Goal: Task Accomplishment & Management: Manage account settings

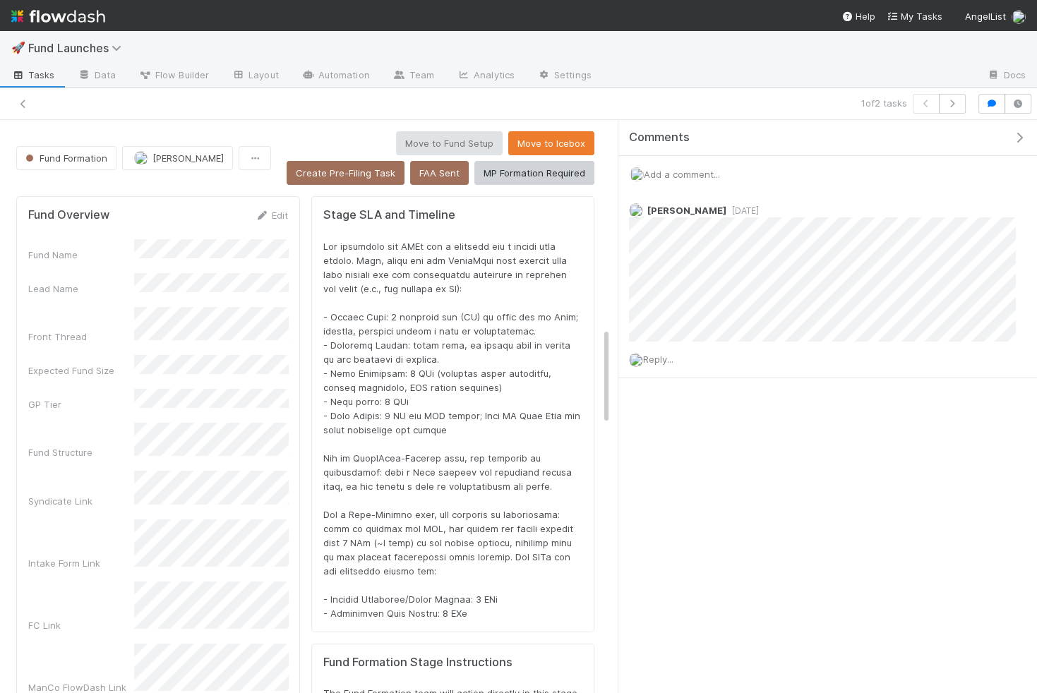
scroll to position [1217, 0]
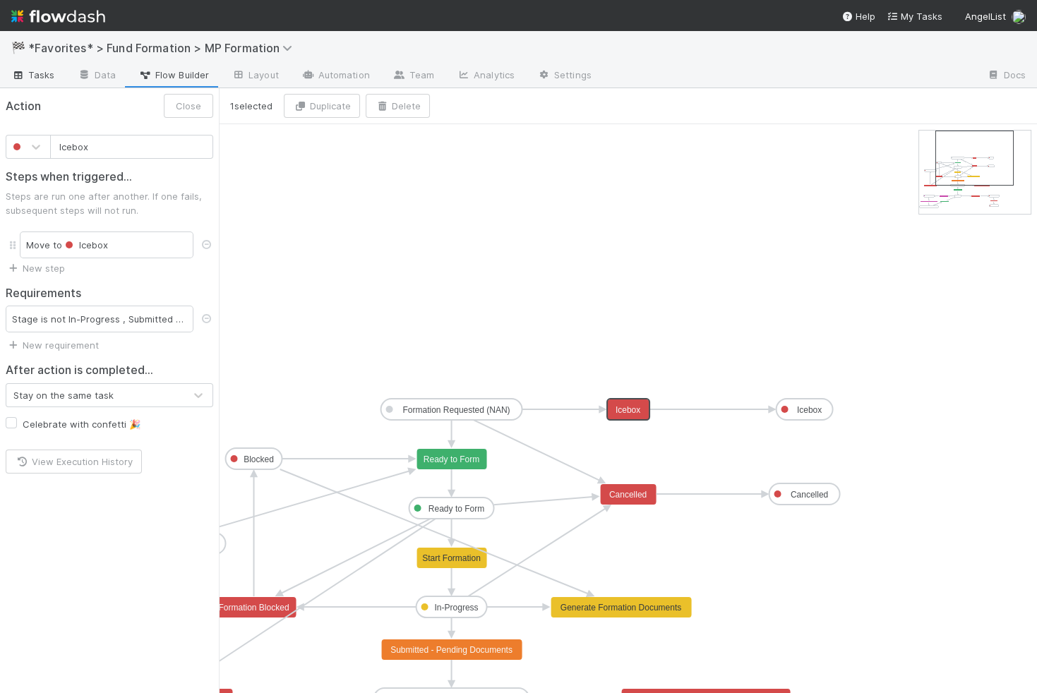
click at [47, 78] on span "Tasks" at bounding box center [33, 75] width 44 height 14
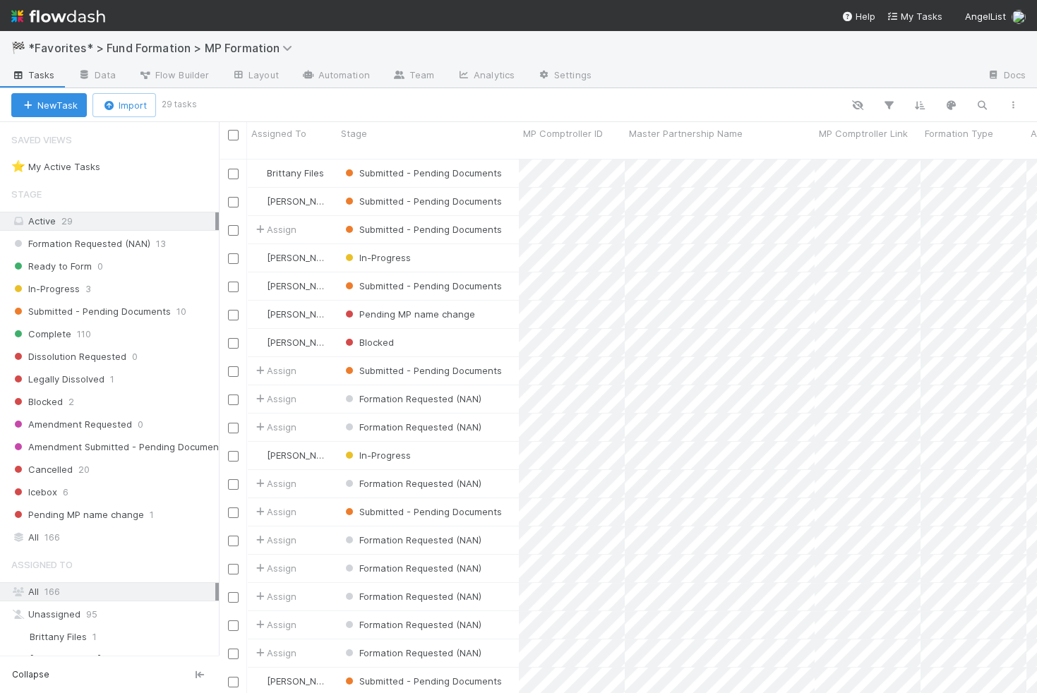
scroll to position [546, 817]
click at [450, 244] on div "In-Progress" at bounding box center [428, 258] width 182 height 28
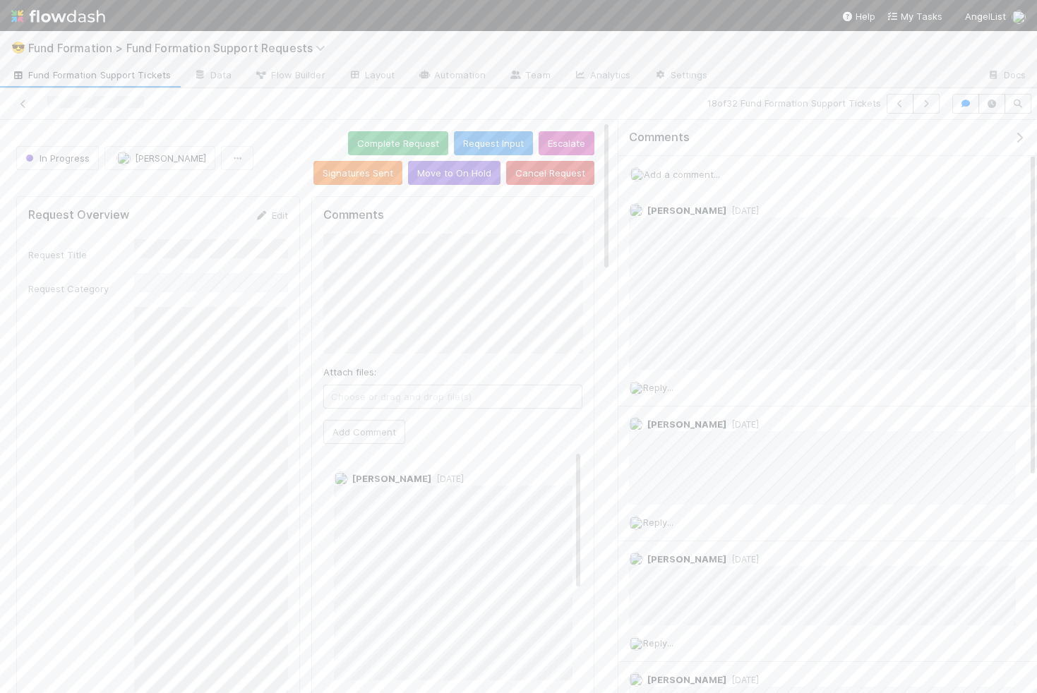
click at [708, 169] on span "Add a comment..." at bounding box center [682, 174] width 76 height 11
click at [689, 372] on button "Add Comment" at bounding box center [682, 371] width 82 height 24
click at [469, 177] on button "Move to On Hold" at bounding box center [454, 173] width 92 height 24
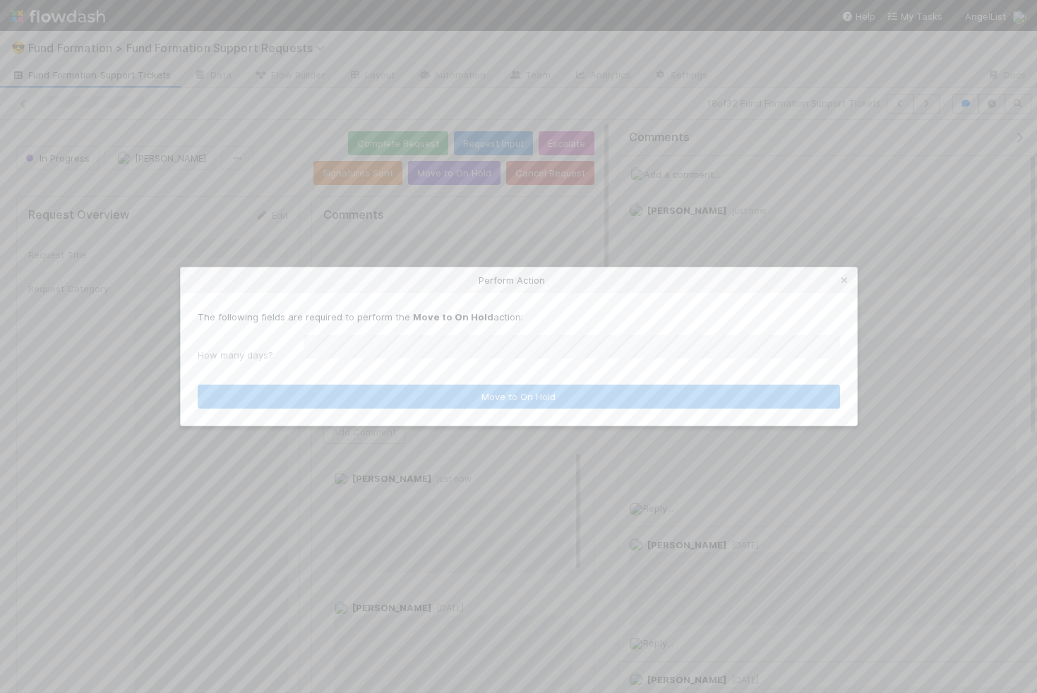
click at [586, 367] on form "The following fields are required to perform the Move to On Hold action: How ma…" at bounding box center [519, 360] width 642 height 100
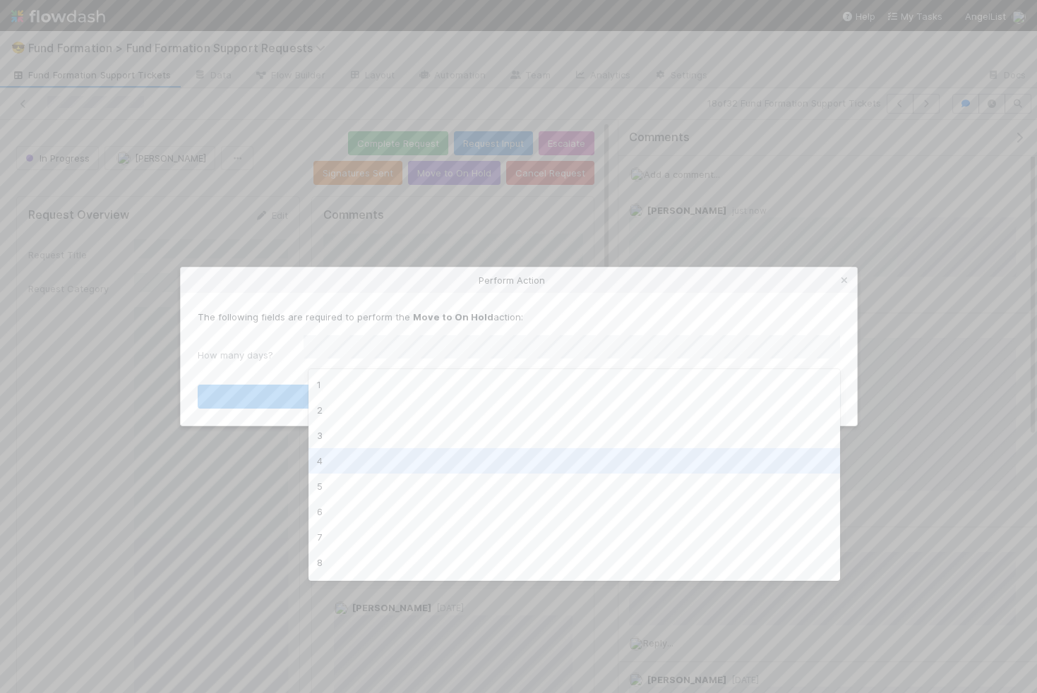
click at [471, 470] on div "4" at bounding box center [573, 460] width 531 height 25
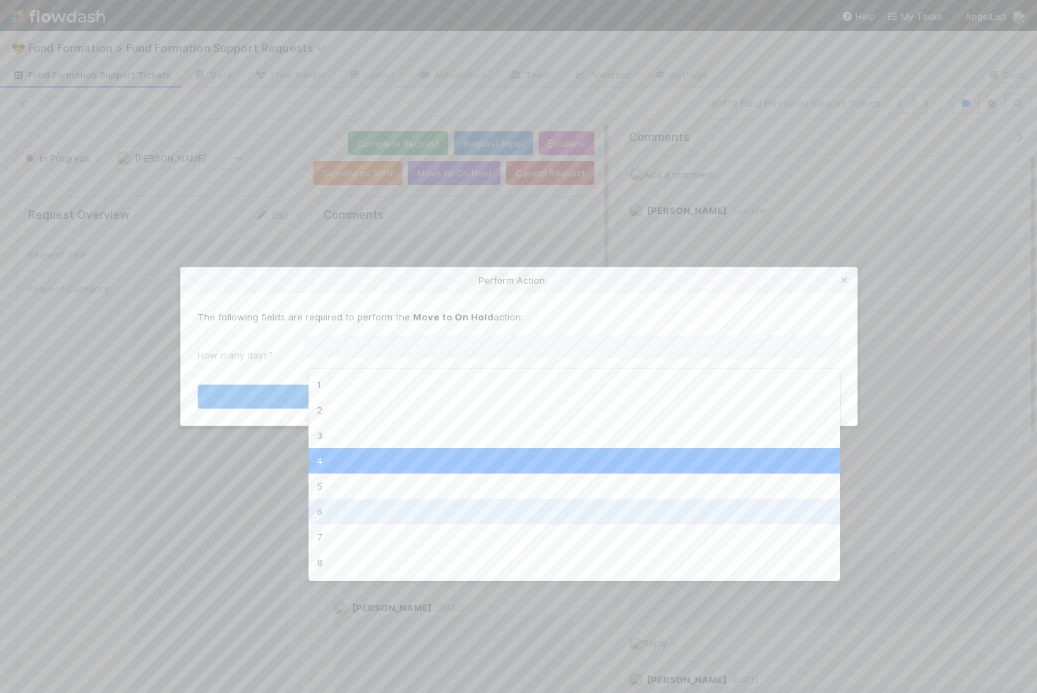
click at [442, 512] on div "6" at bounding box center [573, 511] width 531 height 25
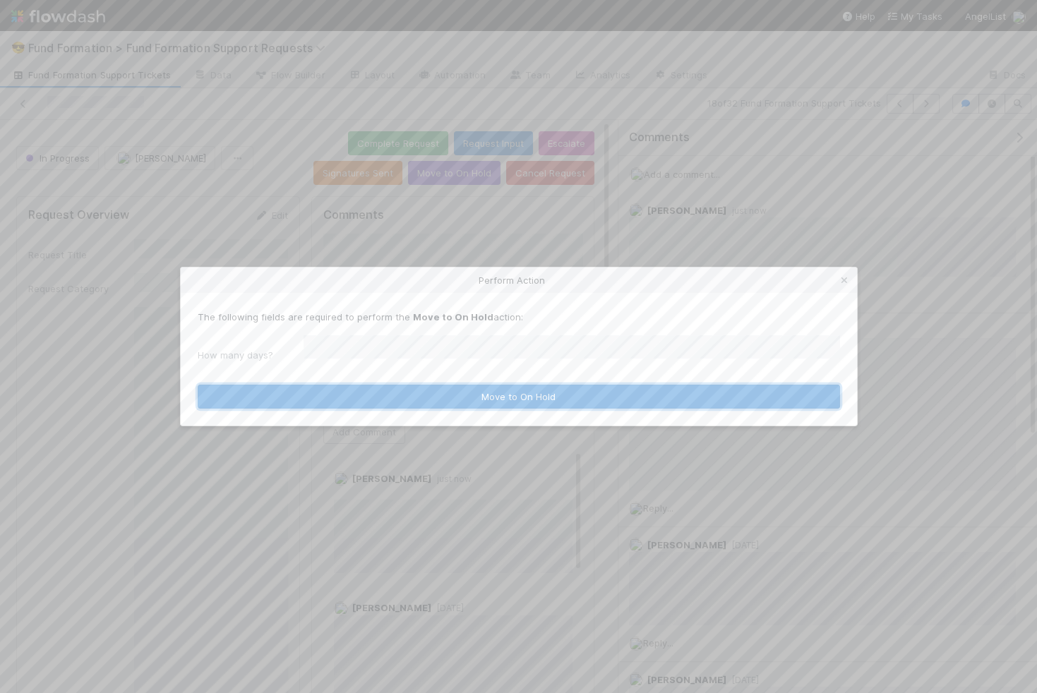
click at [485, 398] on button "Move to On Hold" at bounding box center [519, 397] width 642 height 24
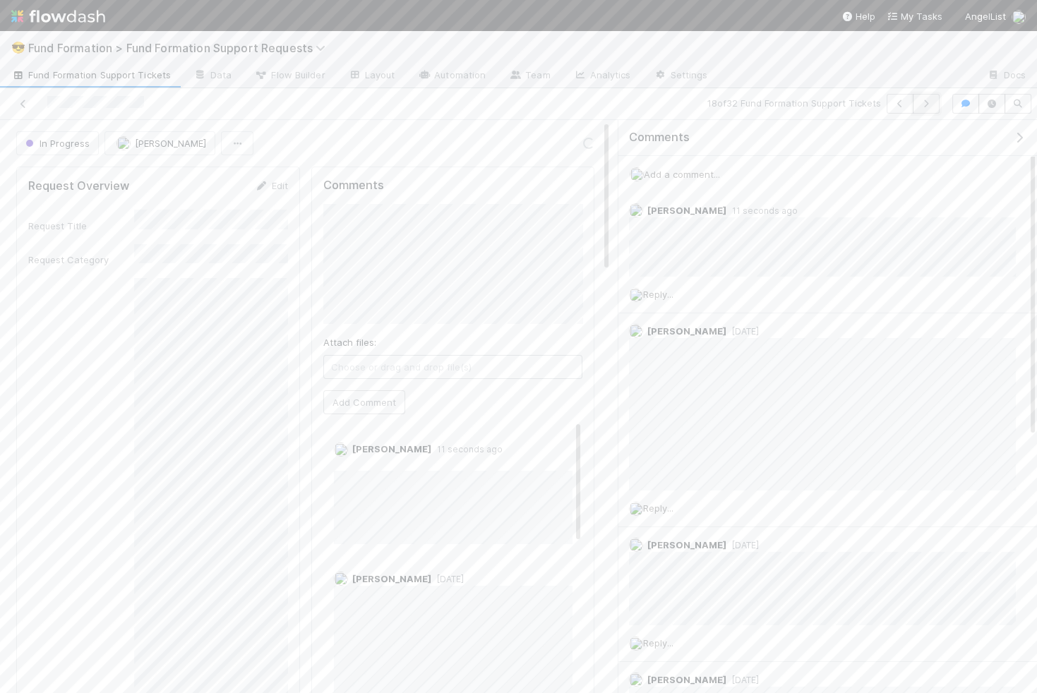
click at [937, 96] on button "button" at bounding box center [926, 104] width 27 height 20
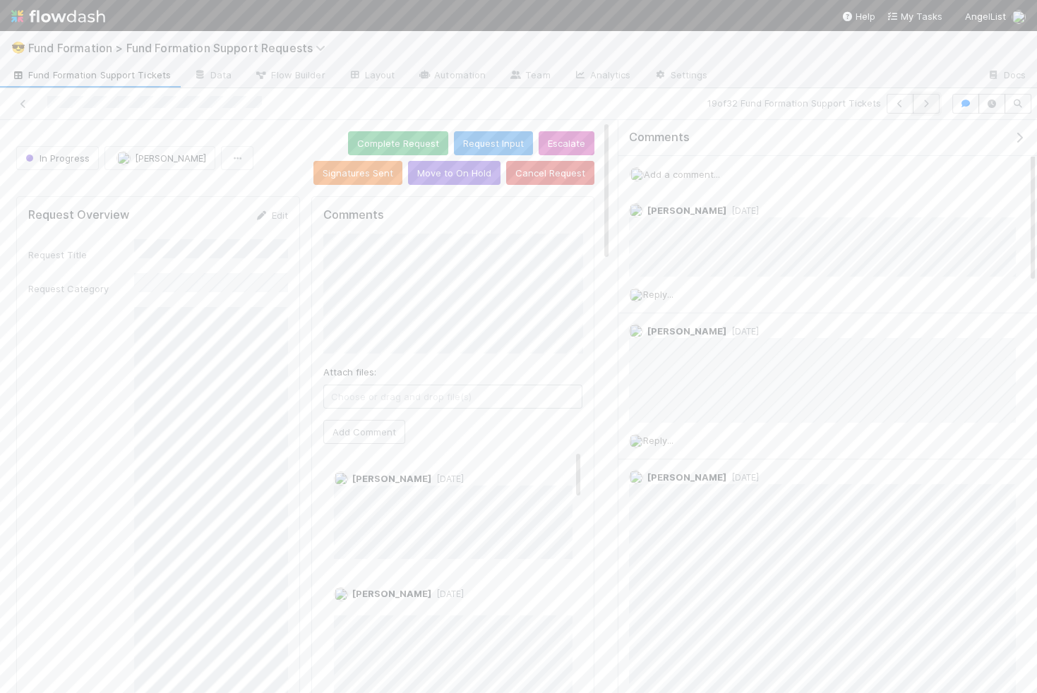
click at [930, 103] on icon "button" at bounding box center [926, 104] width 14 height 8
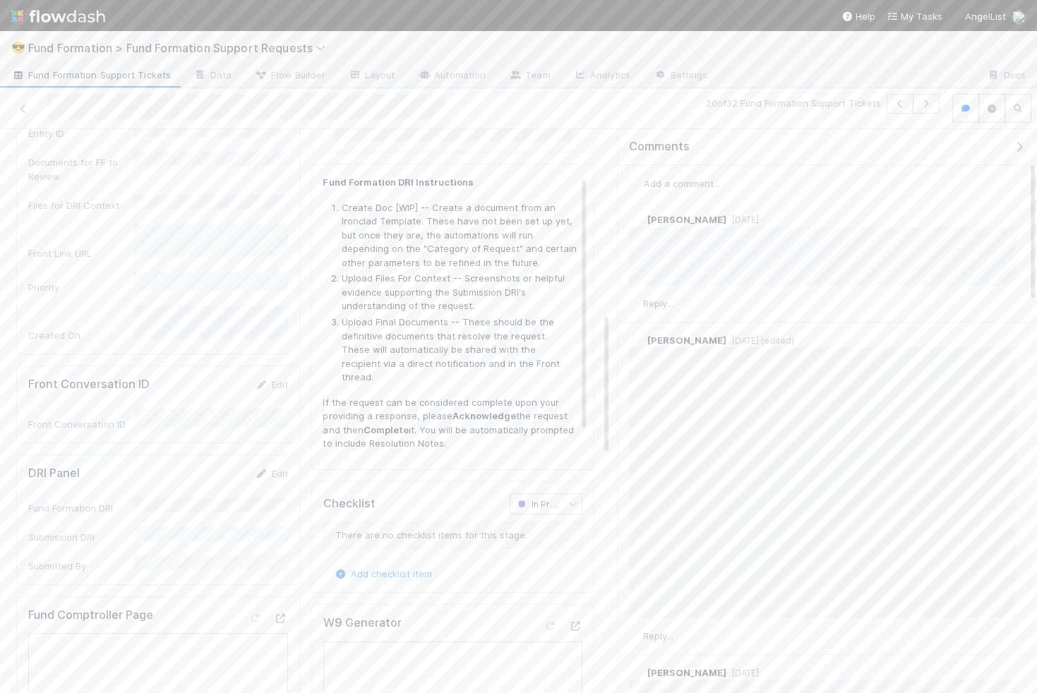
scroll to position [730, 0]
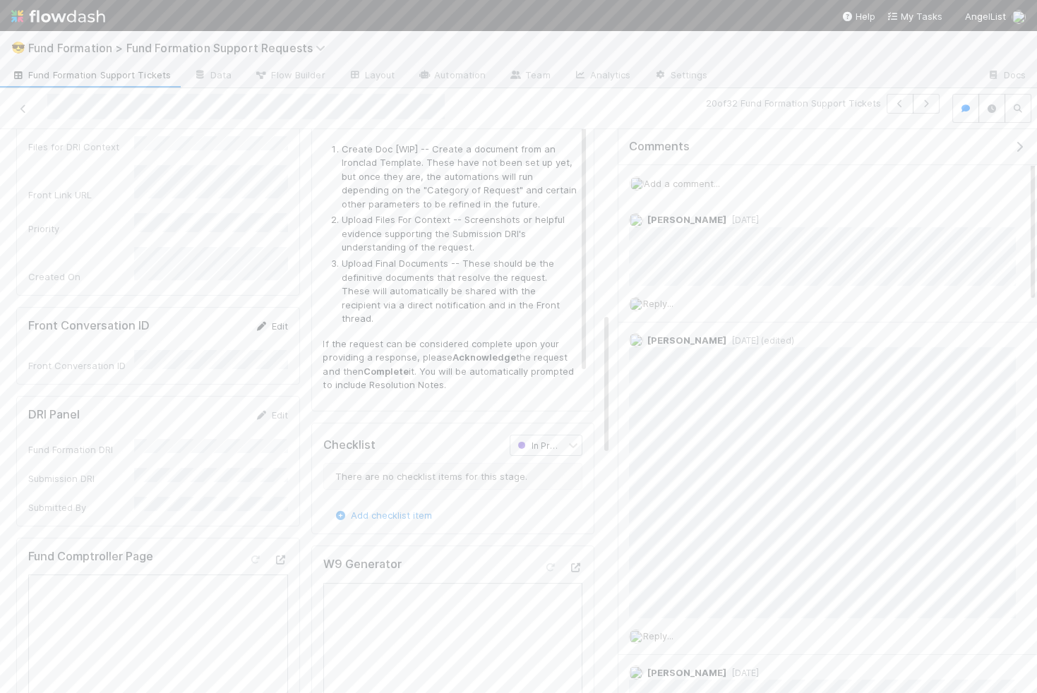
click at [277, 320] on link "Edit" at bounding box center [271, 325] width 33 height 11
click at [227, 319] on button "Save" at bounding box center [213, 331] width 40 height 24
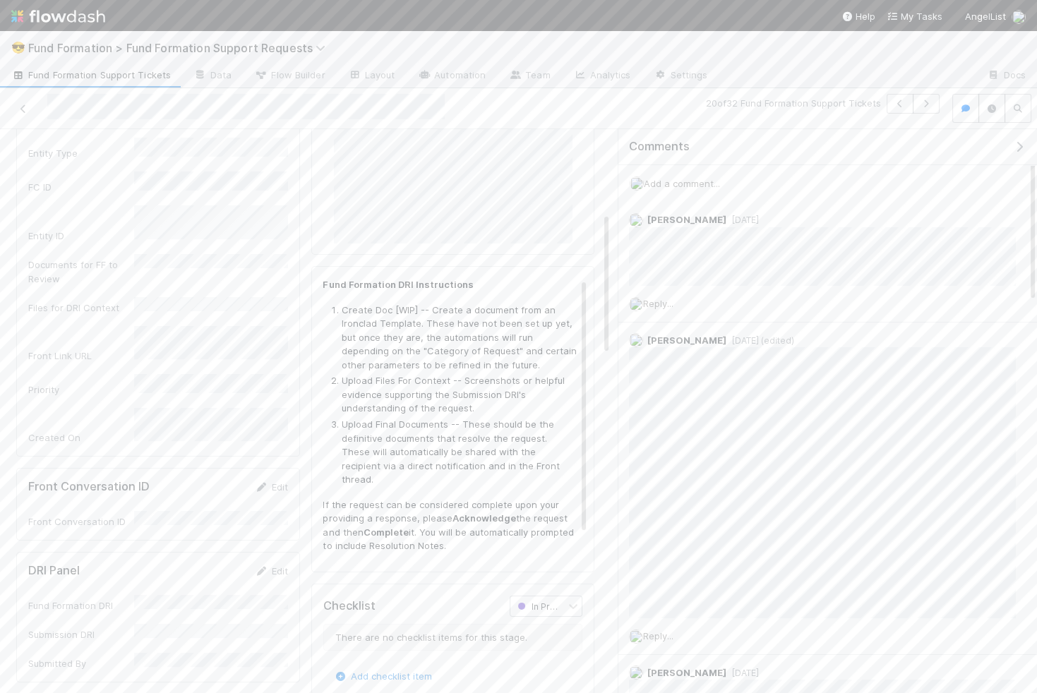
scroll to position [0, 0]
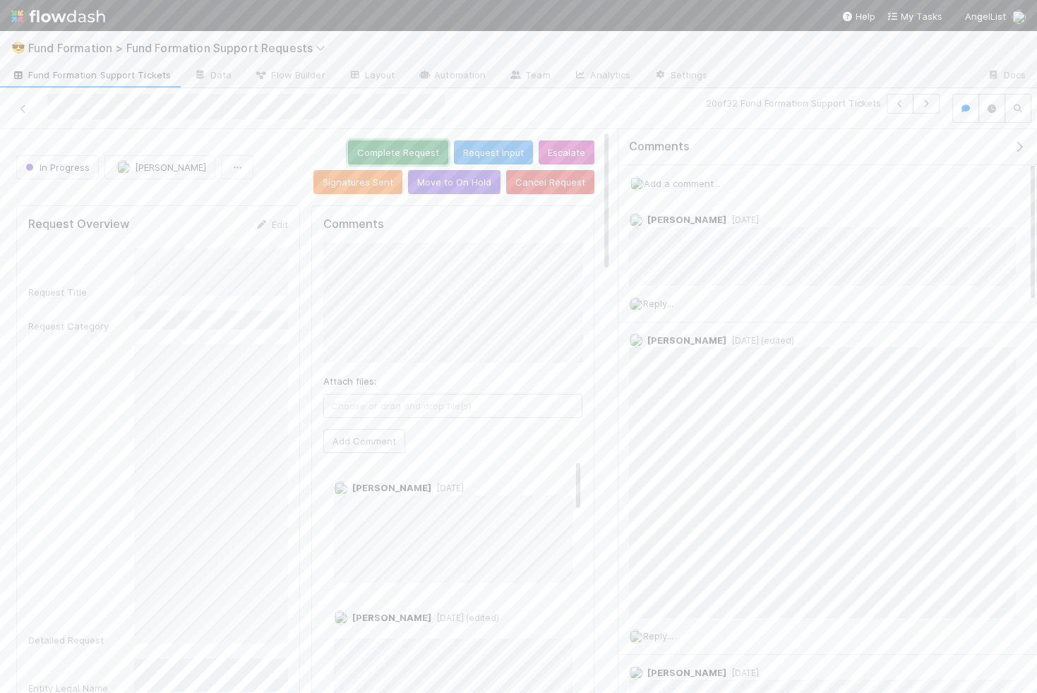
click at [348, 151] on button "Complete Request" at bounding box center [398, 152] width 100 height 24
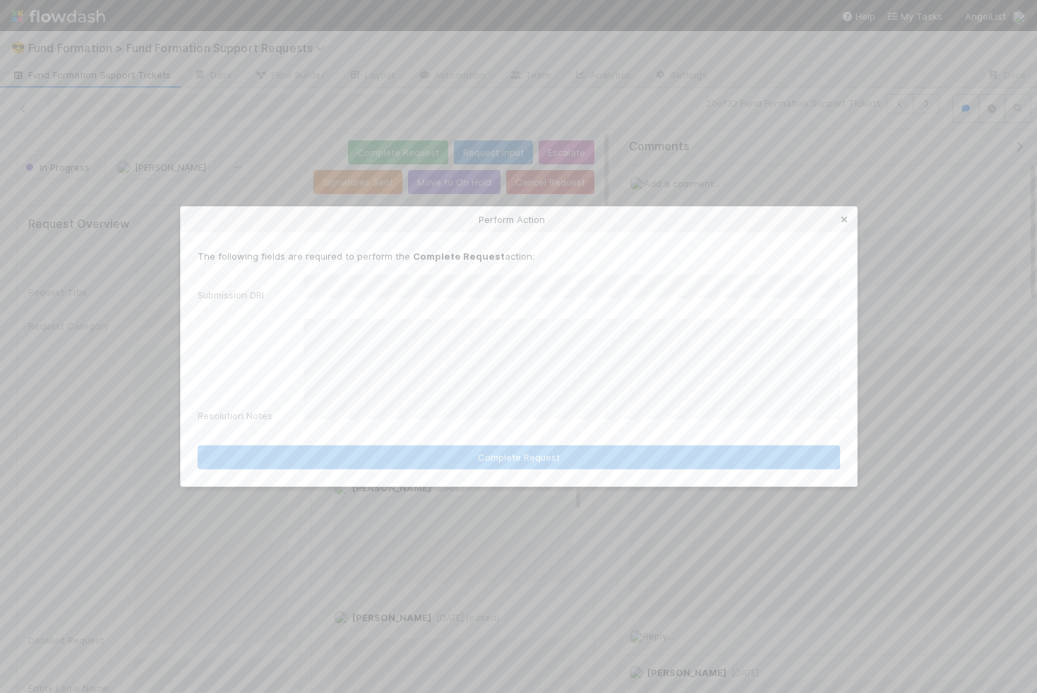
click at [839, 224] on icon at bounding box center [844, 219] width 14 height 9
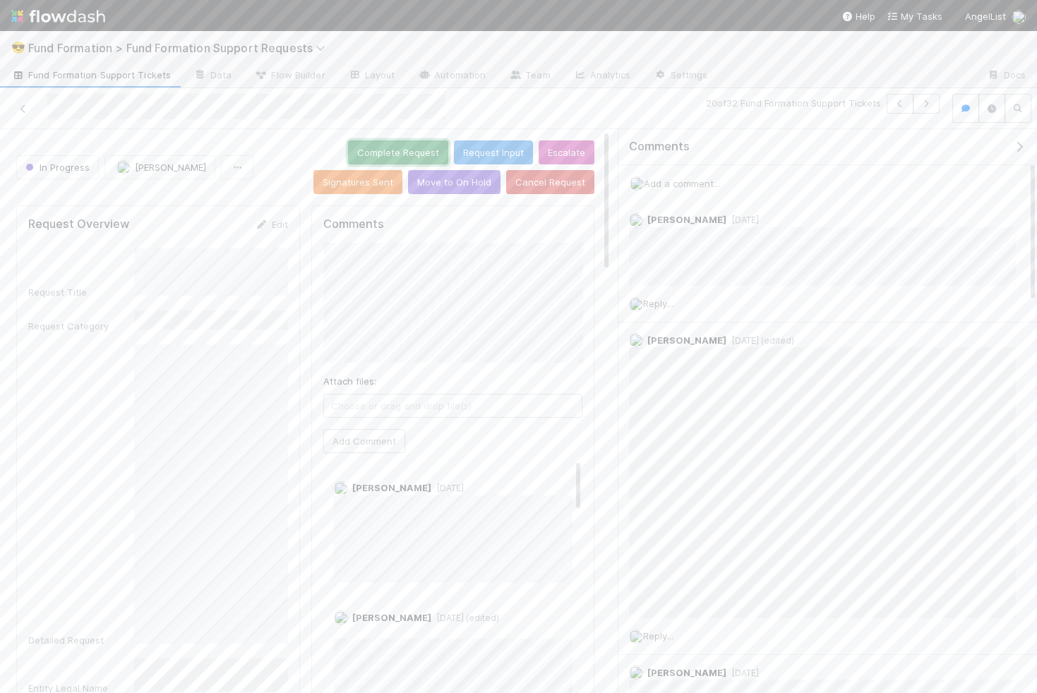
click at [348, 145] on button "Complete Request" at bounding box center [398, 152] width 100 height 24
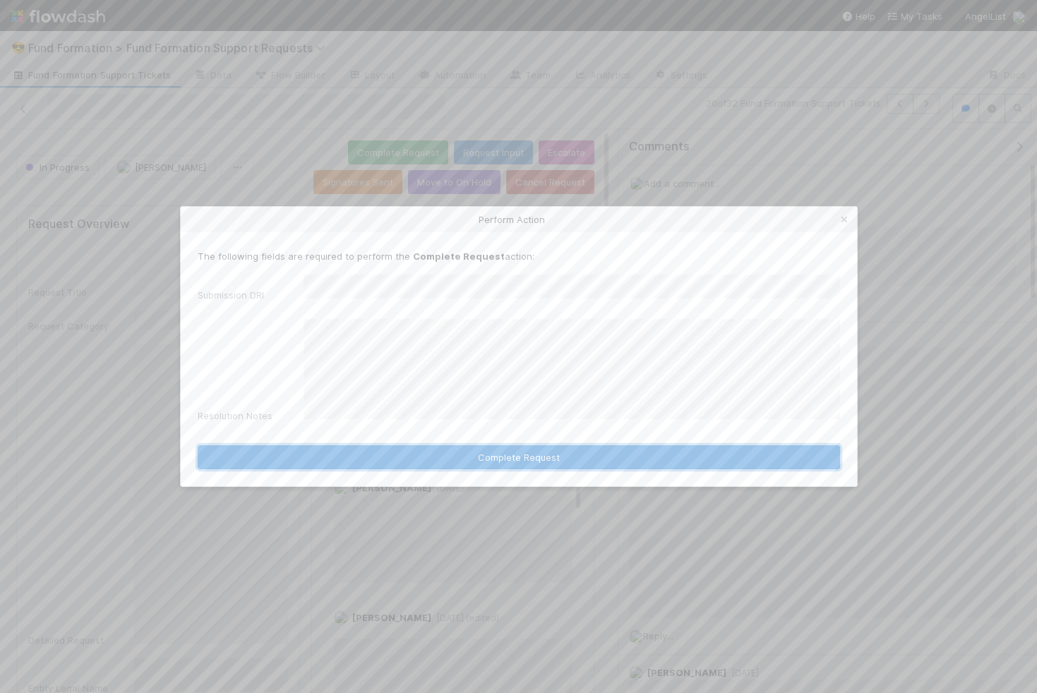
click at [566, 450] on button "Complete Request" at bounding box center [519, 457] width 642 height 24
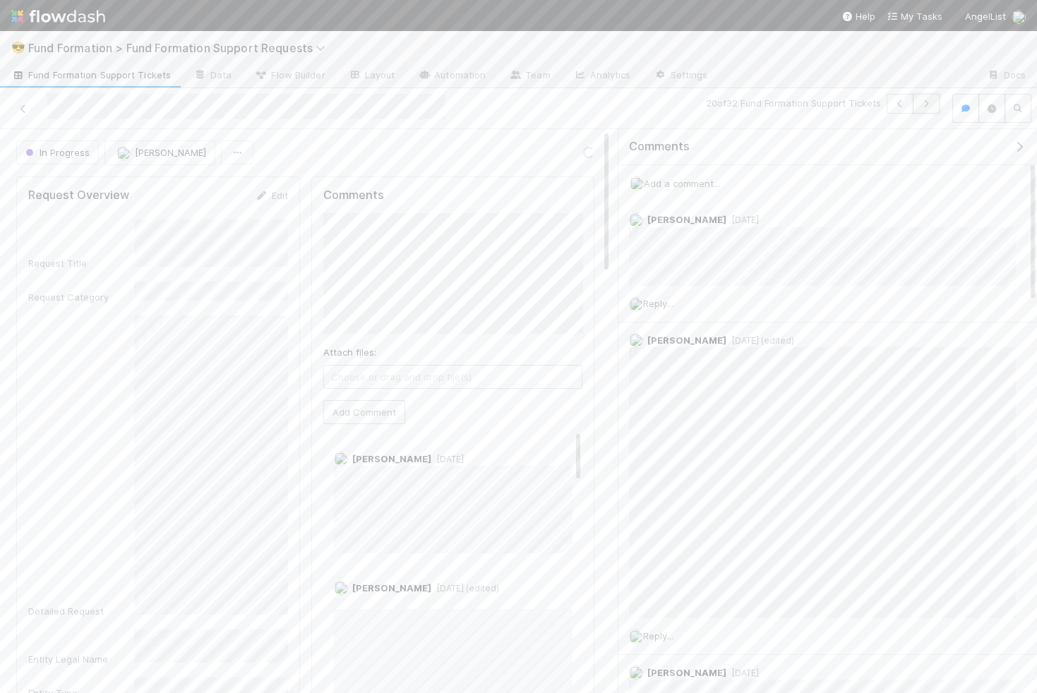
click at [931, 98] on button "button" at bounding box center [926, 104] width 27 height 20
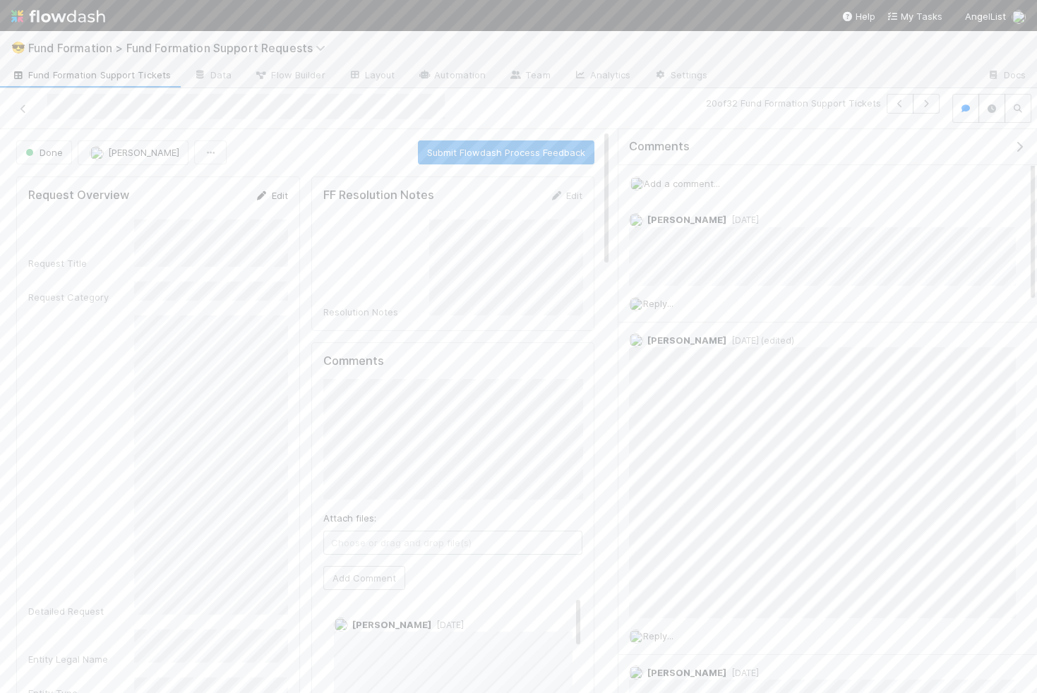
click at [277, 190] on link "Edit" at bounding box center [271, 195] width 33 height 11
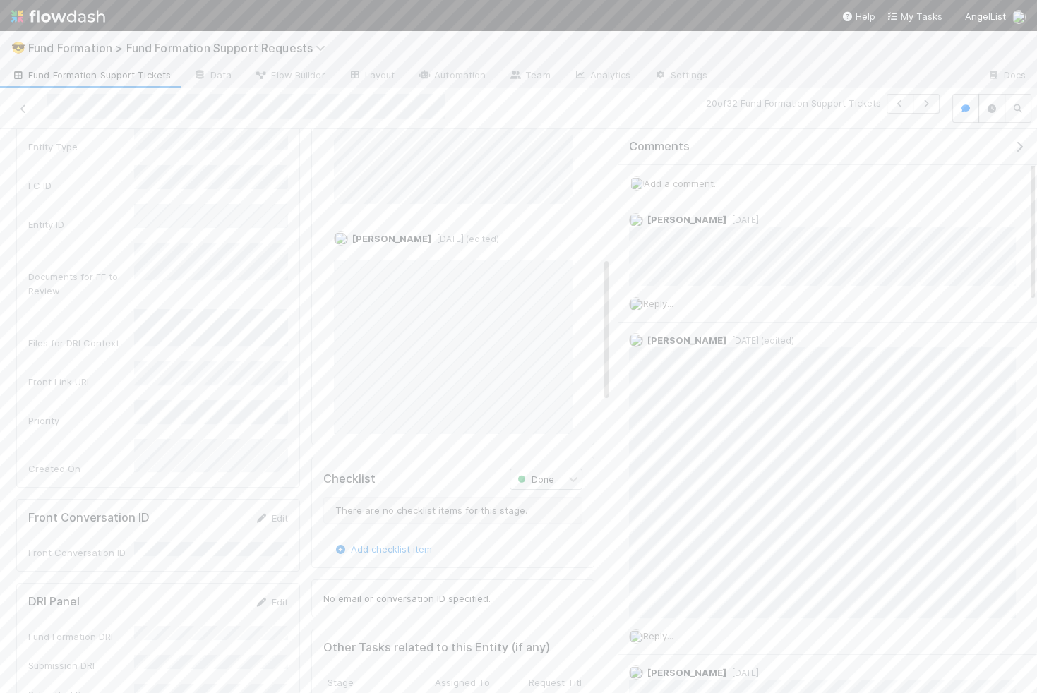
scroll to position [559, 0]
click at [276, 469] on link "Edit" at bounding box center [271, 474] width 33 height 11
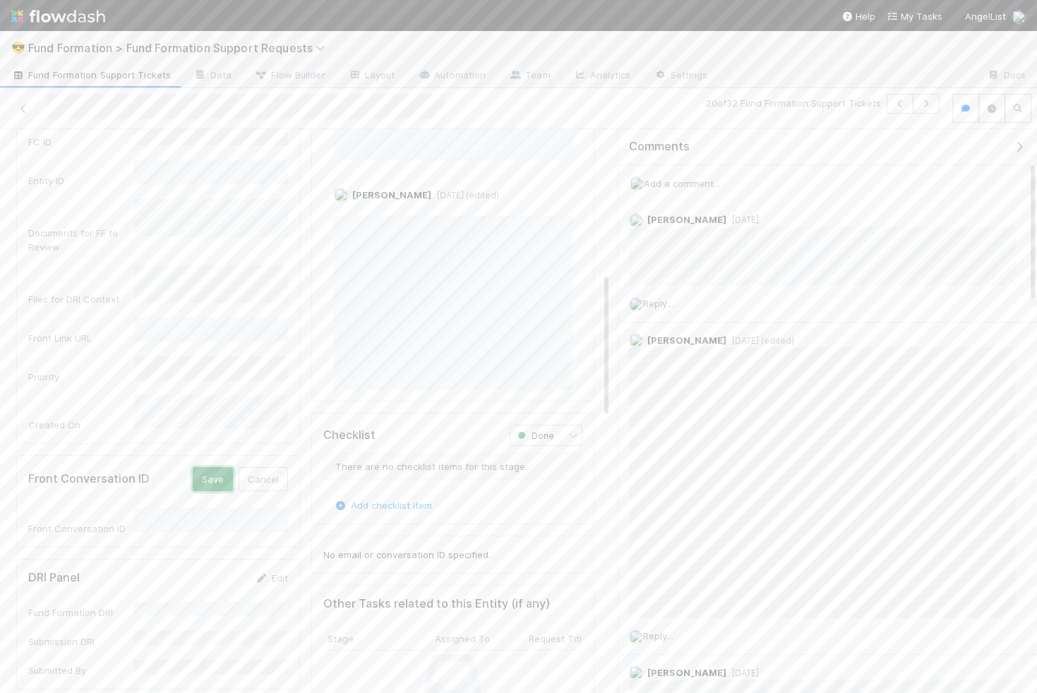
click at [212, 467] on button "Save" at bounding box center [213, 479] width 40 height 24
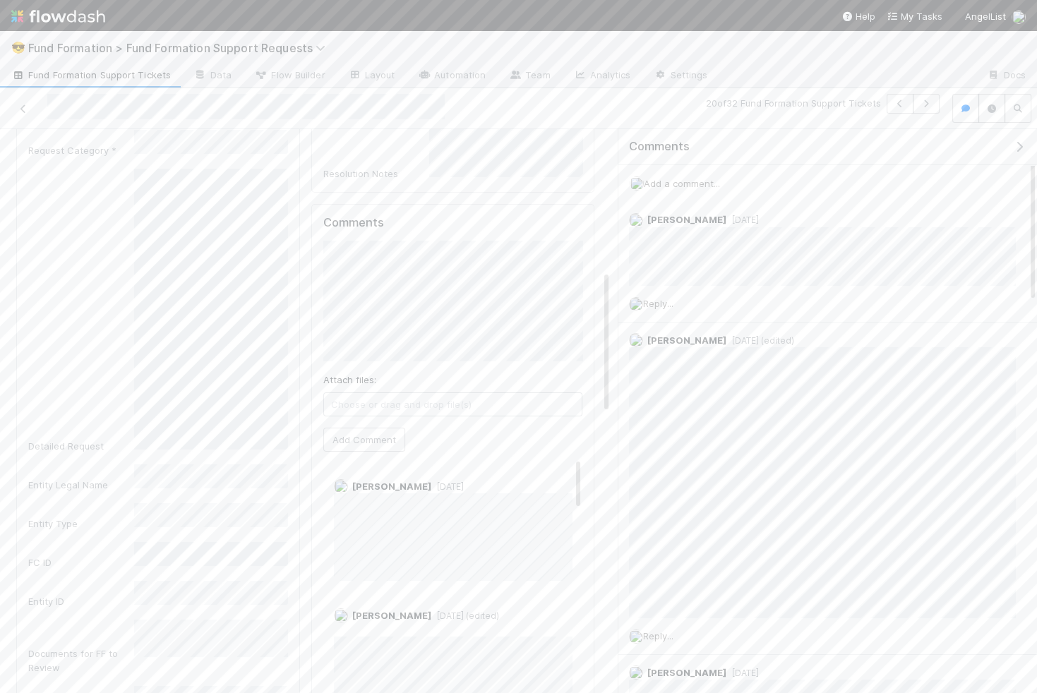
scroll to position [0, 0]
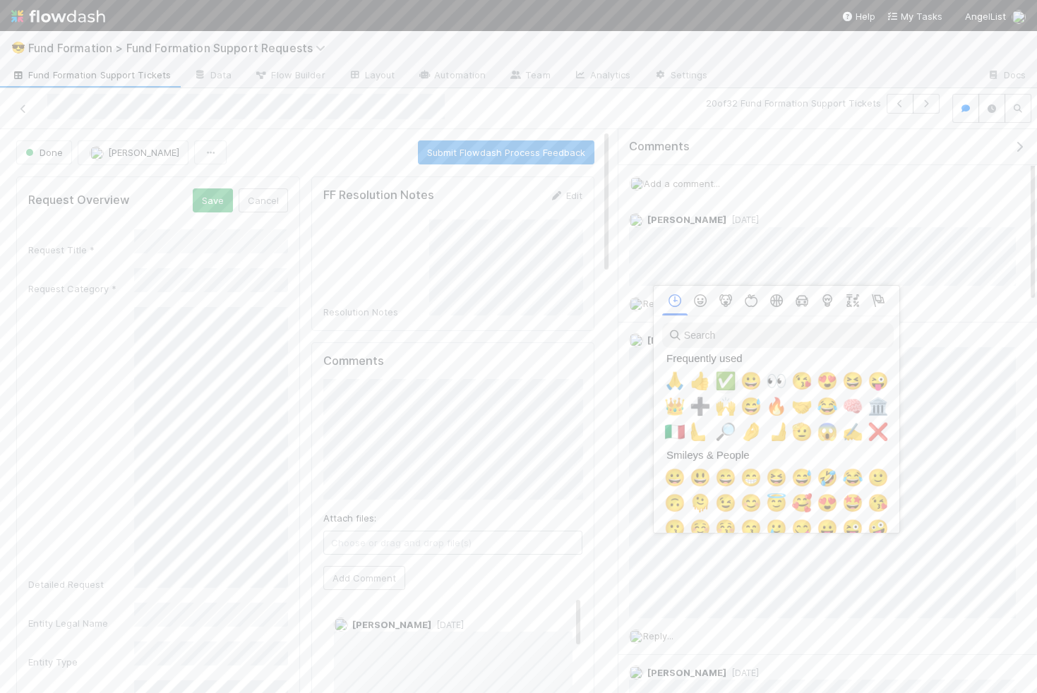
click at [728, 388] on span "✅" at bounding box center [725, 381] width 21 height 20
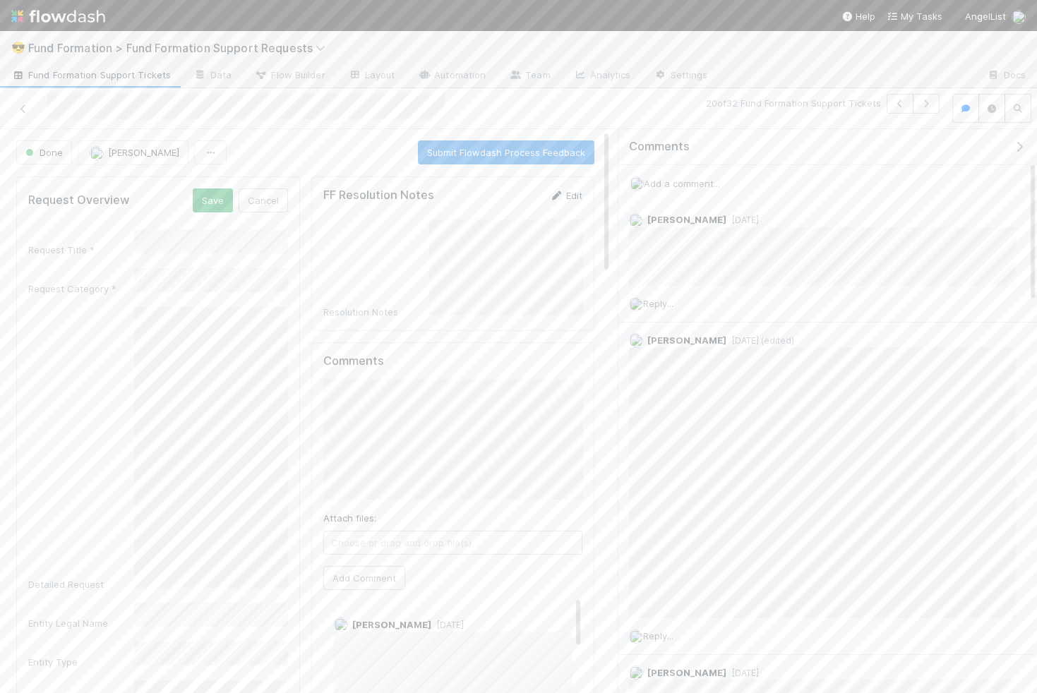
click at [567, 190] on link "Edit" at bounding box center [565, 195] width 33 height 11
click at [515, 188] on button "Save" at bounding box center [507, 200] width 40 height 24
click at [932, 97] on button "button" at bounding box center [926, 104] width 27 height 20
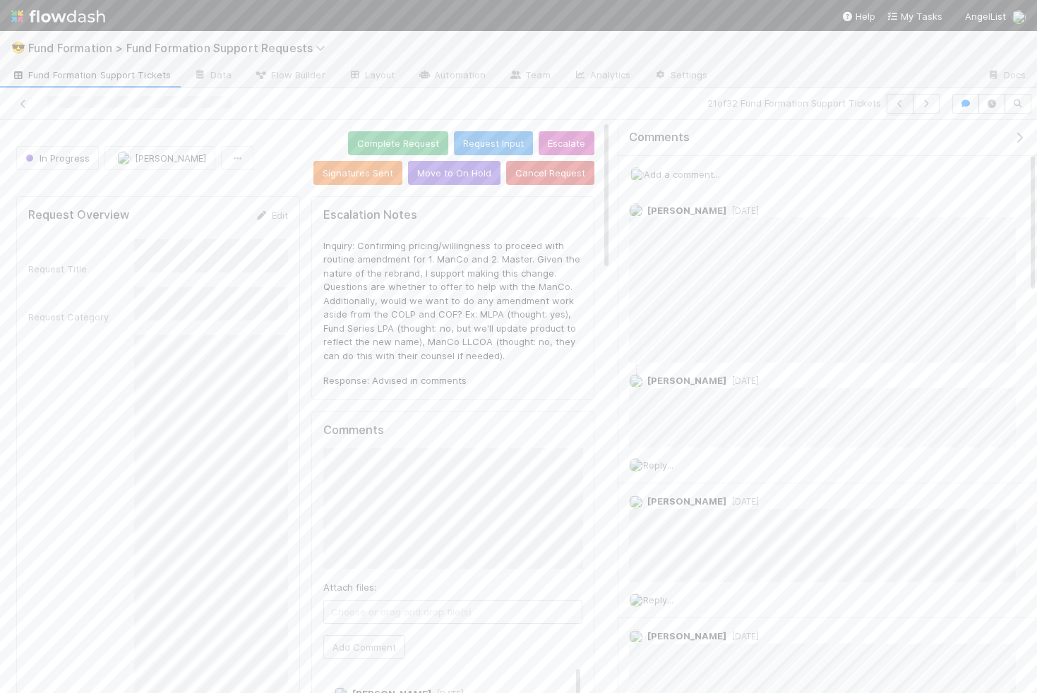
click at [892, 96] on button "button" at bounding box center [899, 104] width 27 height 20
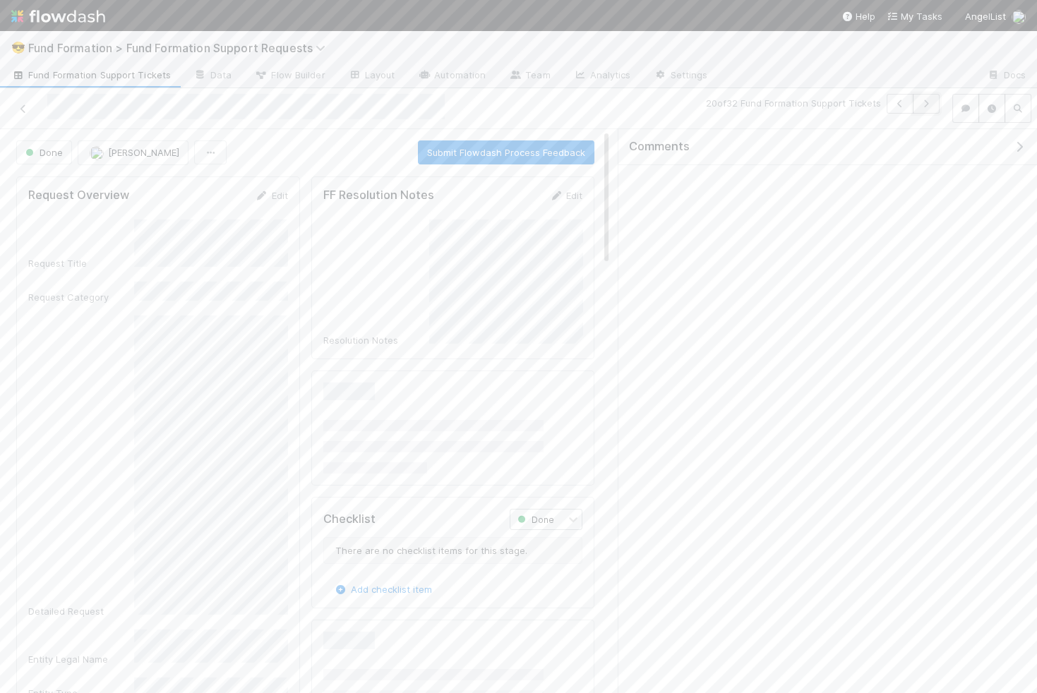
click at [932, 102] on icon "button" at bounding box center [926, 104] width 14 height 8
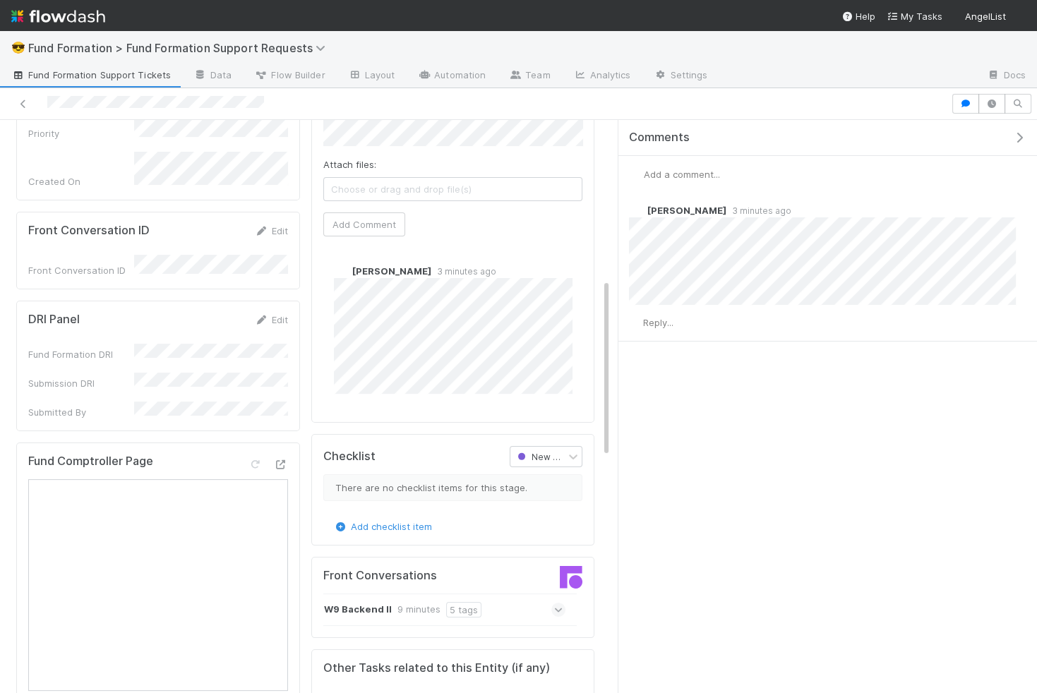
scroll to position [508, 0]
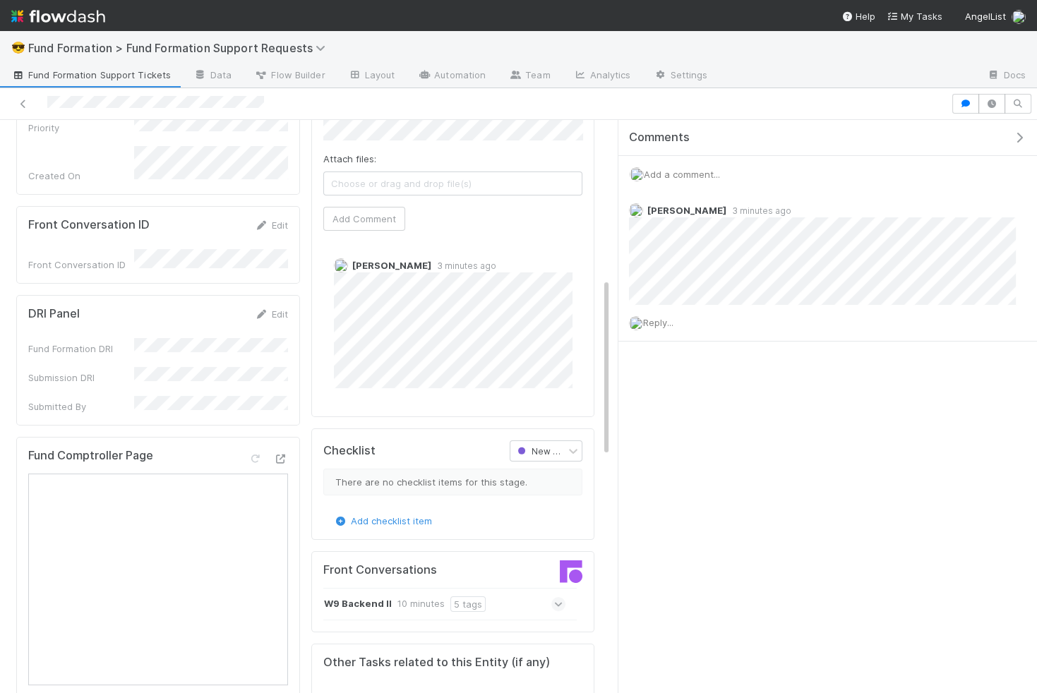
click at [680, 170] on span "Add a comment..." at bounding box center [682, 174] width 76 height 11
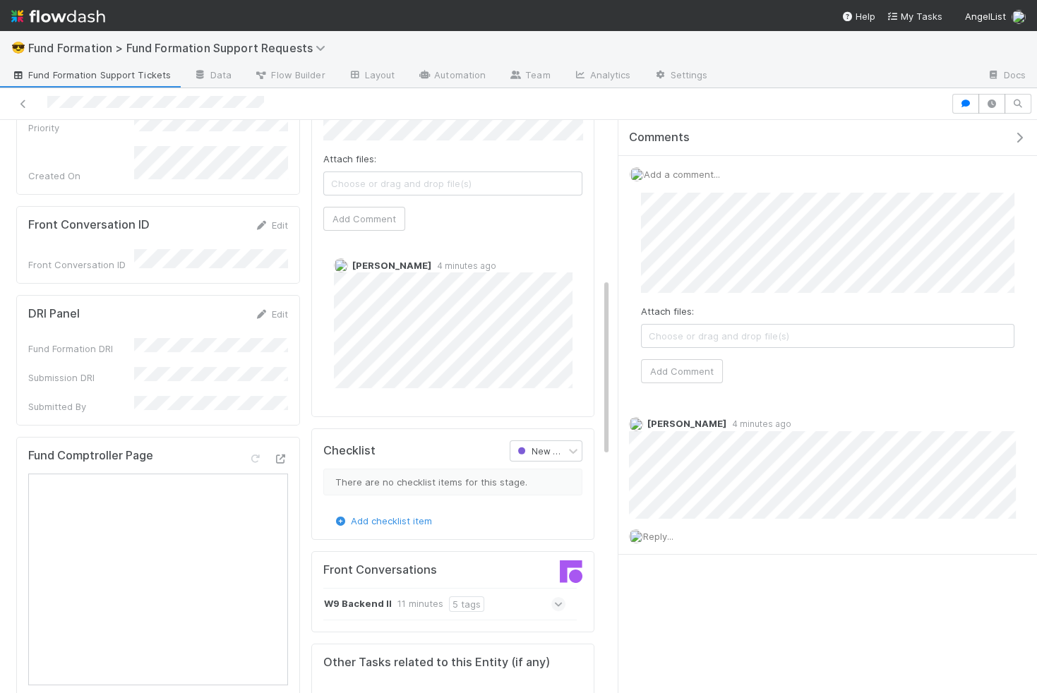
click at [752, 325] on span "Choose or drag and drop file(s)" at bounding box center [828, 336] width 372 height 23
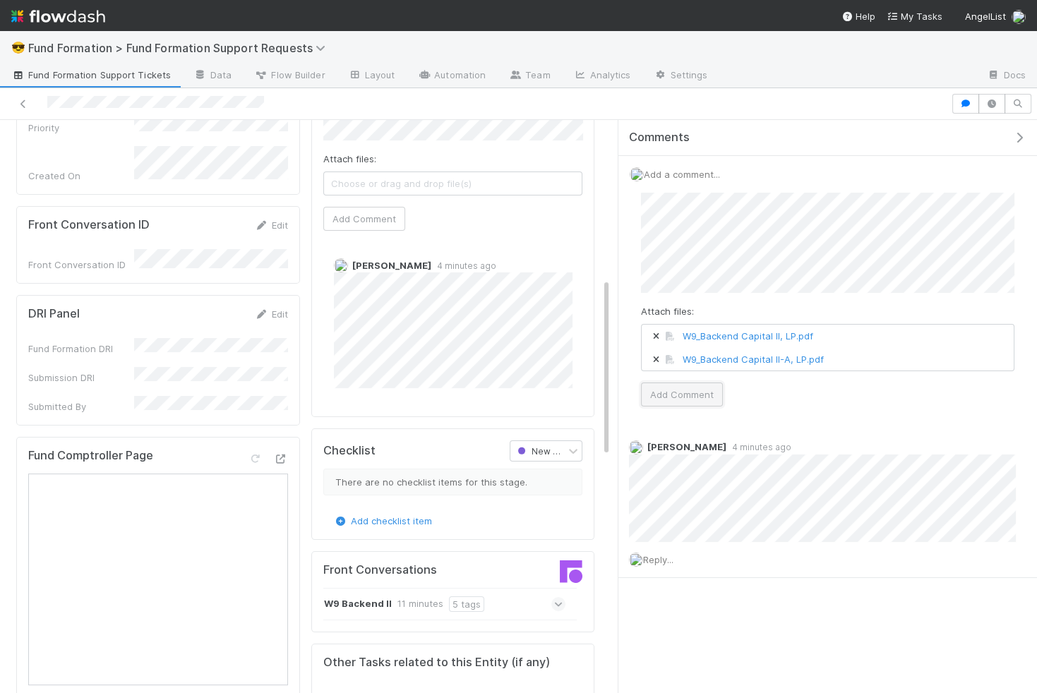
click at [693, 393] on button "Add Comment" at bounding box center [682, 395] width 82 height 24
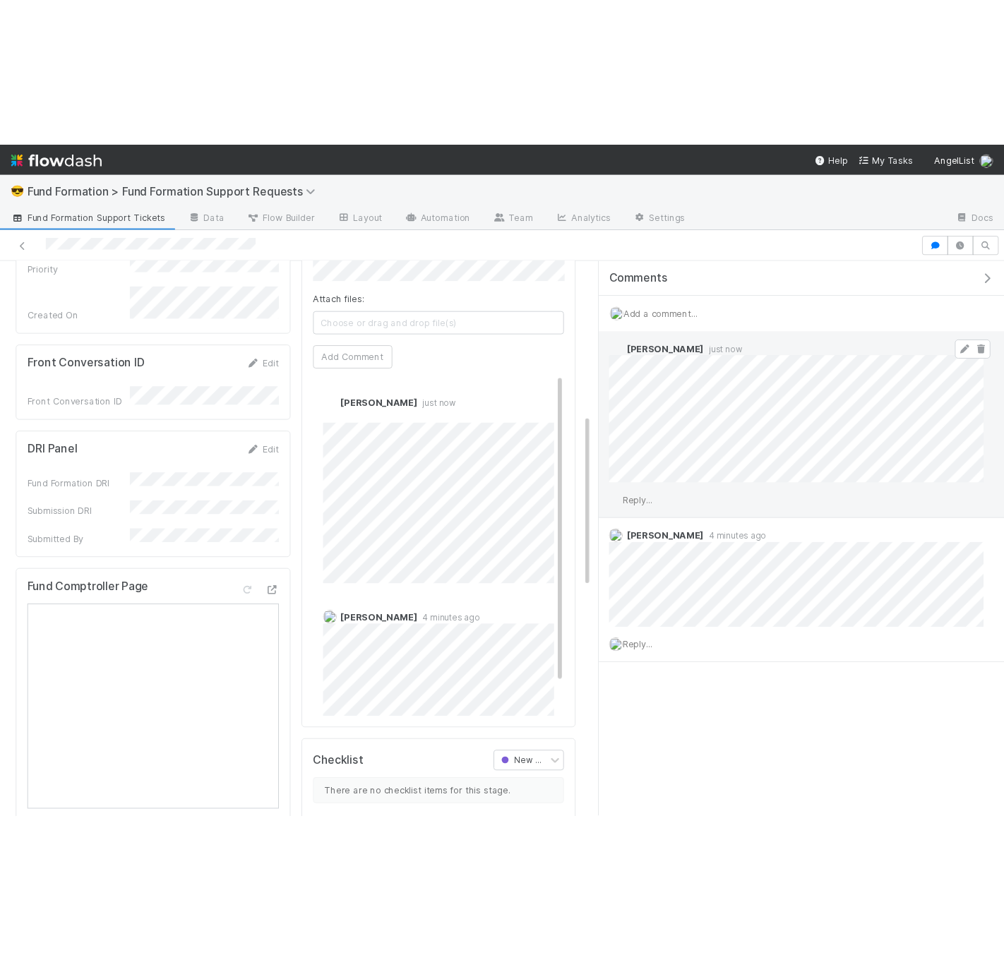
scroll to position [0, 0]
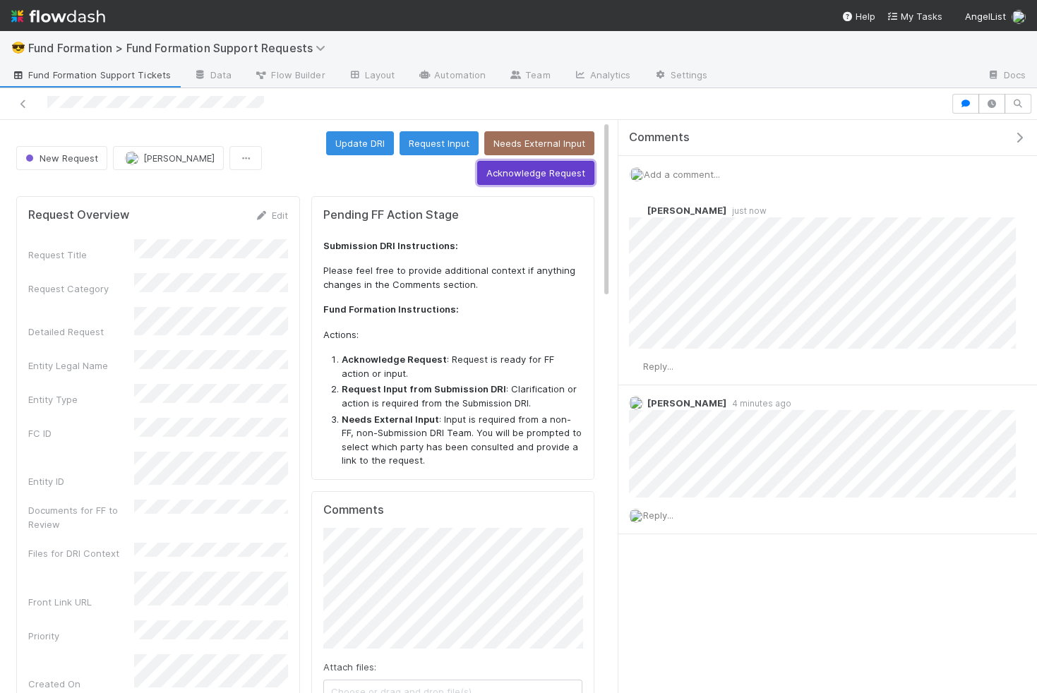
click at [532, 175] on button "Acknowledge Request" at bounding box center [535, 173] width 117 height 24
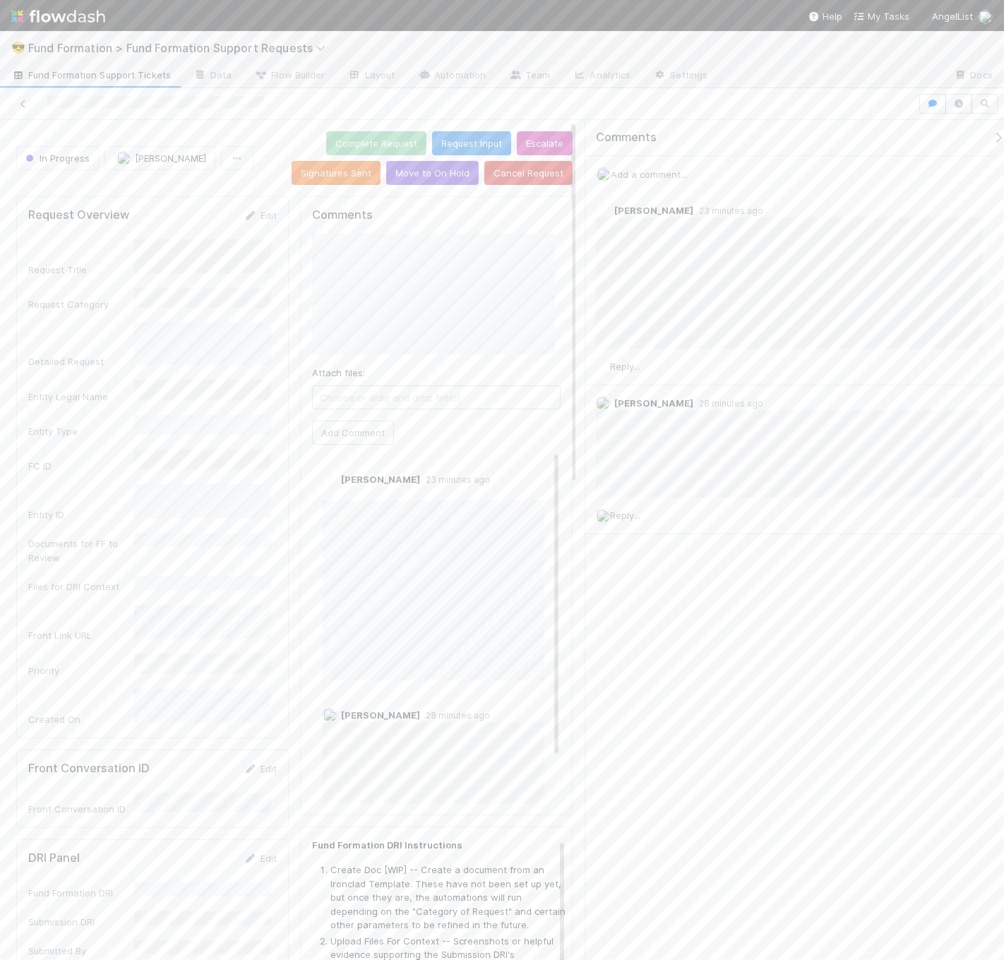
click at [887, 582] on div "Comments Add a comment... [PERSON_NAME] 23 minutes ago Reply... [PERSON_NAME] 2…" at bounding box center [800, 362] width 431 height 485
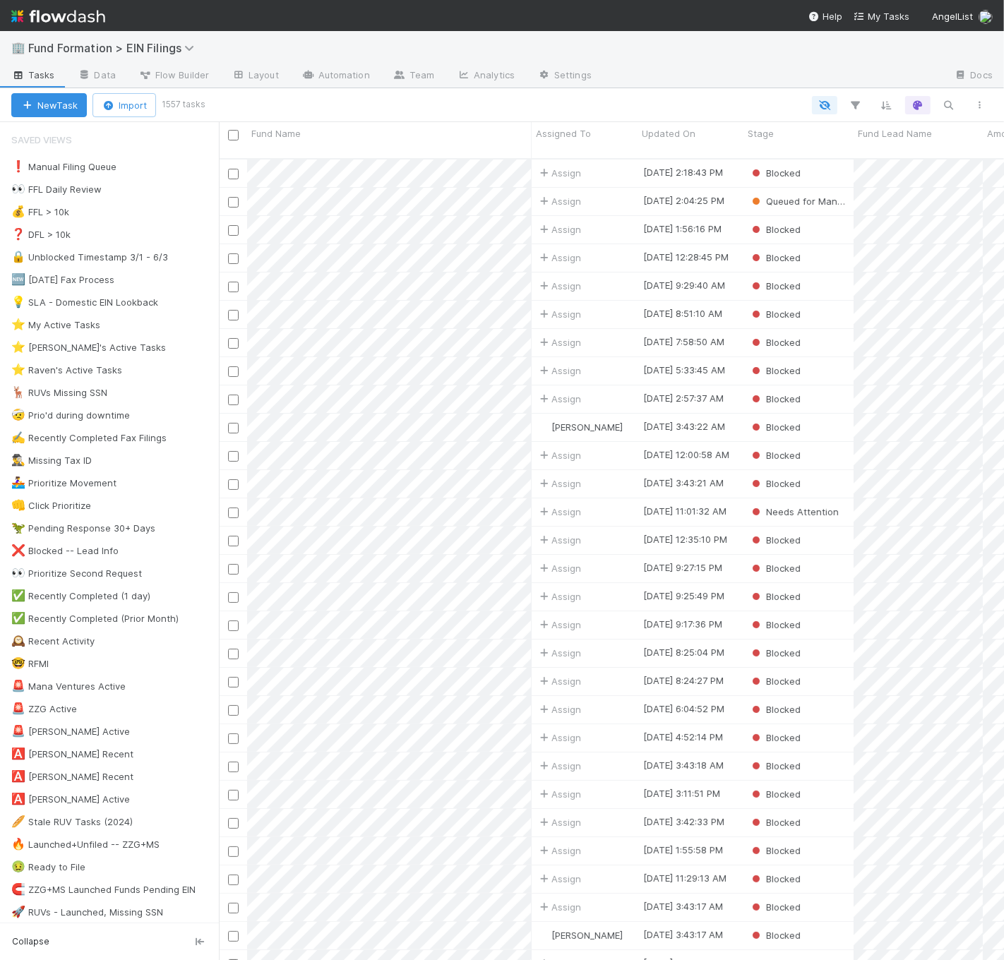
scroll to position [801, 773]
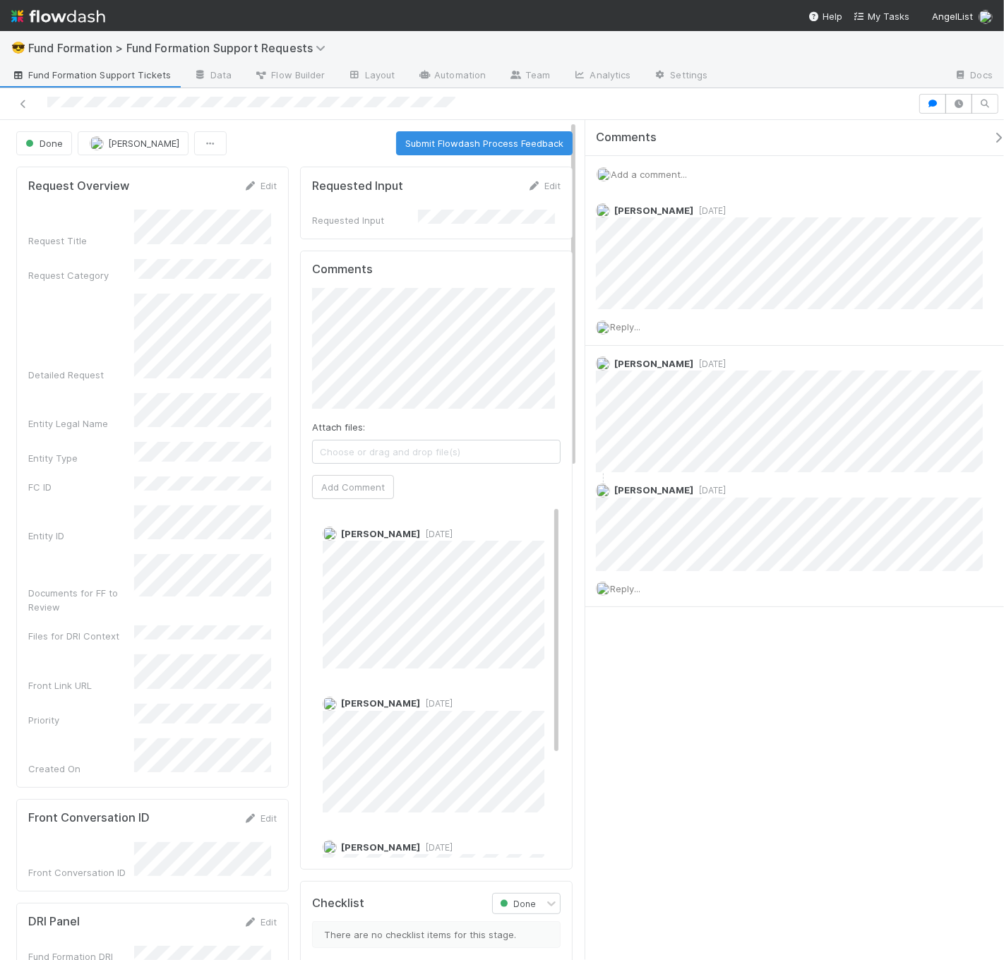
drag, startPoint x: 127, startPoint y: 61, endPoint x: 128, endPoint y: 76, distance: 14.9
click at [127, 61] on div "😎 Fund Formation > Fund Formation Support Requests" at bounding box center [502, 48] width 1004 height 34
click at [128, 76] on span "Fund Formation Support Tickets" at bounding box center [91, 75] width 160 height 14
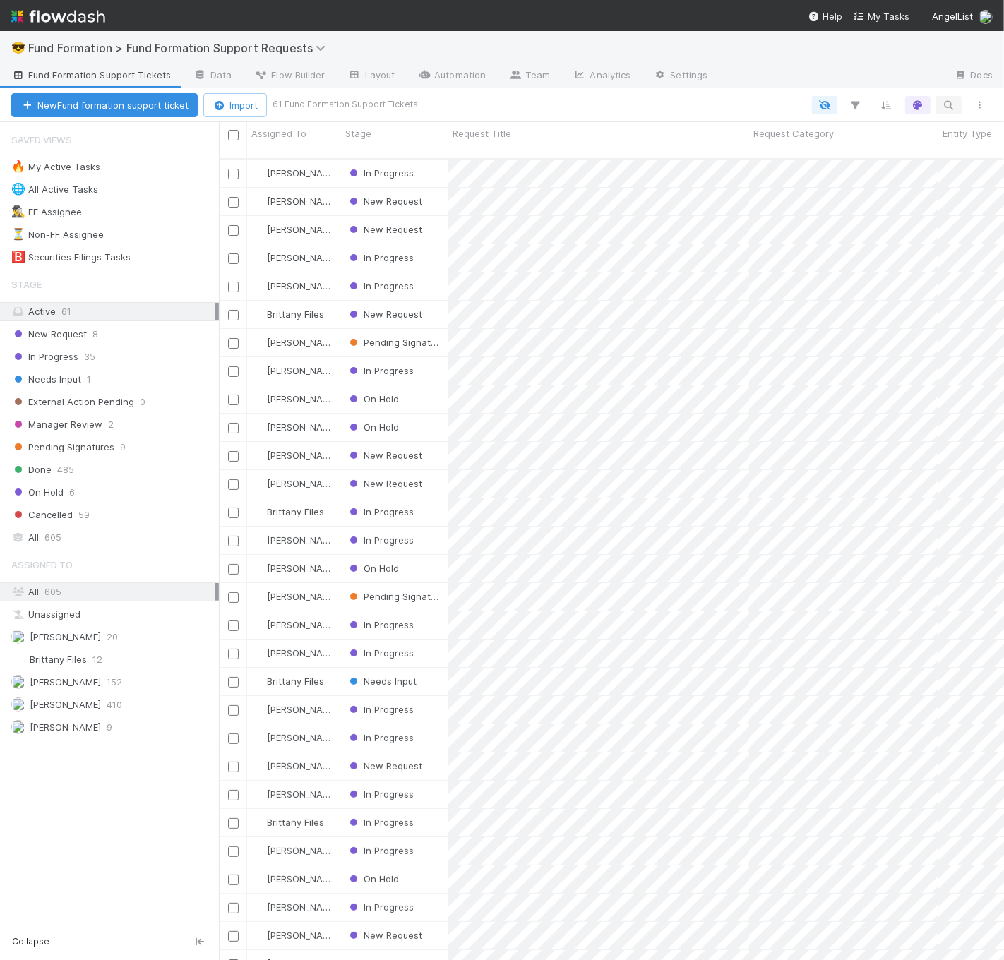
scroll to position [801, 773]
click at [944, 106] on icon "button" at bounding box center [948, 105] width 14 height 13
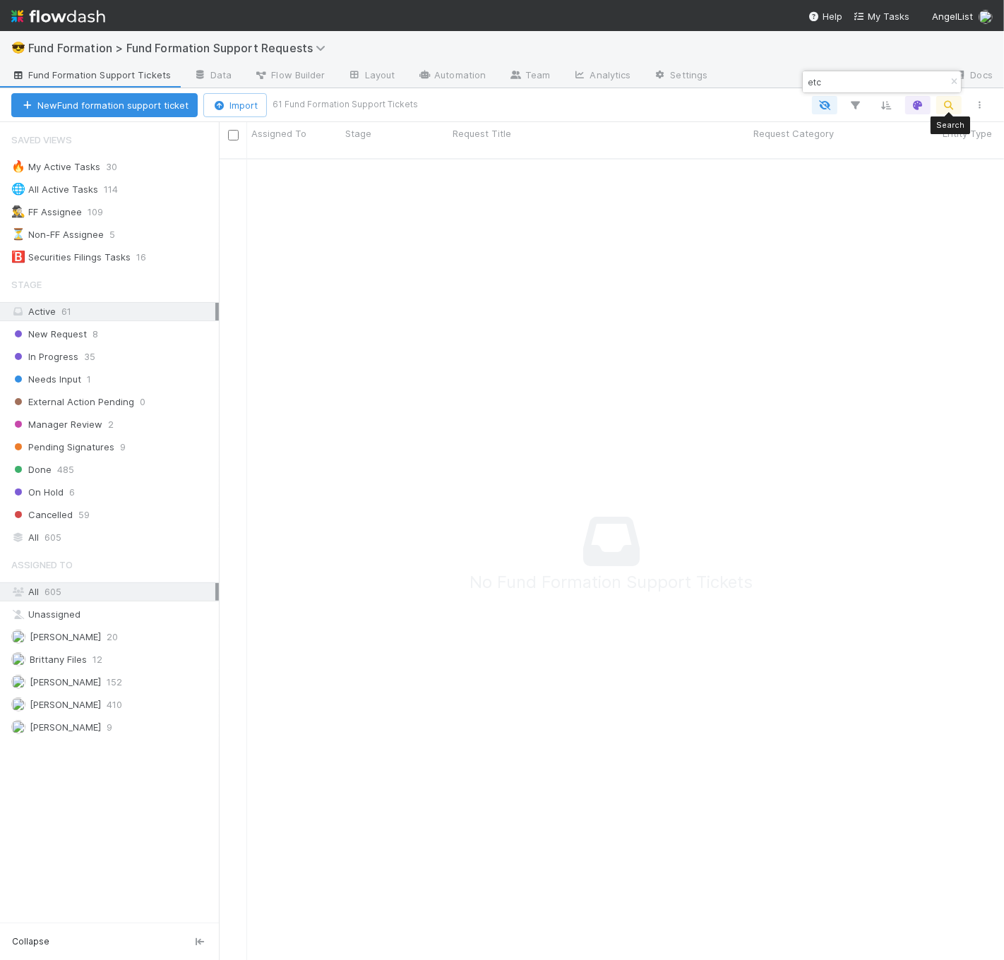
scroll to position [789, 761]
click at [149, 541] on div "All 605" at bounding box center [113, 538] width 204 height 18
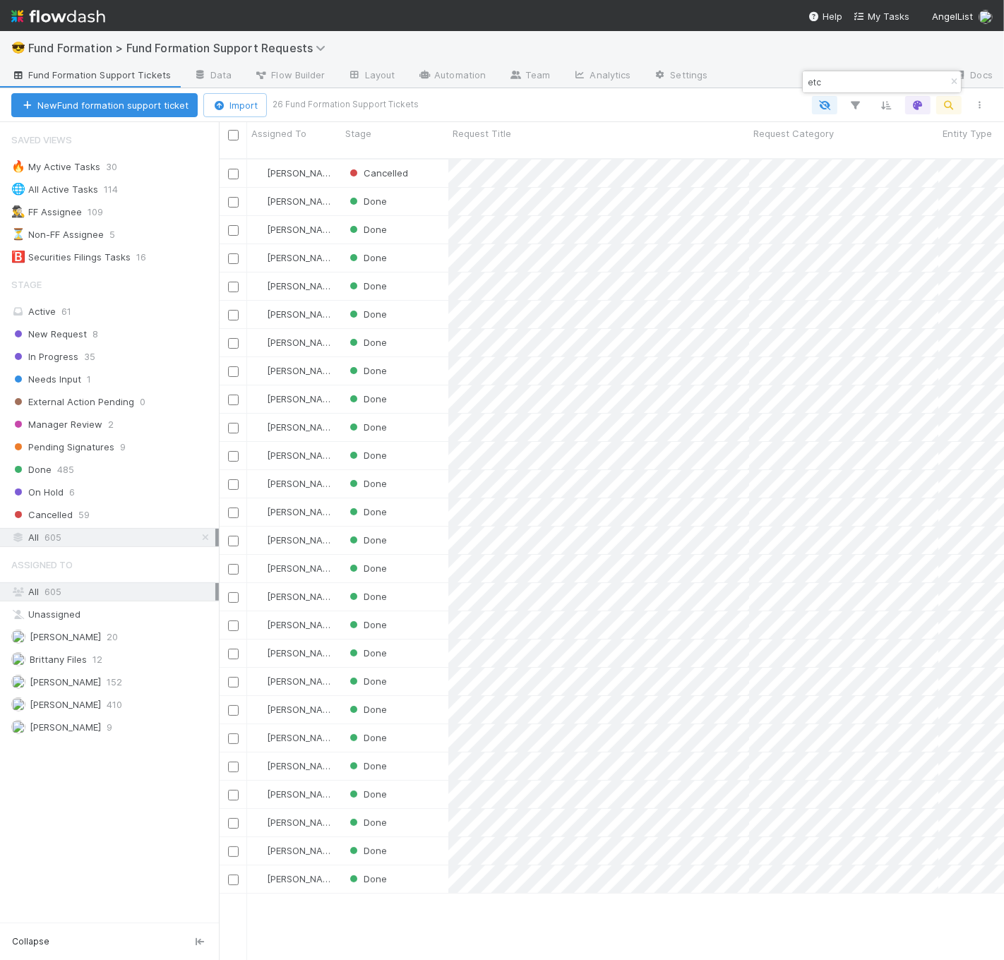
scroll to position [801, 773]
click at [865, 80] on input "etc" at bounding box center [875, 81] width 141 height 17
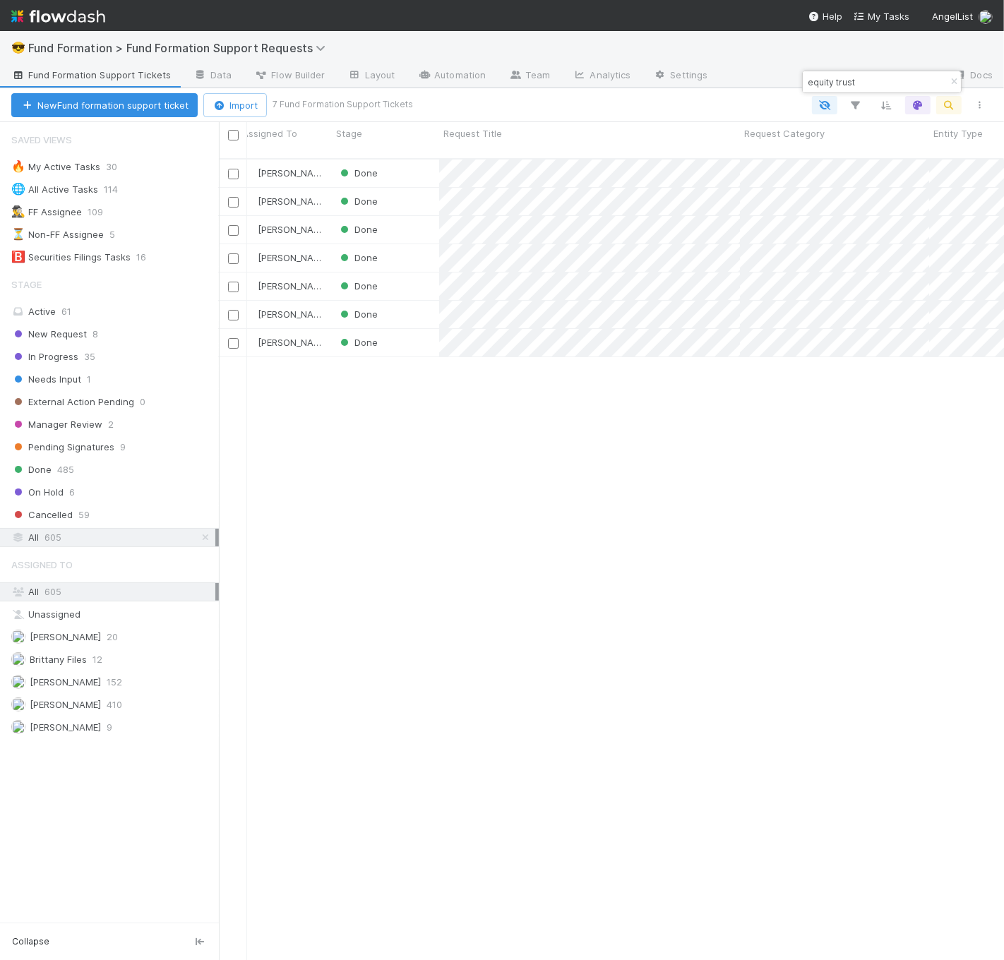
scroll to position [0, 0]
type input "equity trust"
click at [163, 166] on div "🔥 My Active Tasks 30" at bounding box center [114, 167] width 207 height 18
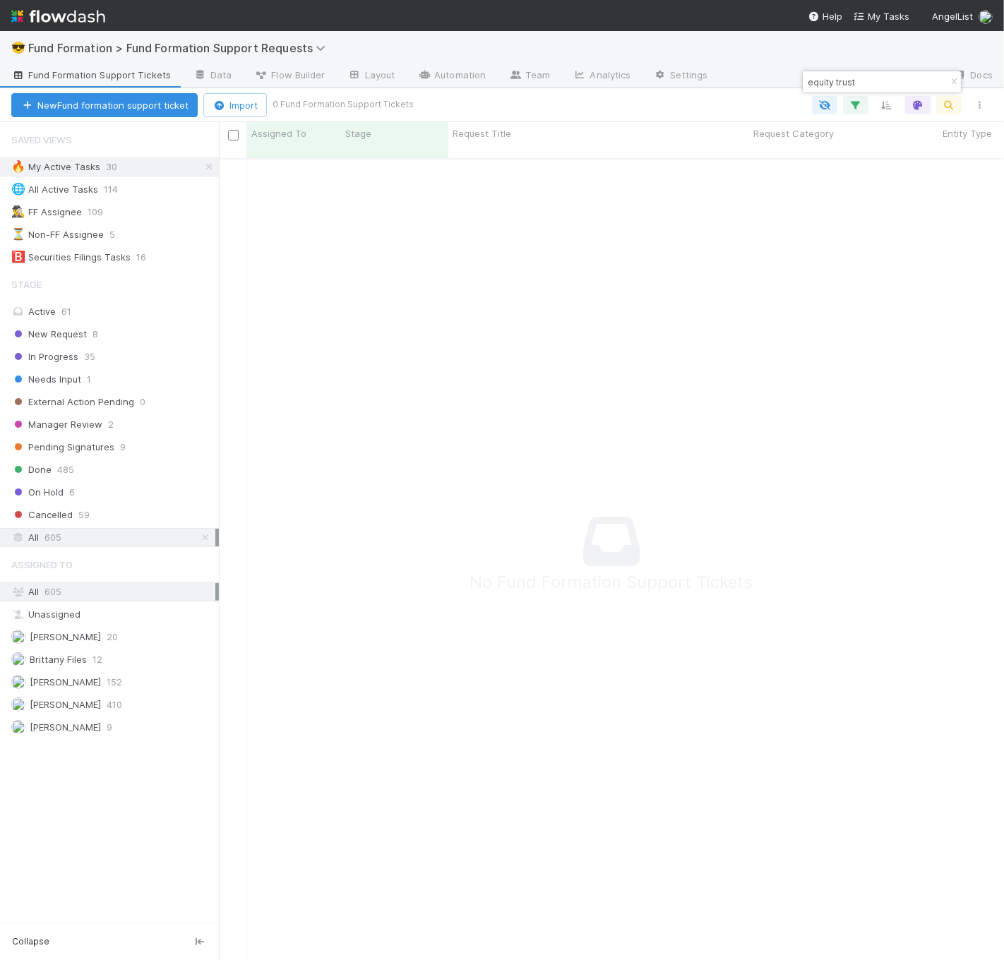
click at [203, 539] on icon at bounding box center [205, 537] width 14 height 9
click at [953, 78] on icon "button" at bounding box center [953, 82] width 14 height 8
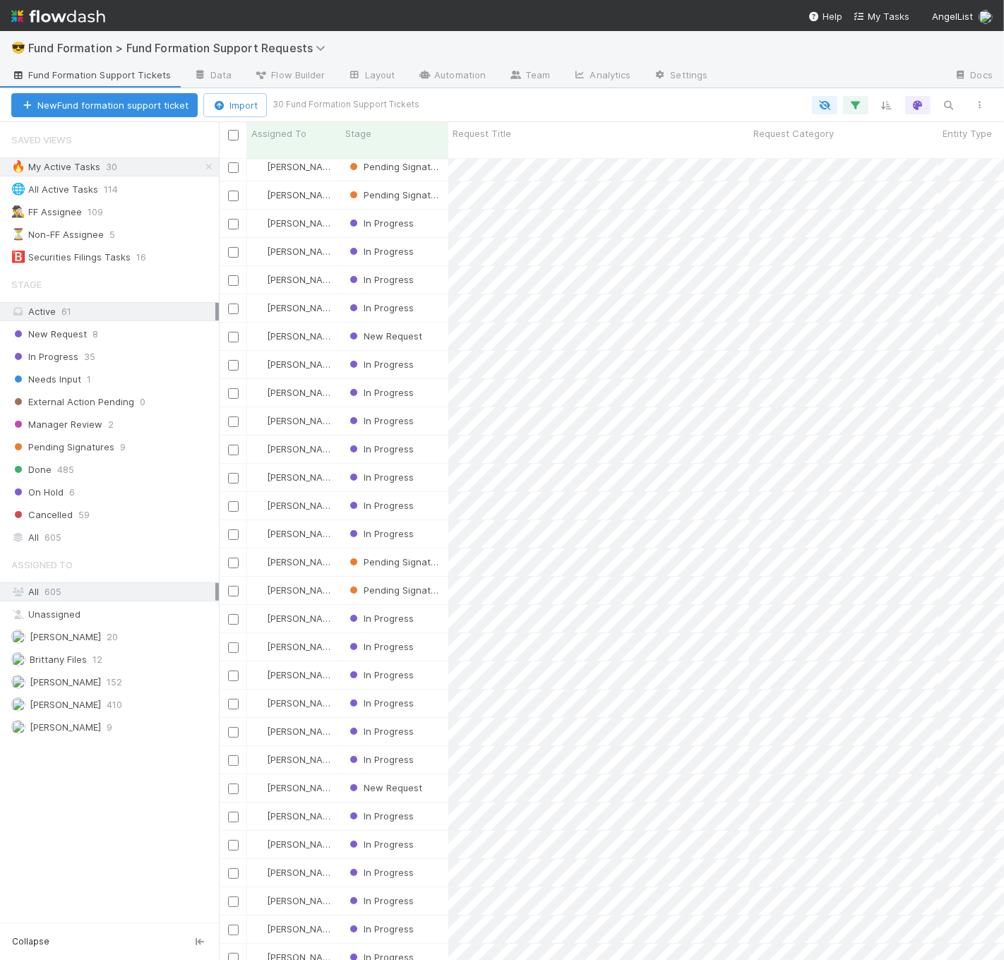
scroll to position [46, 0]
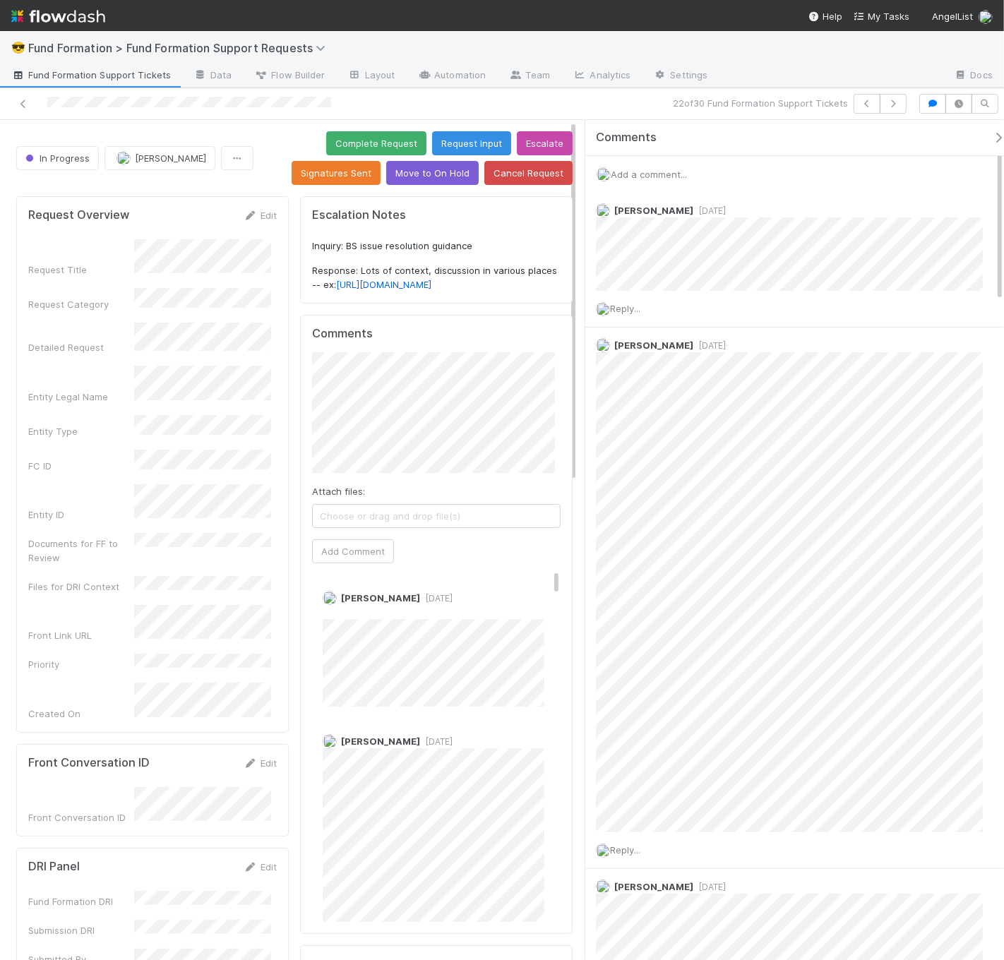
click at [115, 72] on span "Fund Formation Support Tickets" at bounding box center [91, 75] width 160 height 14
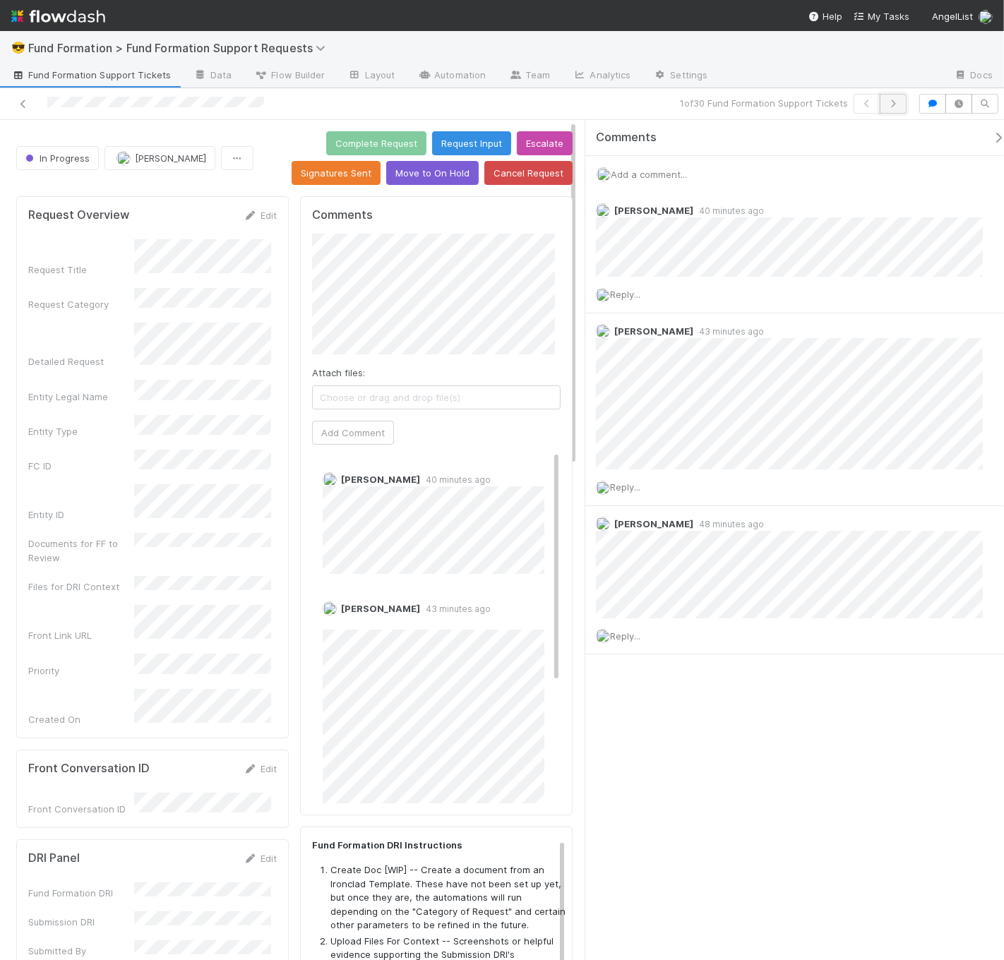
click at [900, 100] on button "button" at bounding box center [892, 104] width 27 height 20
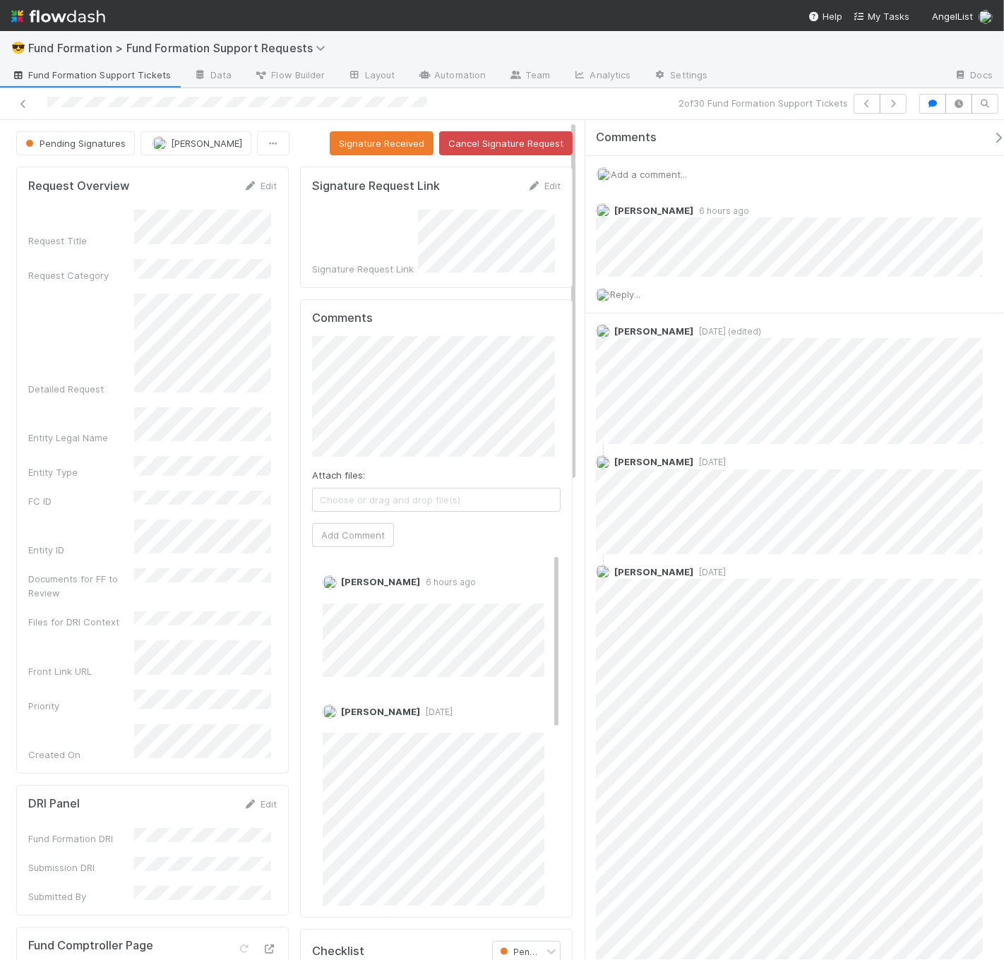
click at [0, 0] on div "😎 Fund Formation > Fund Formation Support Requests Fund Formation Support Ticke…" at bounding box center [502, 480] width 1004 height 960
click at [874, 105] on button "button" at bounding box center [866, 104] width 27 height 20
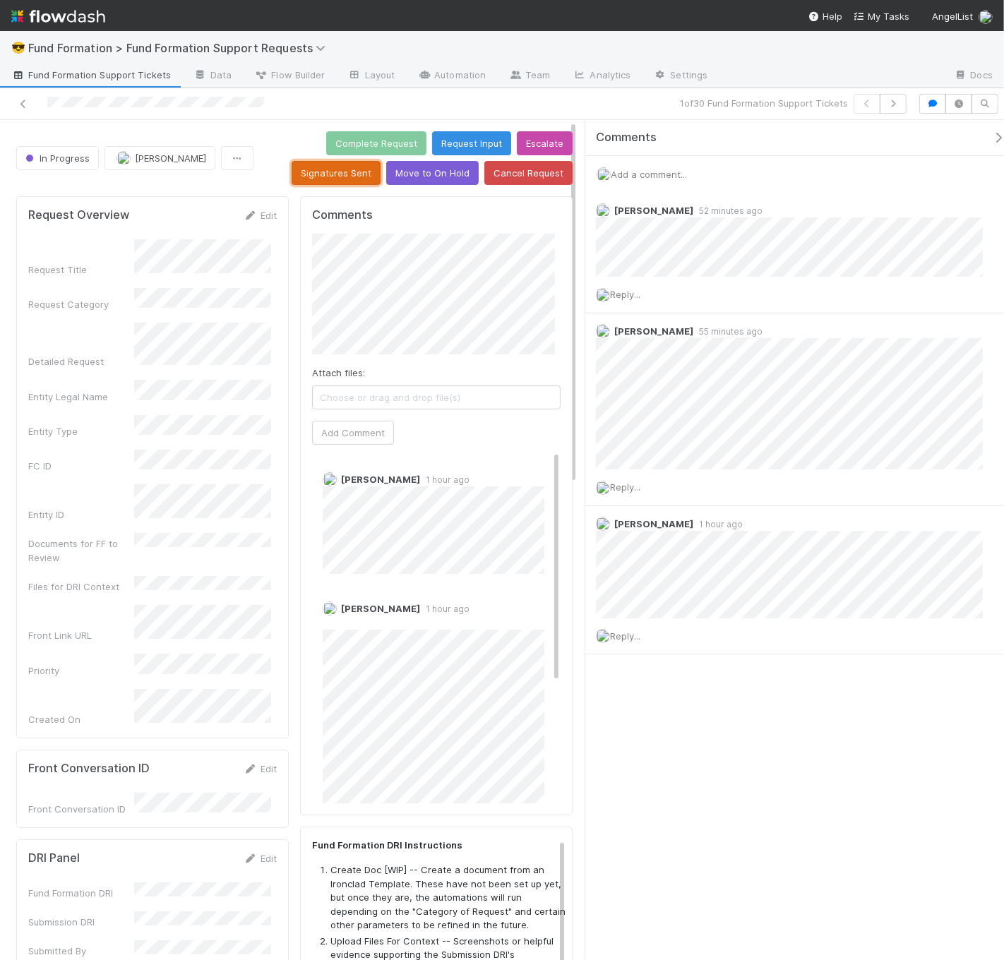
click at [349, 170] on button "Signatures Sent" at bounding box center [335, 173] width 89 height 24
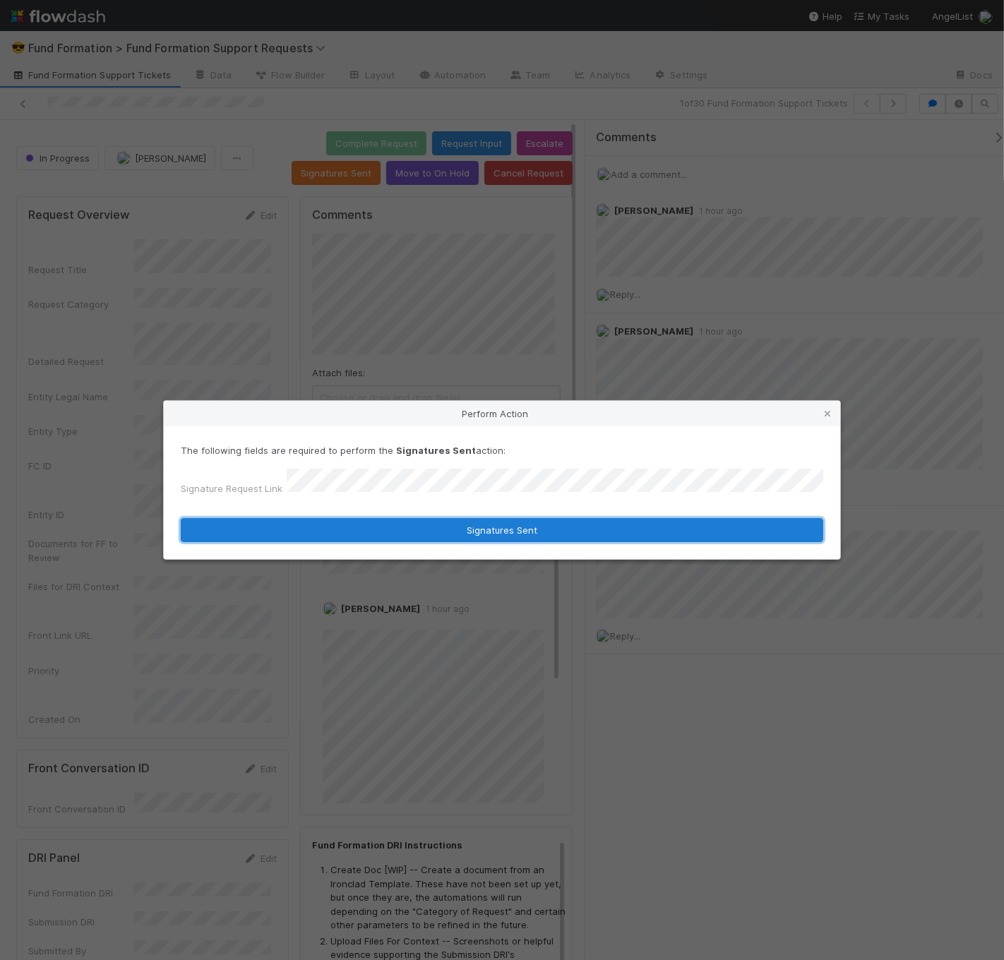
click at [457, 534] on button "Signatures Sent" at bounding box center [502, 530] width 642 height 24
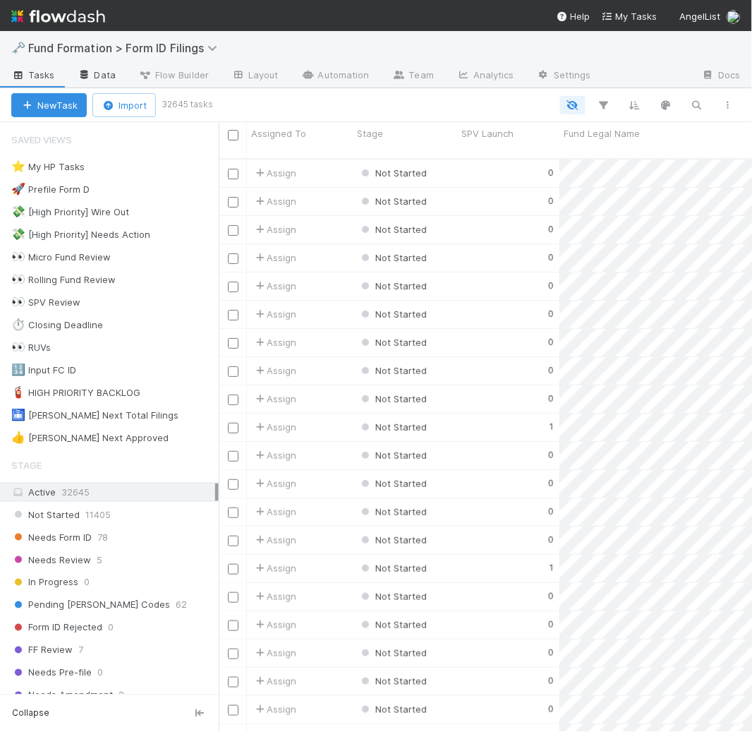
scroll to position [574, 522]
click at [118, 78] on link "Data" at bounding box center [96, 76] width 61 height 23
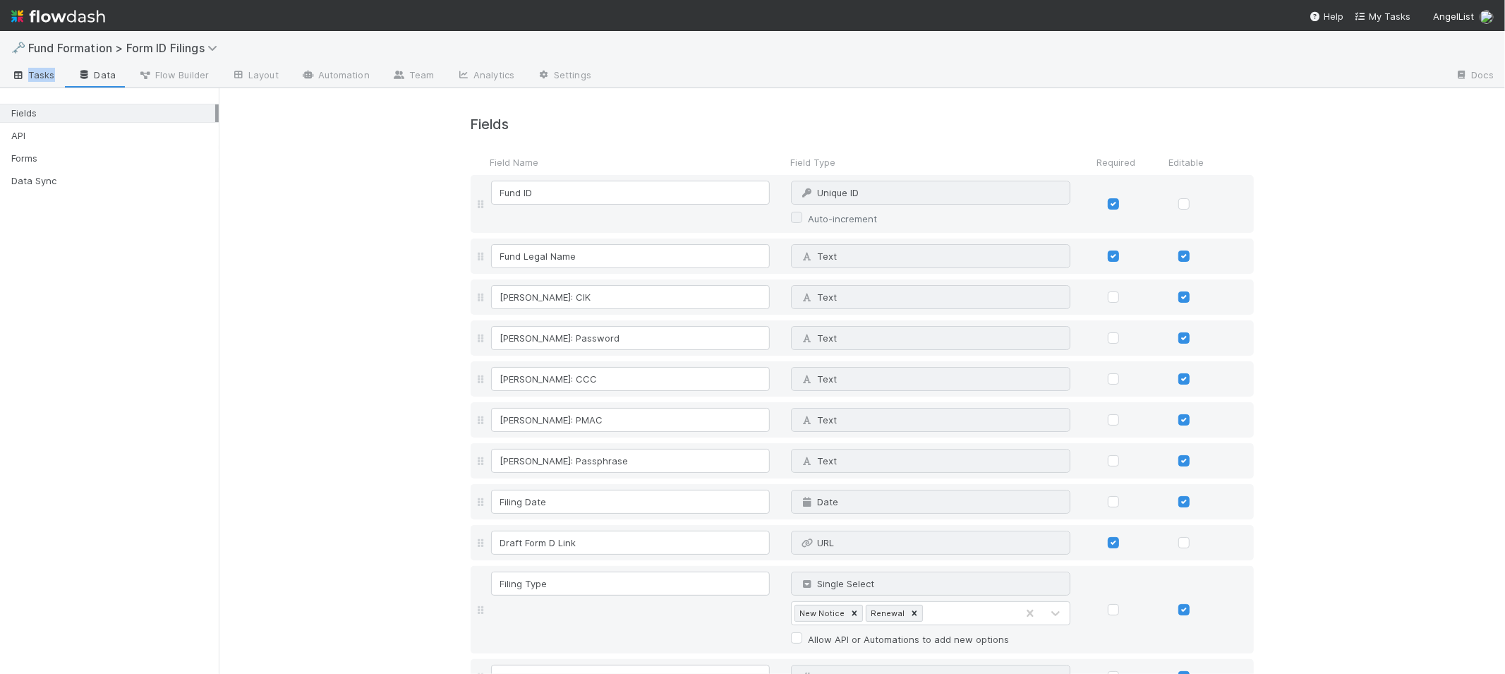
click at [44, 78] on span "Tasks" at bounding box center [33, 75] width 44 height 14
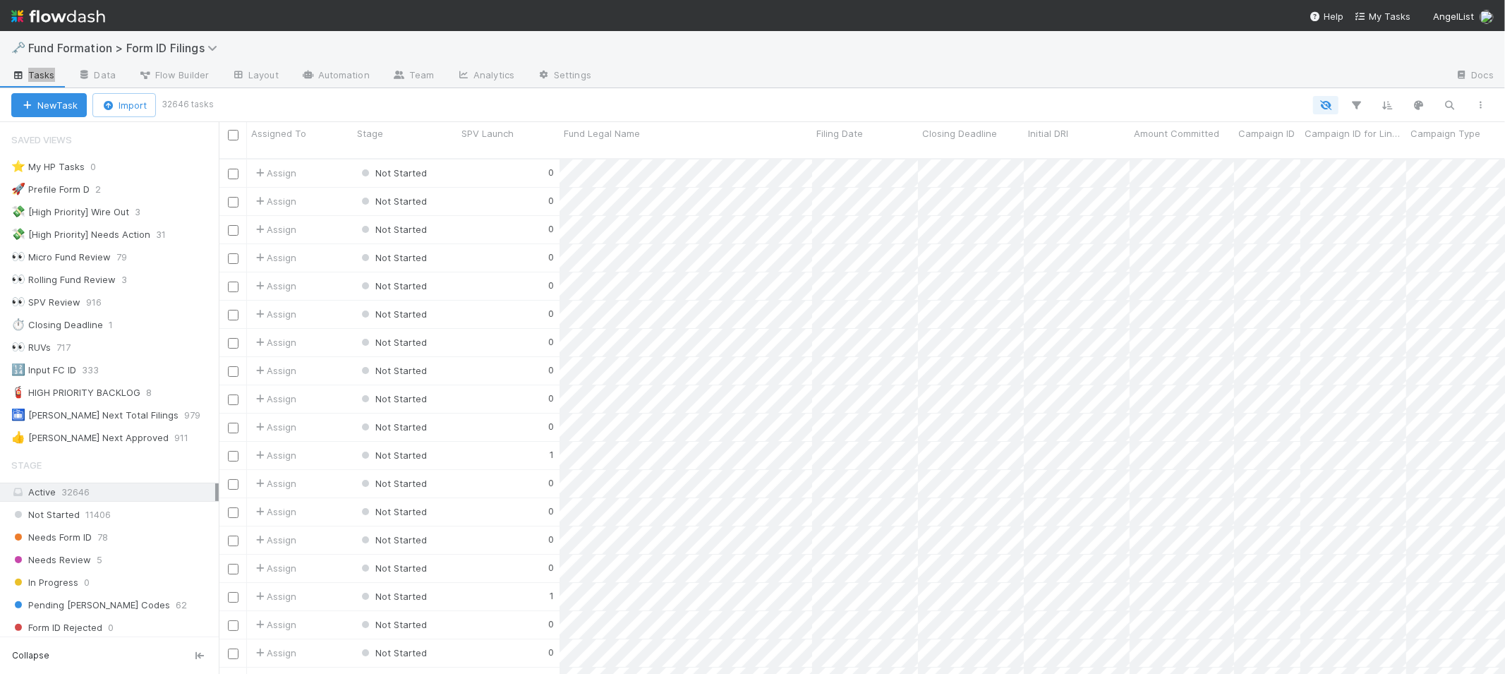
scroll to position [515, 1275]
click at [78, 47] on span "Fund Formation > Form ID Filings" at bounding box center [126, 48] width 196 height 14
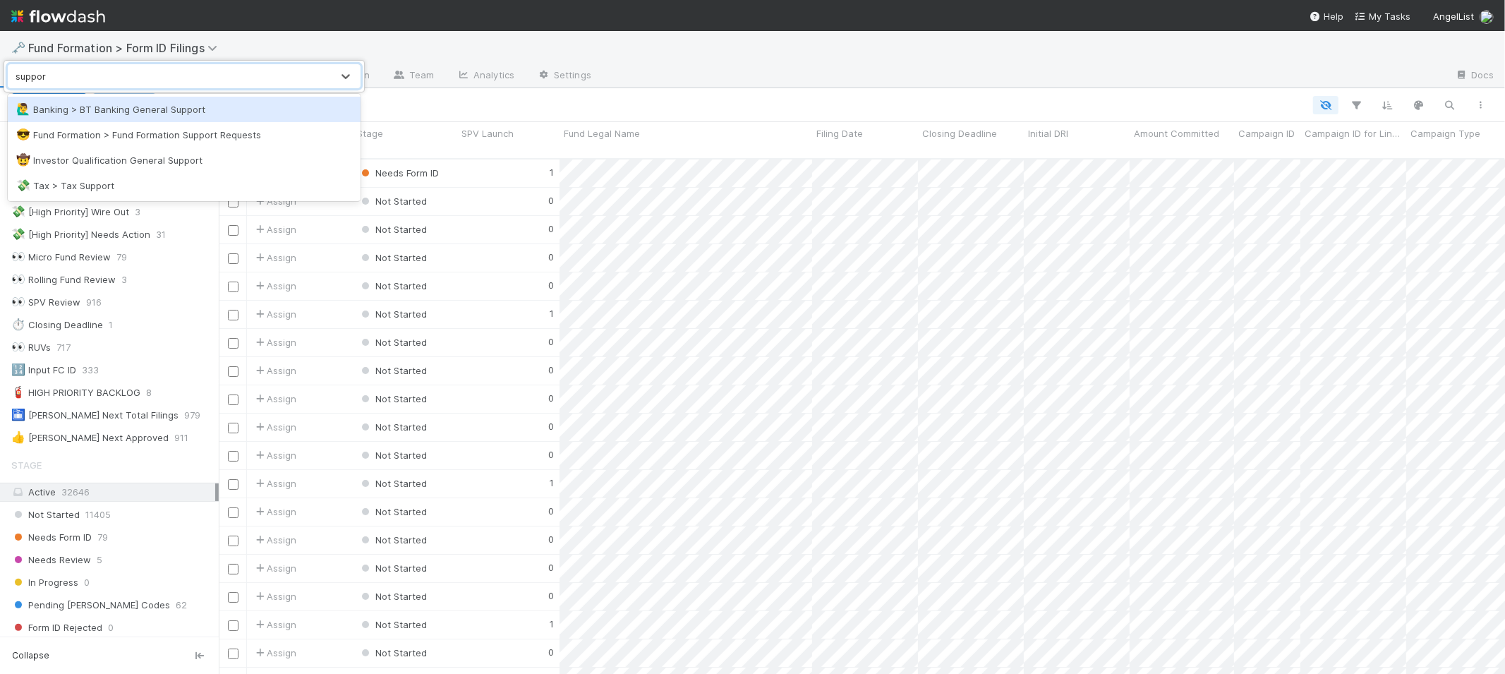
type input "support"
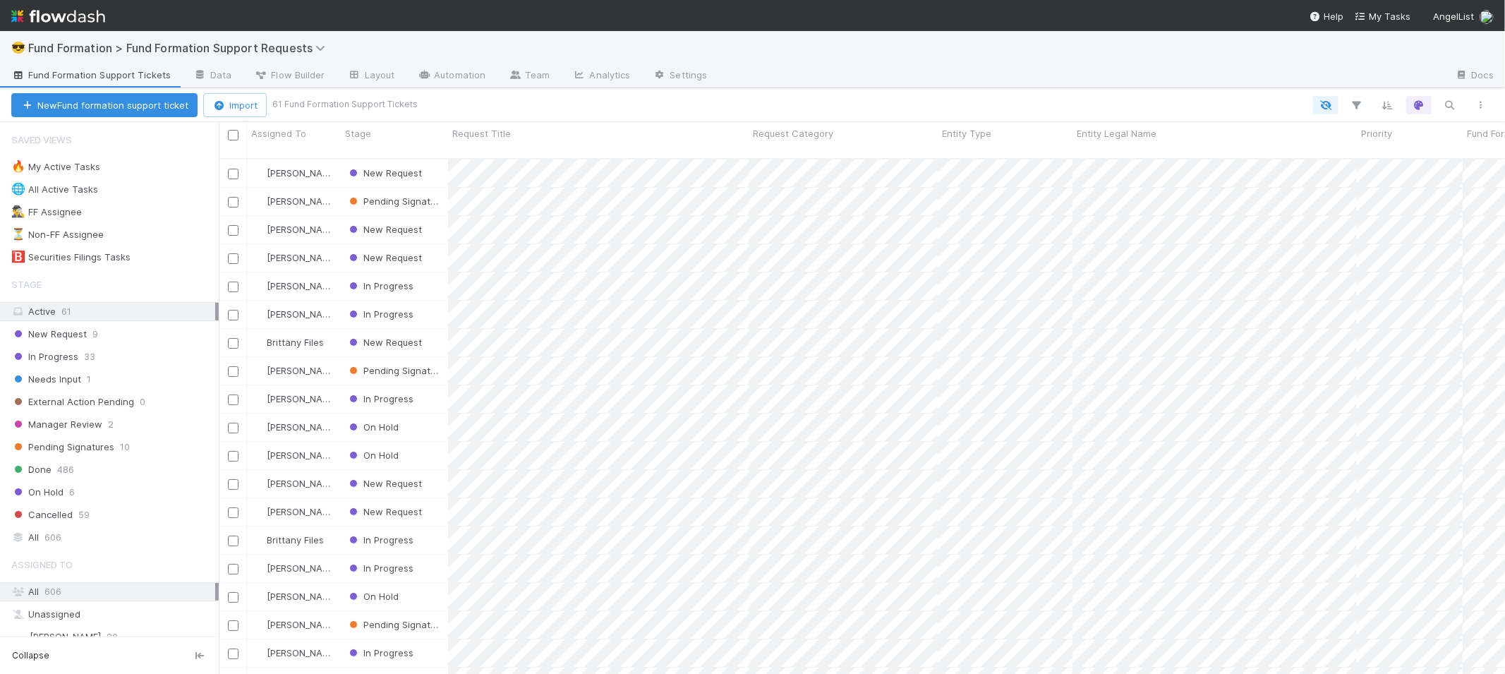
scroll to position [515, 1275]
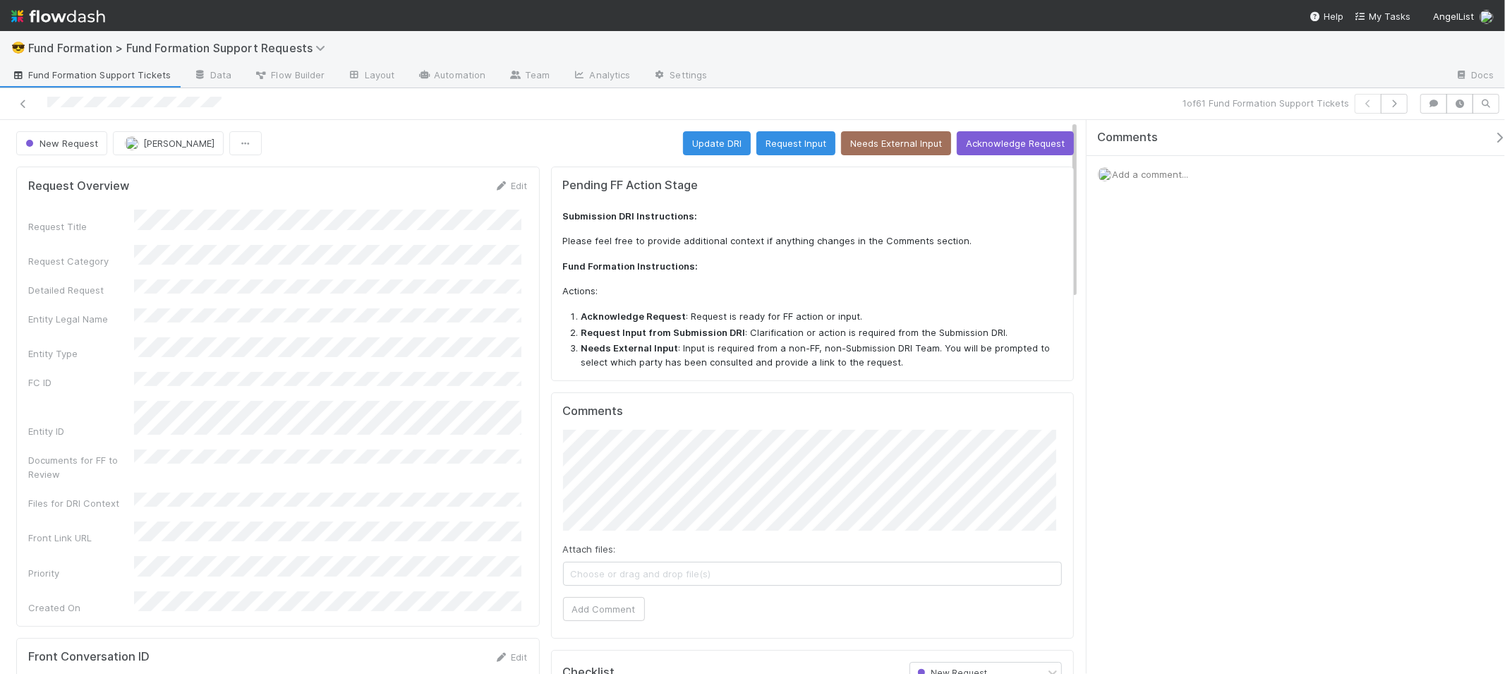
click at [313, 292] on div "Request Title Request Category Detailed Request Entity Legal Name Entity Type F…" at bounding box center [278, 412] width 500 height 404
click at [752, 141] on button "Acknowledge Request" at bounding box center [1015, 143] width 117 height 24
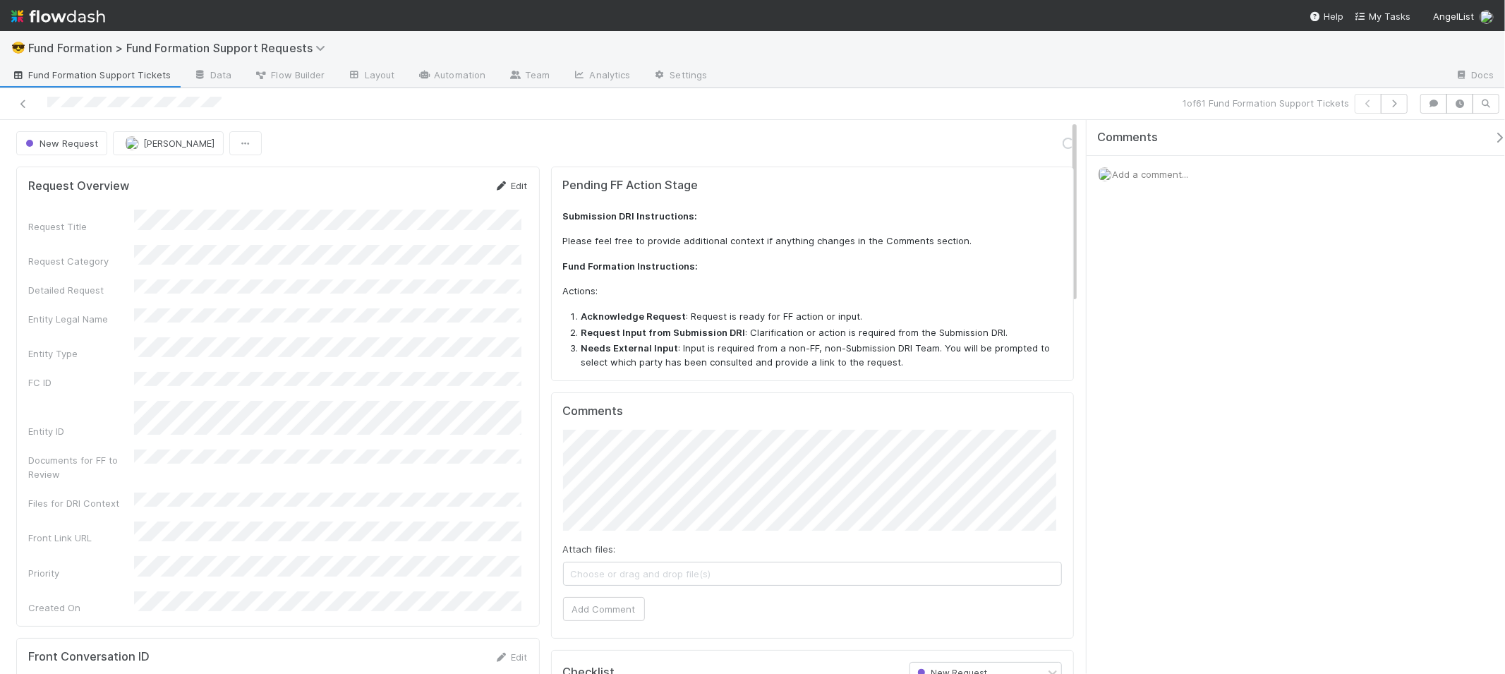
click at [517, 184] on link "Edit" at bounding box center [511, 185] width 33 height 11
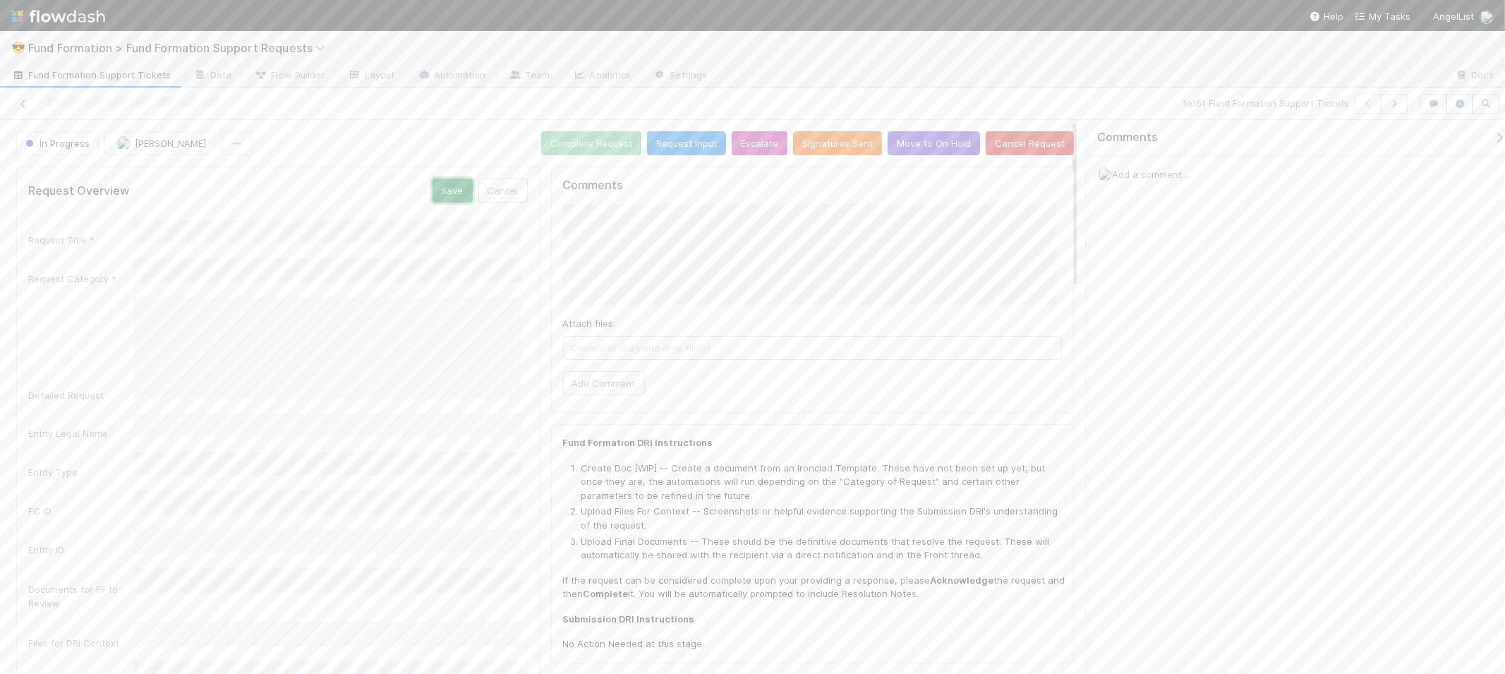
click at [453, 192] on button "Save" at bounding box center [453, 191] width 40 height 24
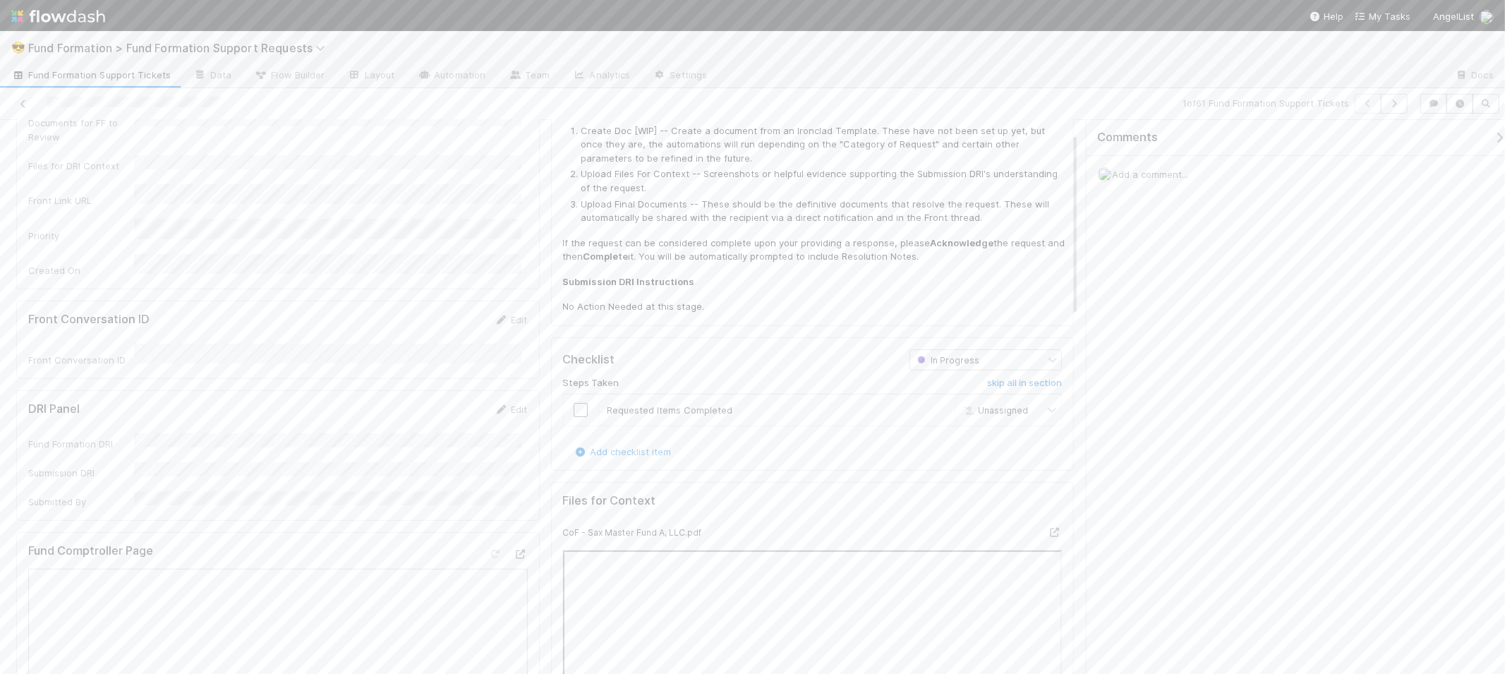
scroll to position [541, 0]
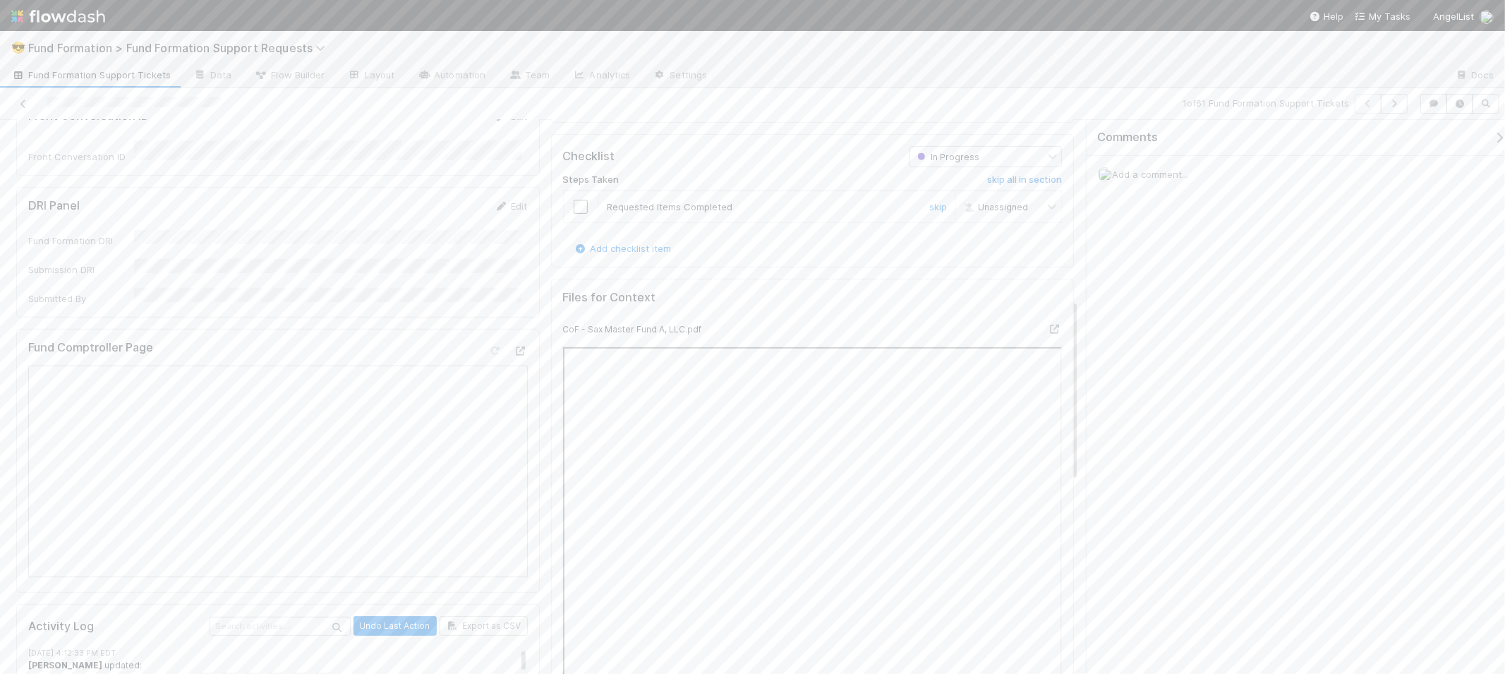
click at [576, 201] on input "checkbox" at bounding box center [581, 207] width 14 height 14
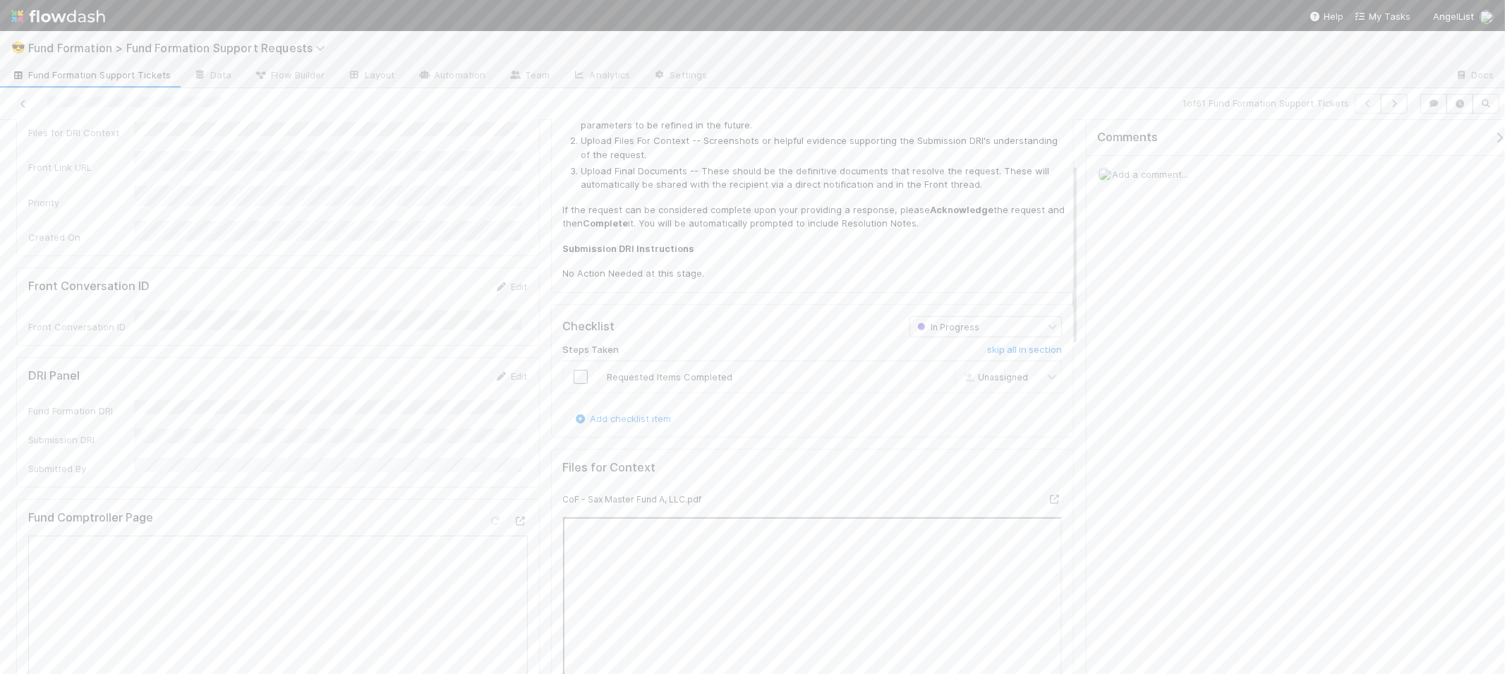
scroll to position [547, 0]
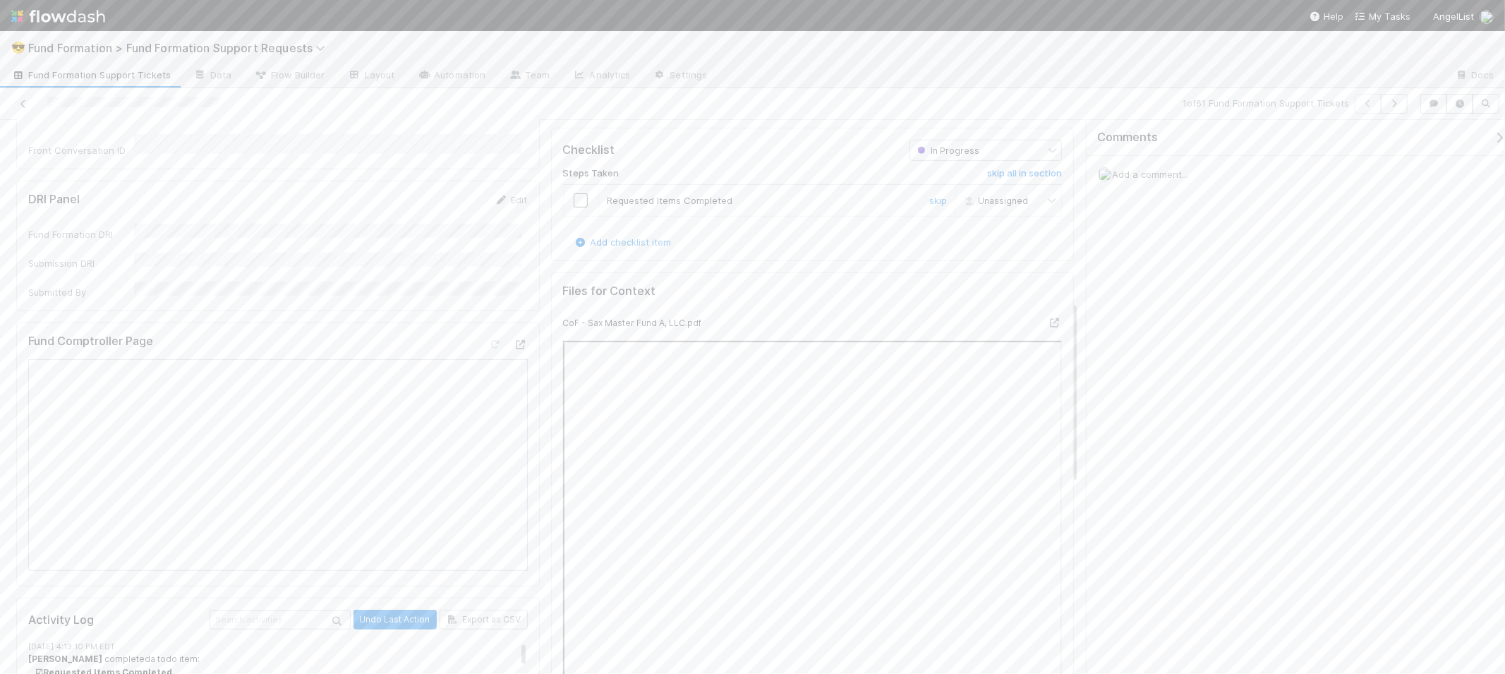
click at [581, 200] on input "checkbox" at bounding box center [581, 200] width 14 height 14
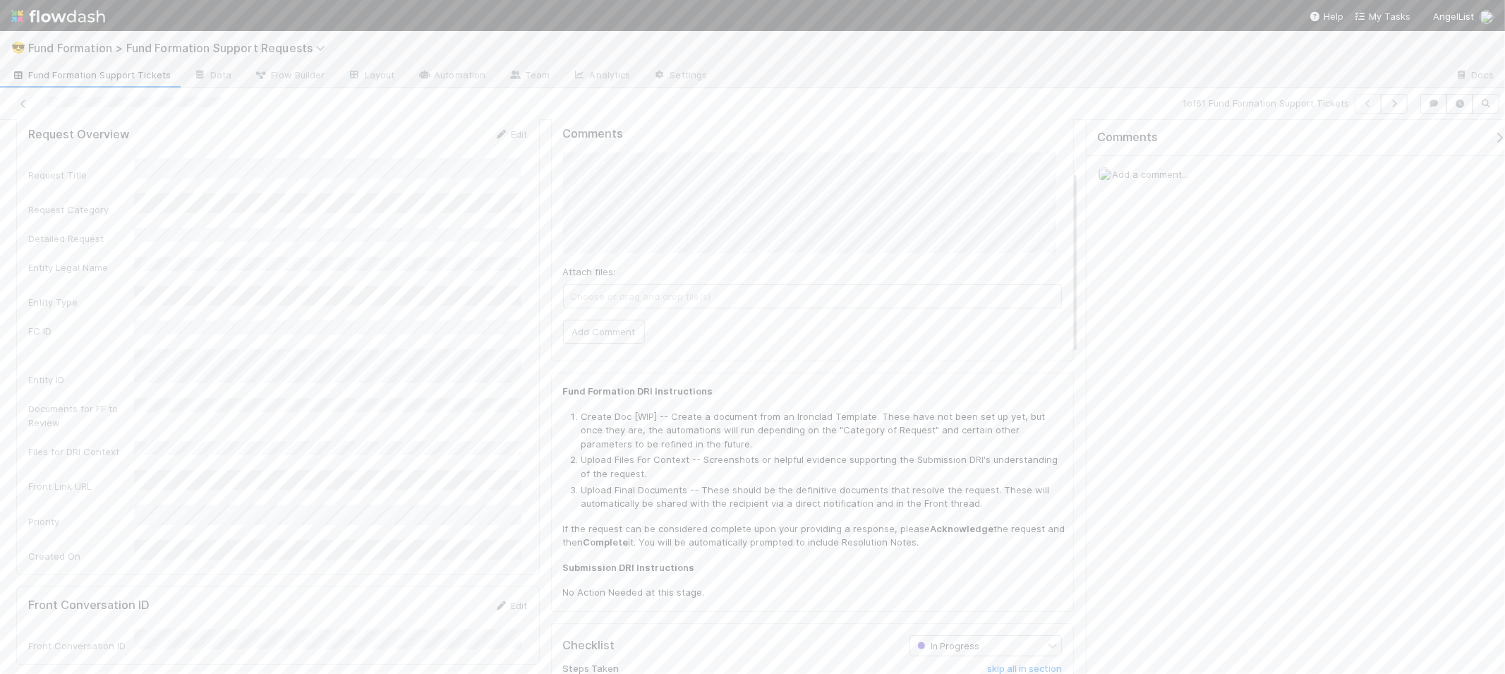
scroll to position [0, 0]
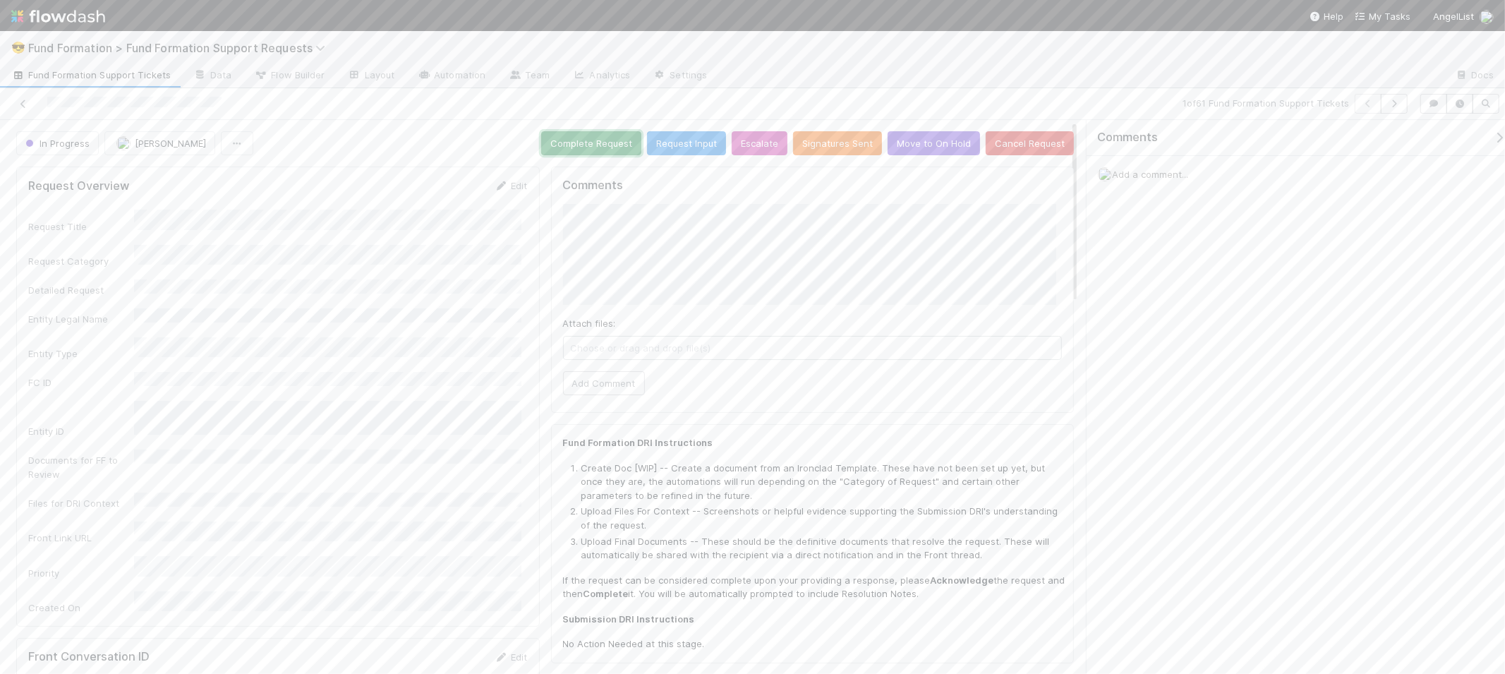
click at [551, 143] on button "Complete Request" at bounding box center [591, 143] width 100 height 24
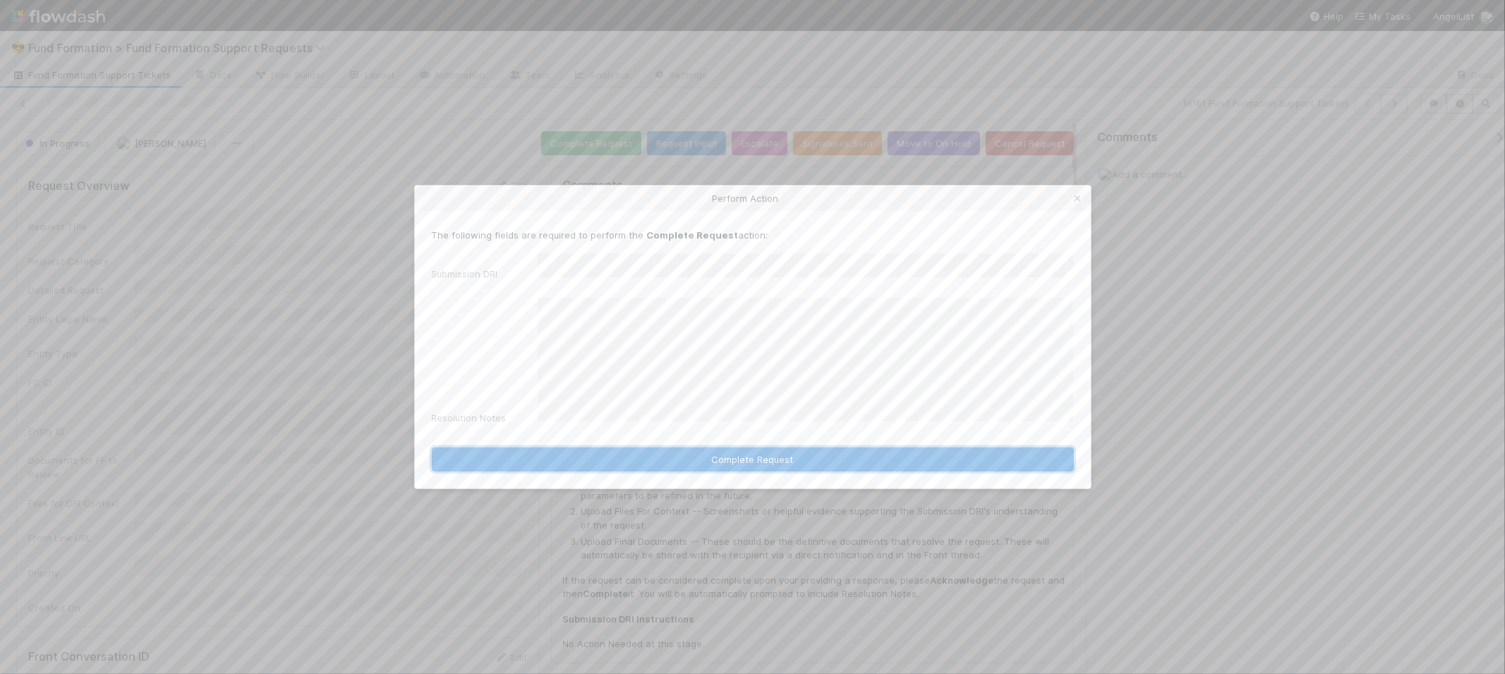
click at [752, 452] on button "Complete Request" at bounding box center [753, 459] width 642 height 24
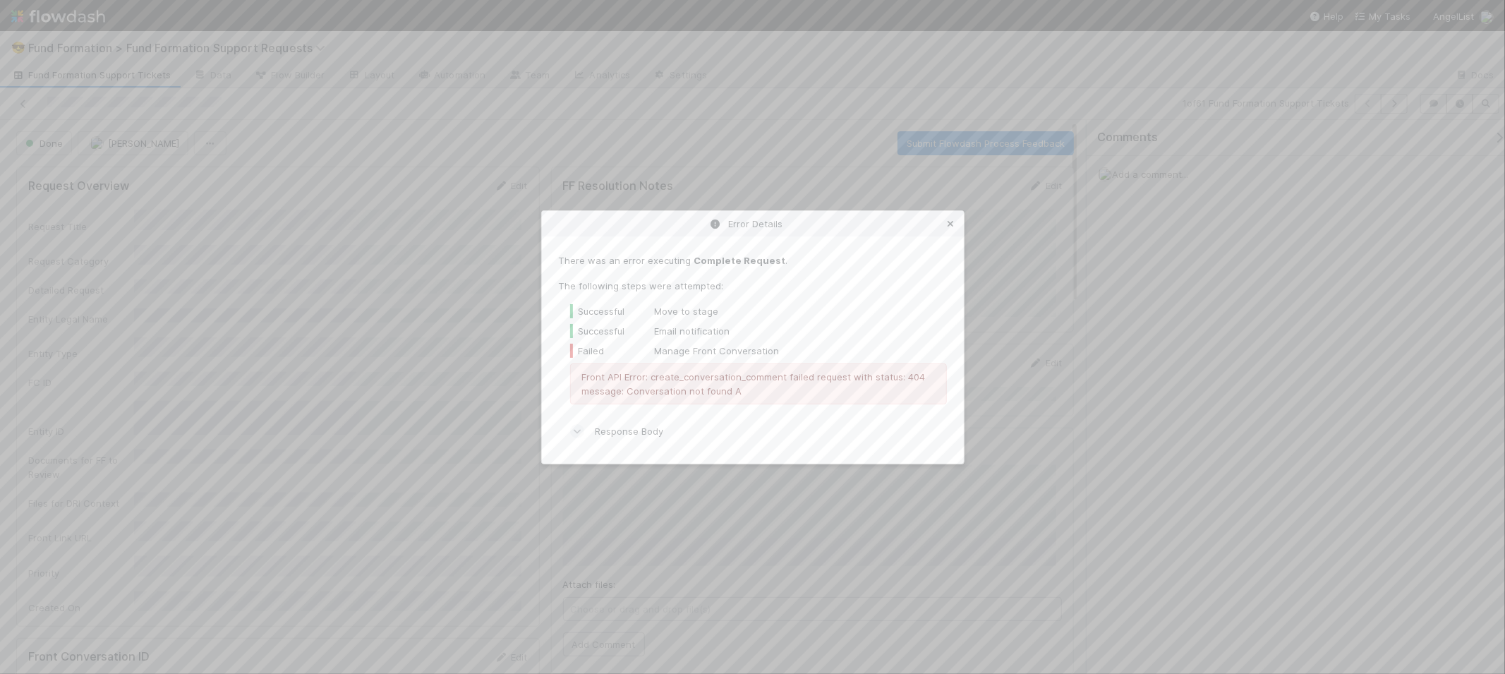
click at [752, 224] on icon at bounding box center [951, 223] width 14 height 9
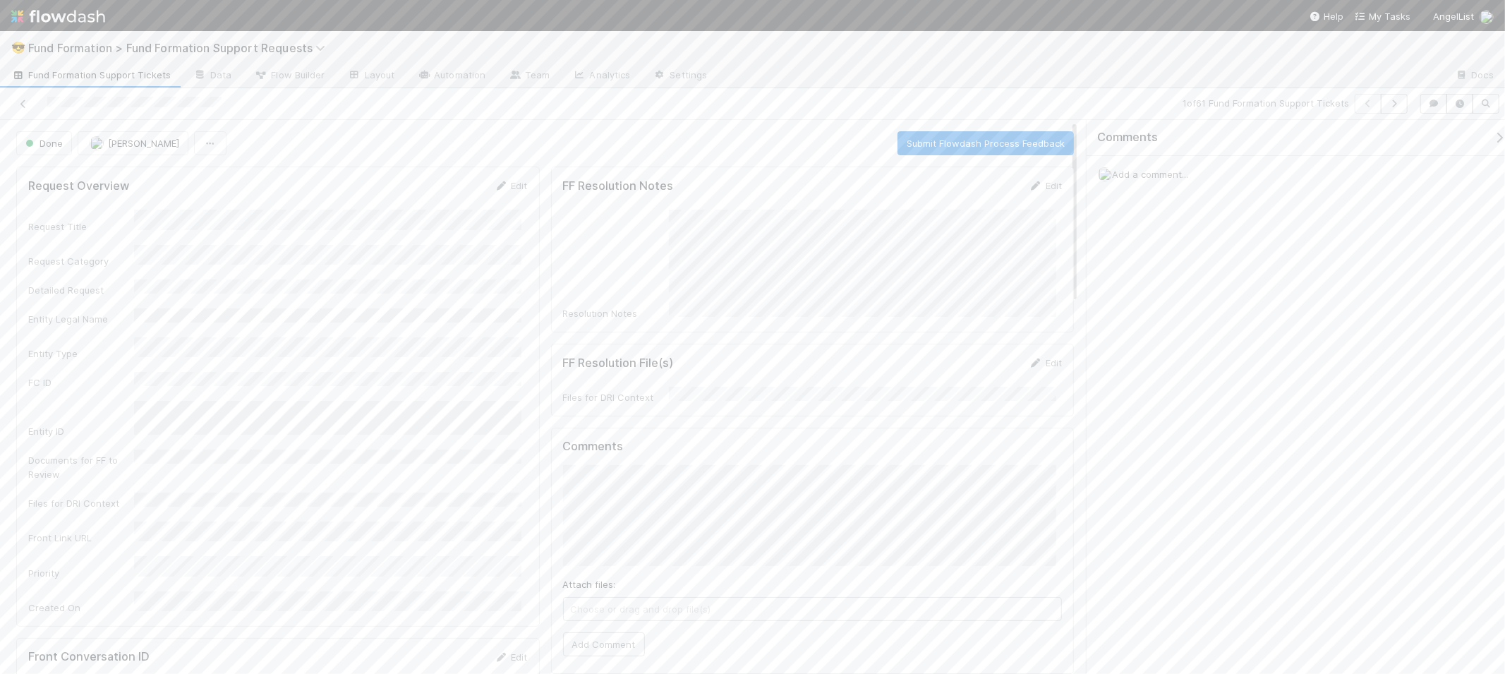
scroll to position [337, 0]
click at [503, 404] on link "Edit" at bounding box center [511, 409] width 33 height 11
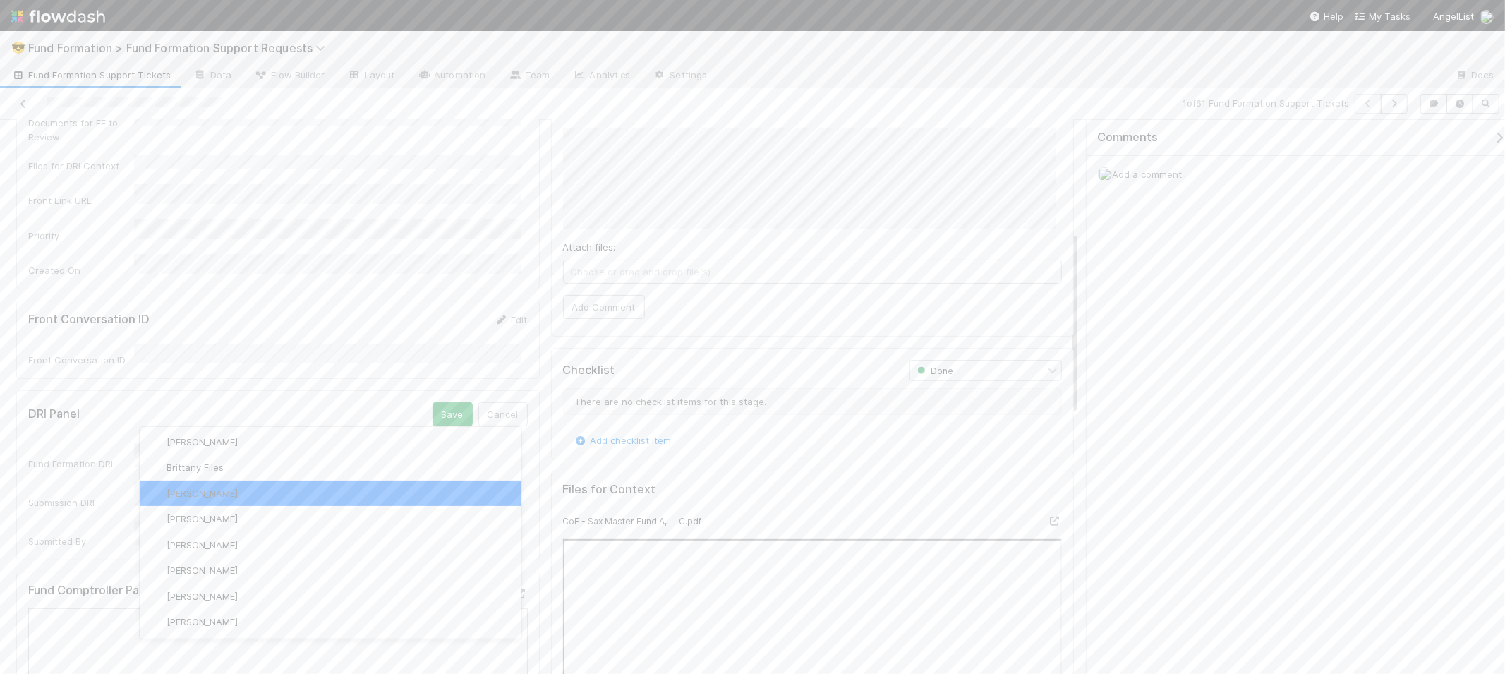
scroll to position [0, 0]
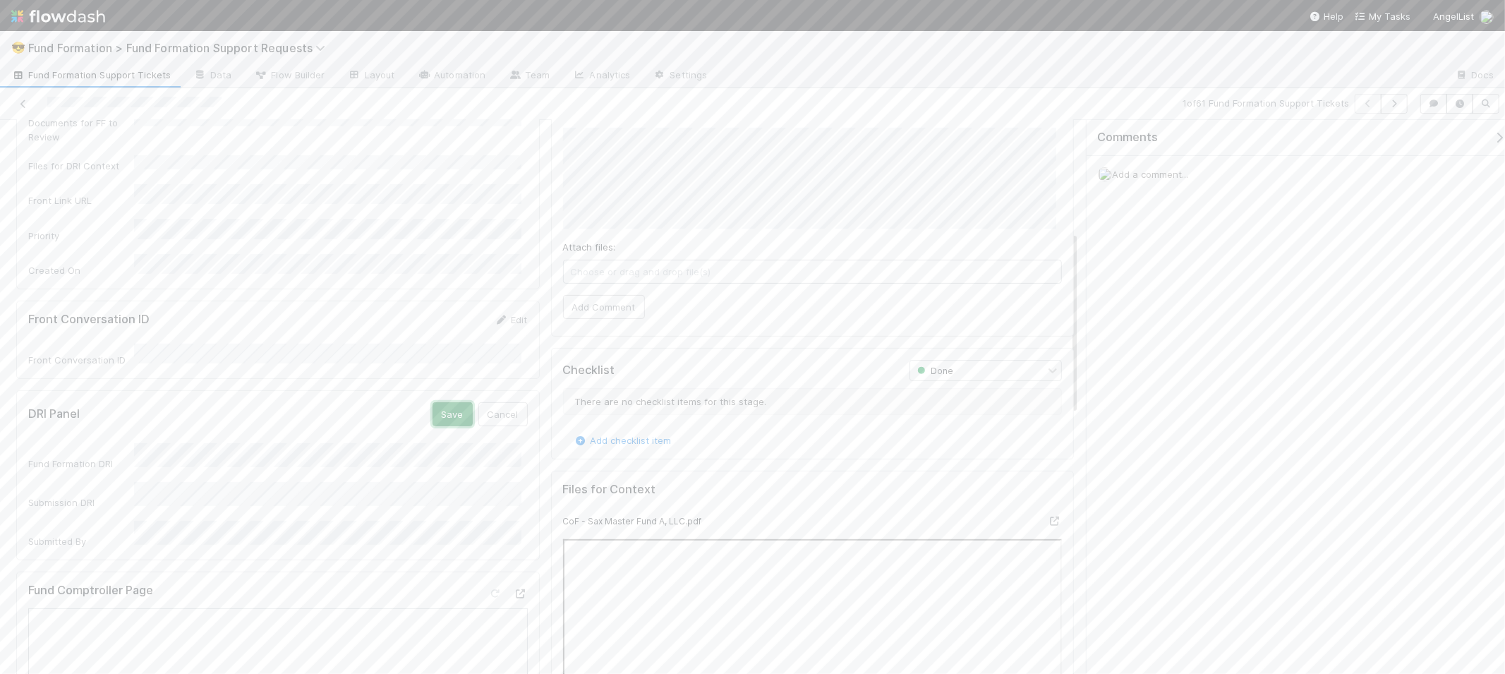
click at [462, 402] on button "Save" at bounding box center [453, 414] width 40 height 24
click at [76, 73] on span "Fund Formation Support Tickets" at bounding box center [91, 75] width 160 height 14
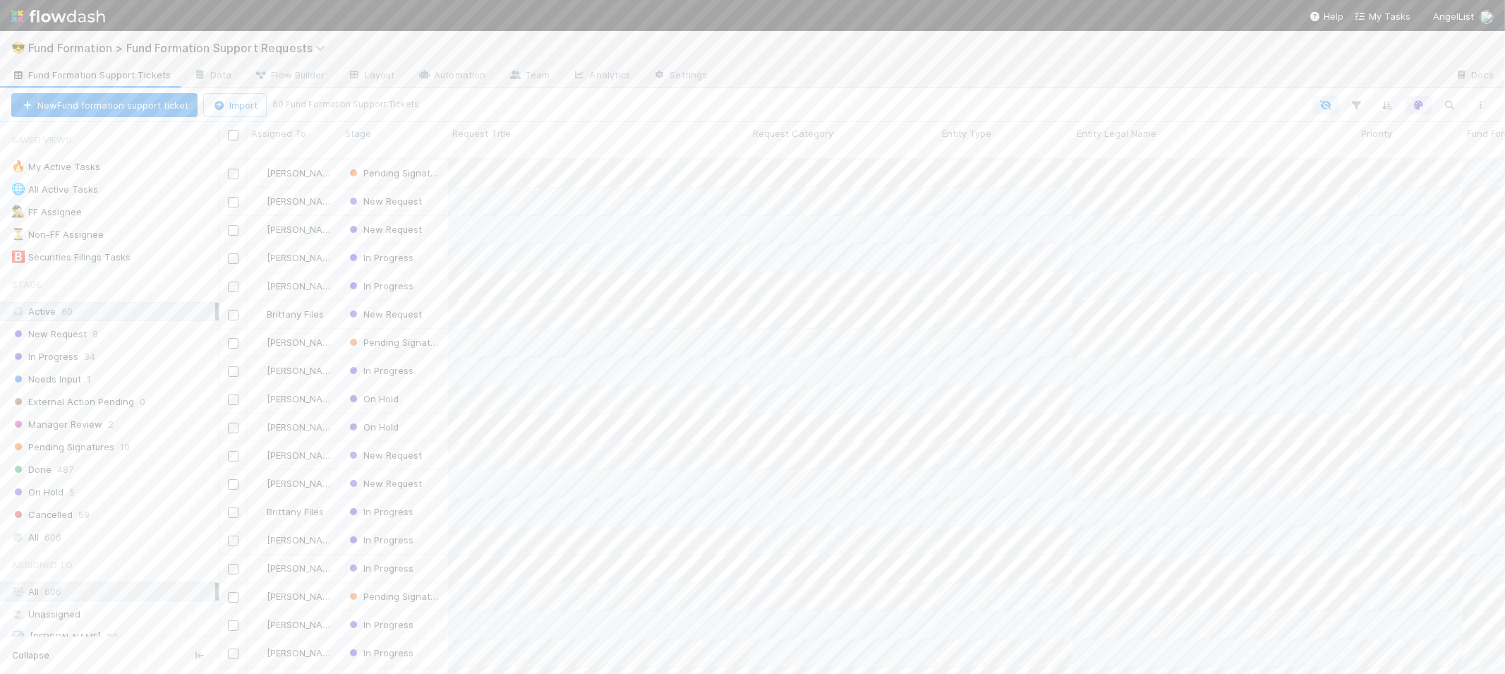
scroll to position [515, 1275]
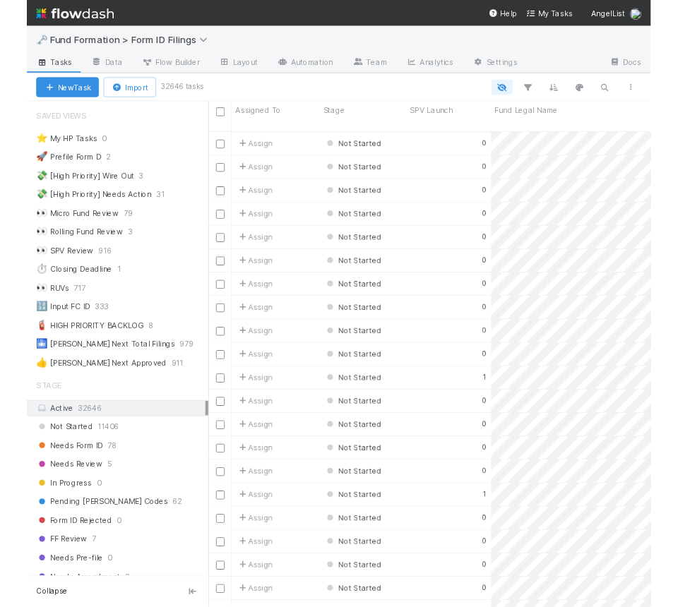
scroll to position [450, 448]
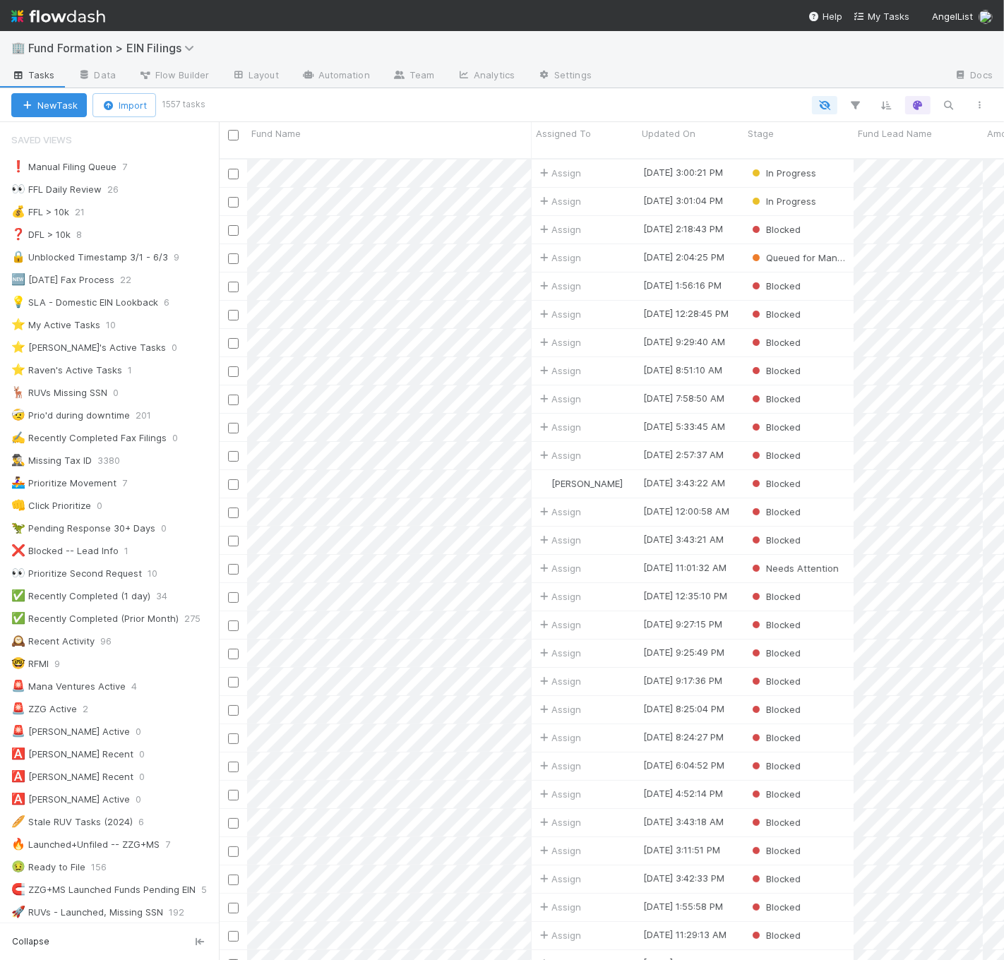
scroll to position [801, 773]
click at [621, 105] on div at bounding box center [599, 105] width 792 height 18
click at [74, 165] on div "❗ Manual Filing Queue" at bounding box center [63, 167] width 105 height 18
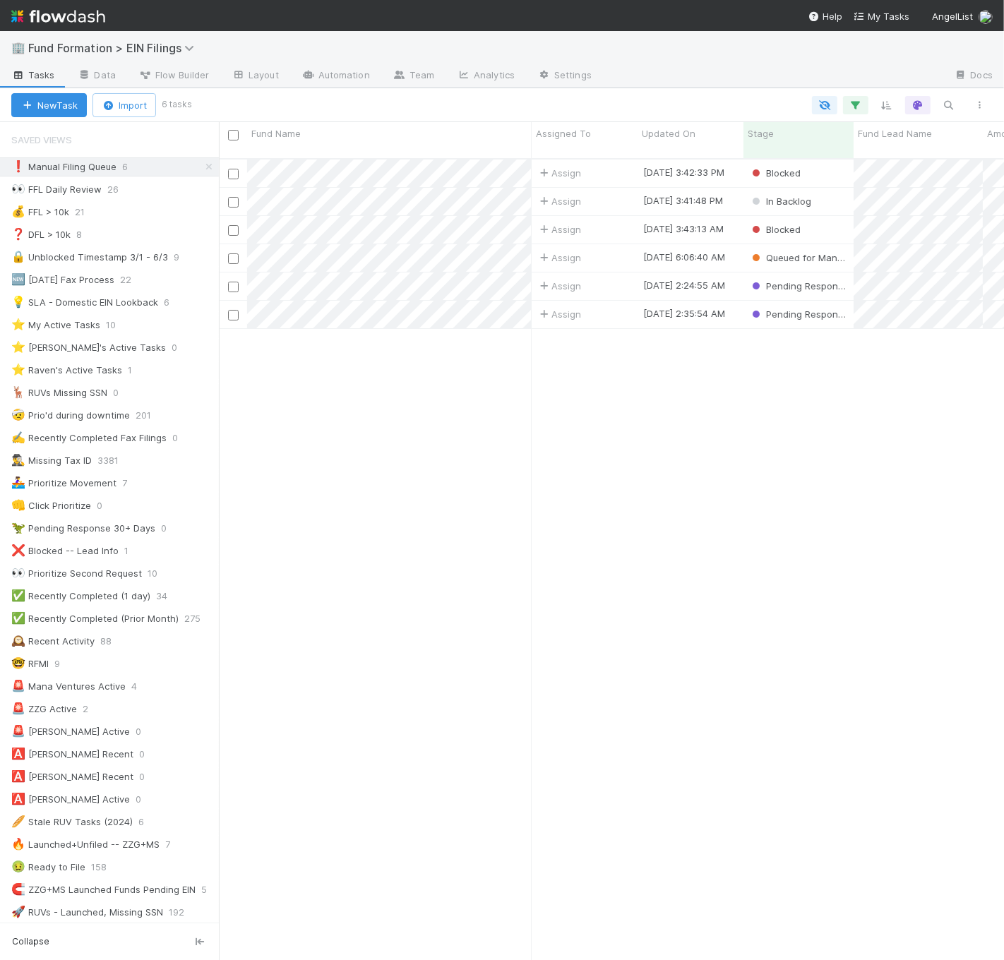
scroll to position [801, 773]
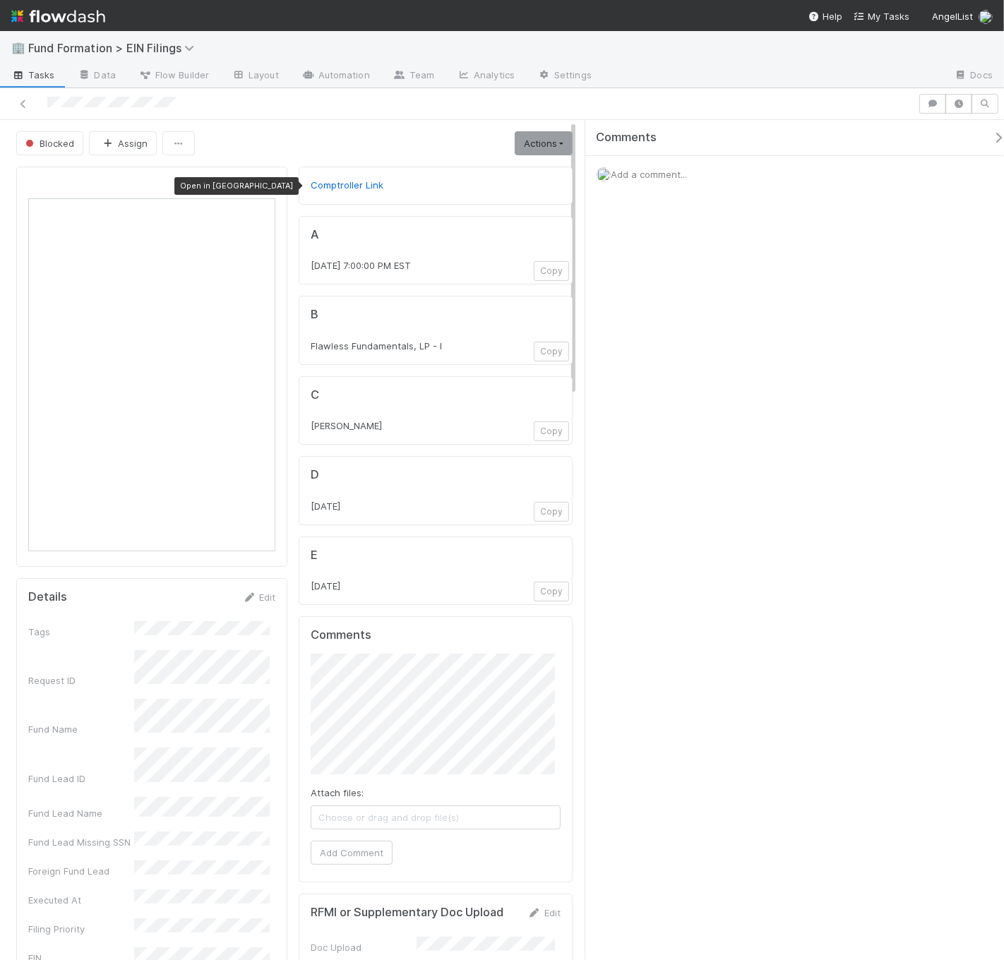
click at [263, 188] on icon at bounding box center [268, 185] width 14 height 9
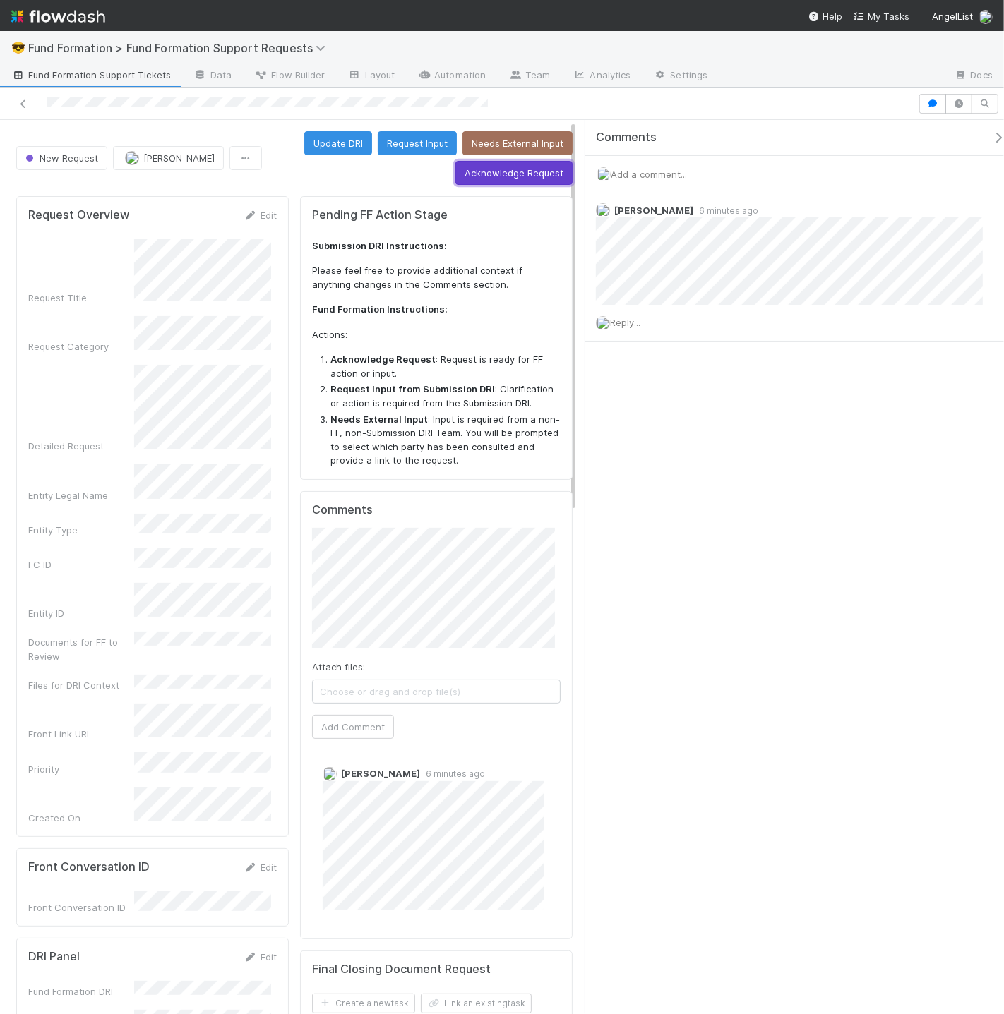
click at [507, 176] on button "Acknowledge Request" at bounding box center [513, 173] width 117 height 24
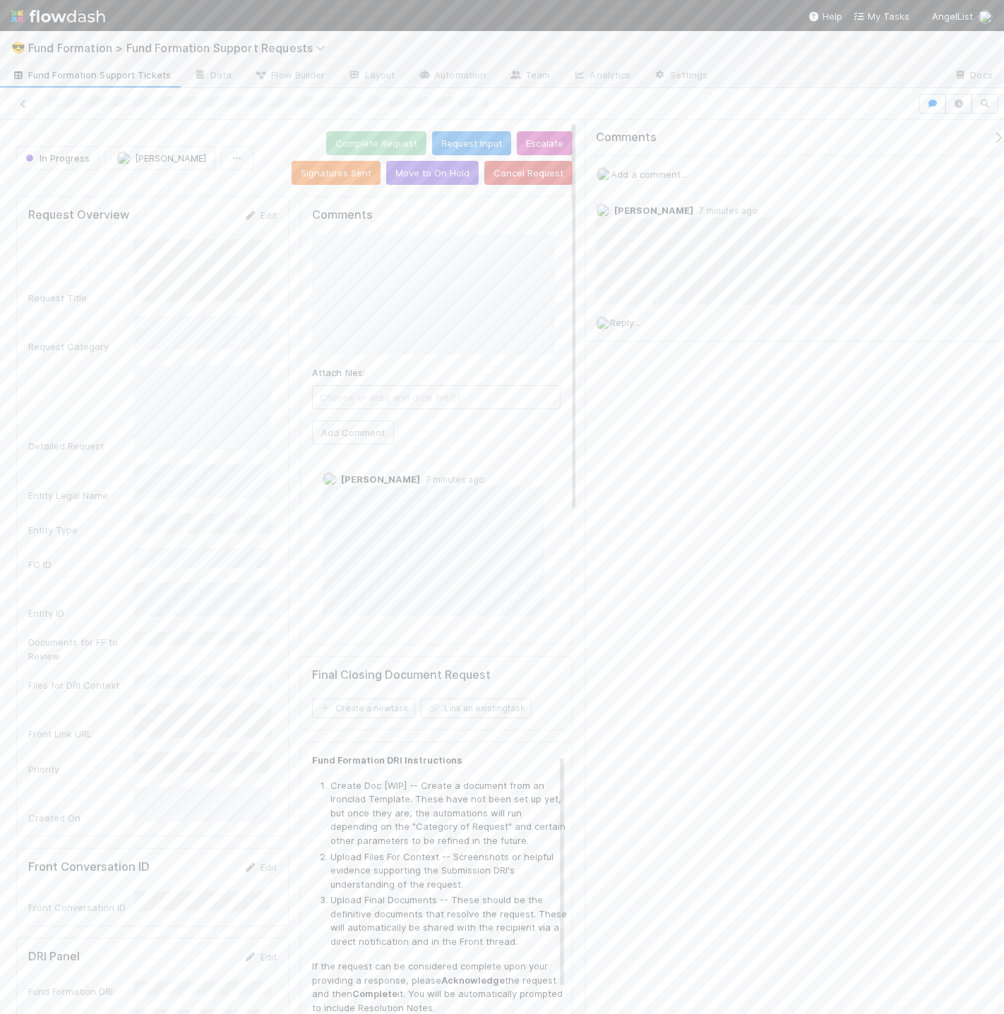
click at [632, 179] on span "Add a comment..." at bounding box center [648, 174] width 76 height 11
click at [669, 332] on span "Choose or drag and drop file(s)" at bounding box center [800, 336] width 384 height 23
click at [665, 393] on button "Add Comment" at bounding box center [649, 395] width 82 height 24
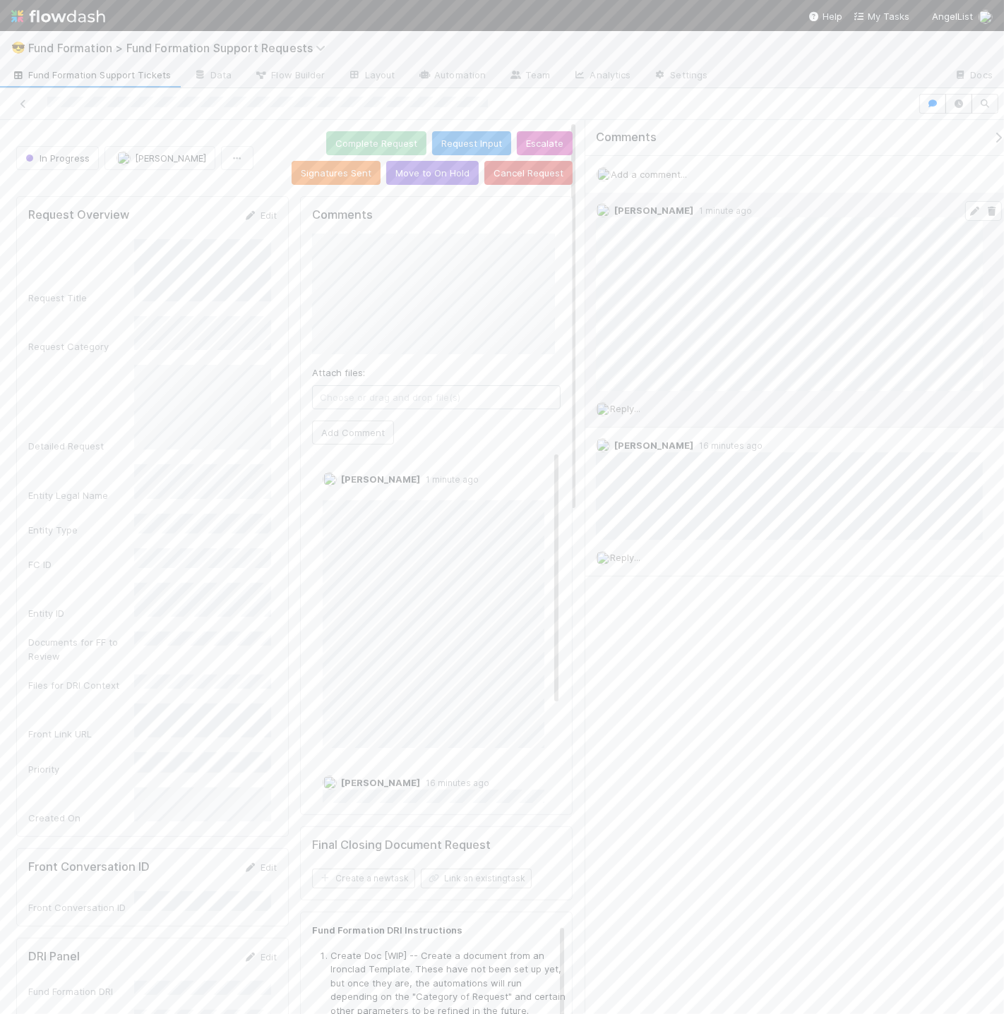
click at [968, 211] on icon at bounding box center [975, 211] width 14 height 9
click at [342, 491] on link "Edit" at bounding box center [342, 493] width 16 height 11
click at [97, 66] on link "Fund Formation Support Tickets" at bounding box center [91, 76] width 182 height 23
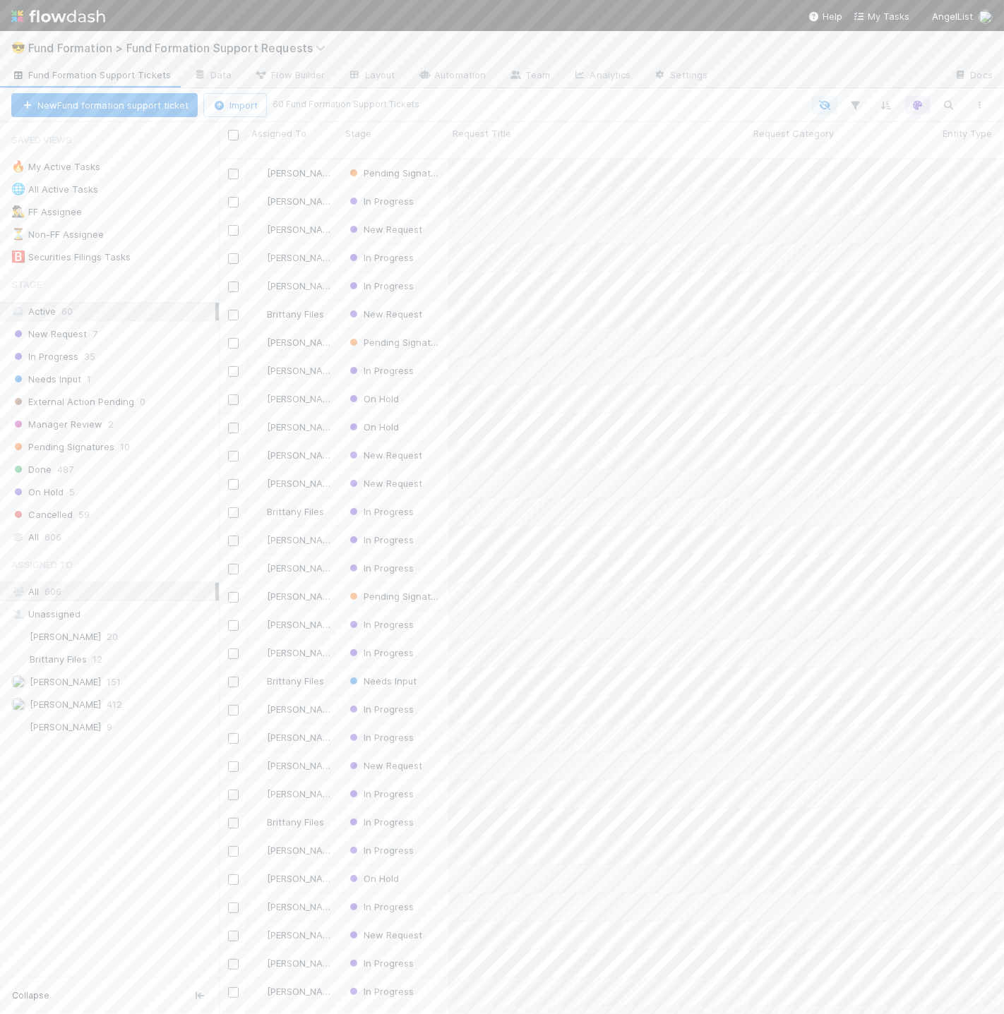
scroll to position [856, 773]
click at [439, 216] on div "New Request" at bounding box center [394, 230] width 107 height 28
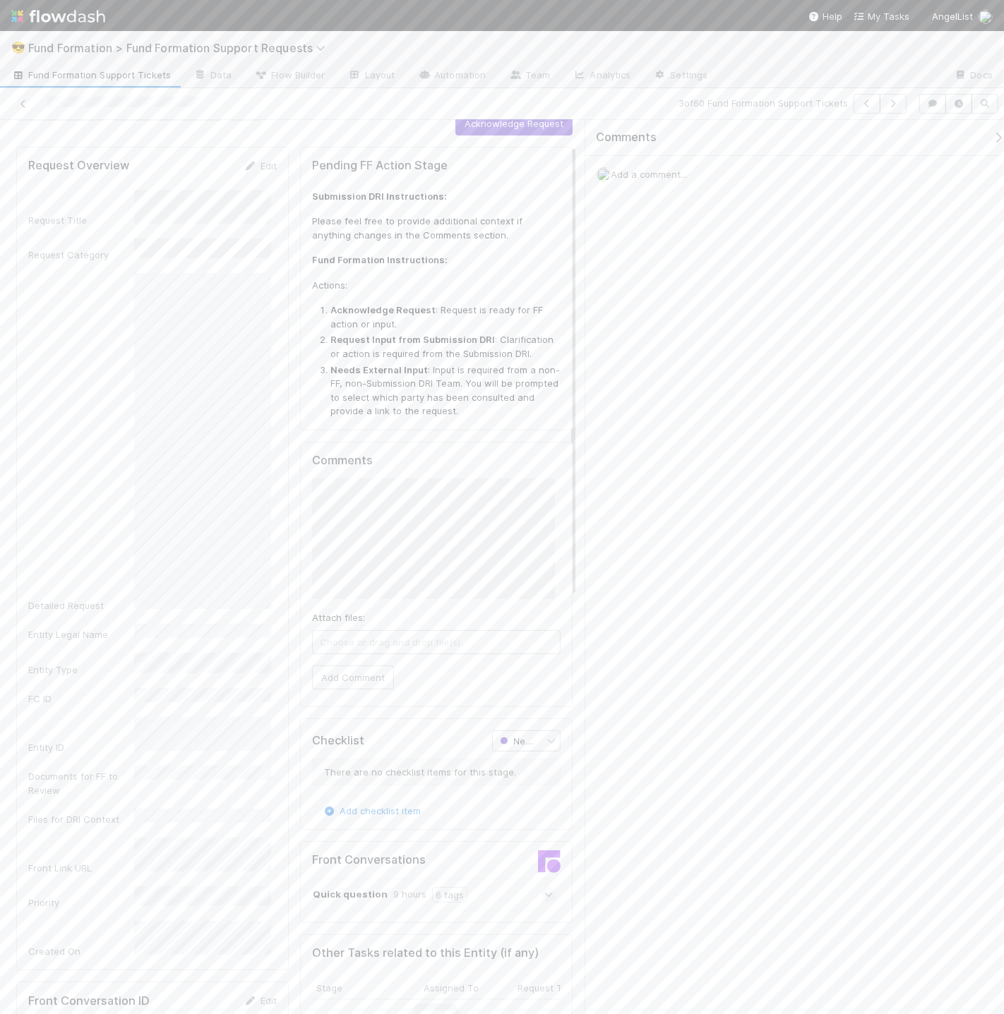
scroll to position [49, 0]
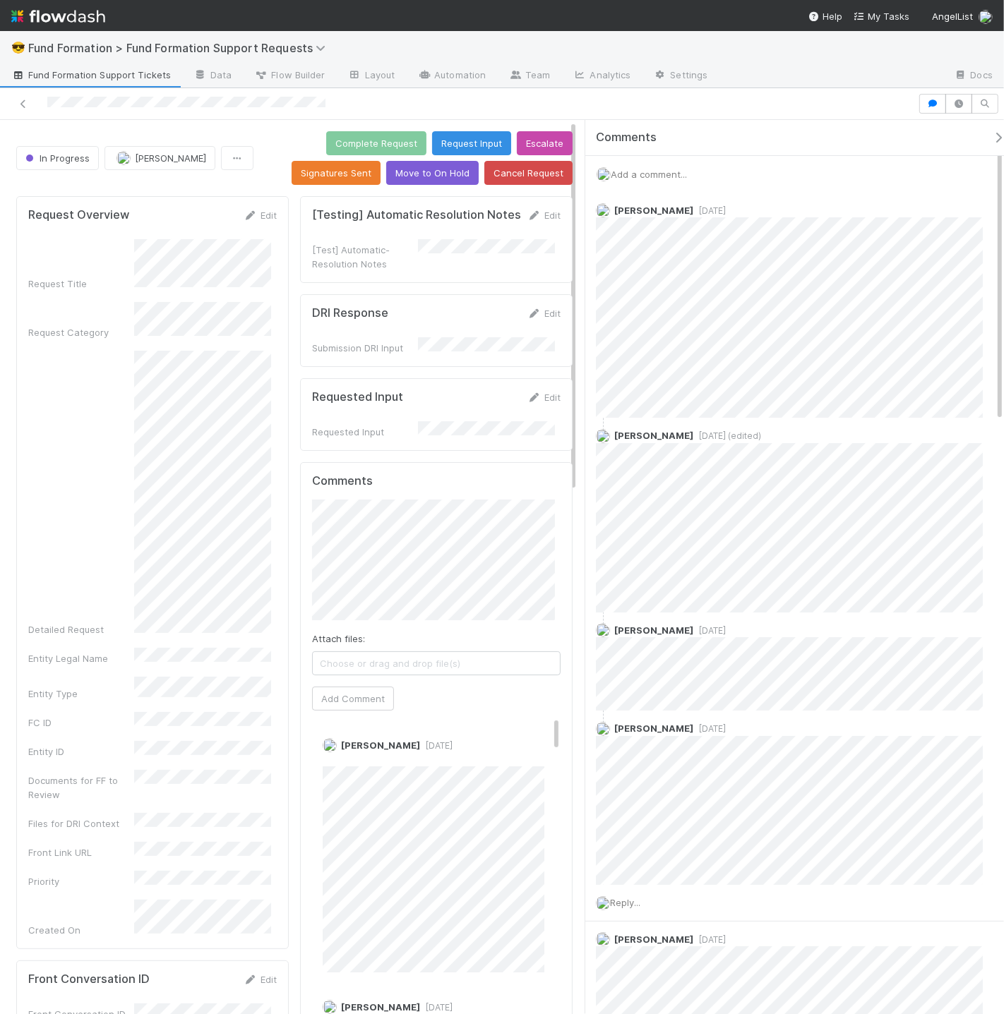
click at [105, 77] on span "Fund Formation Support Tickets" at bounding box center [91, 75] width 160 height 14
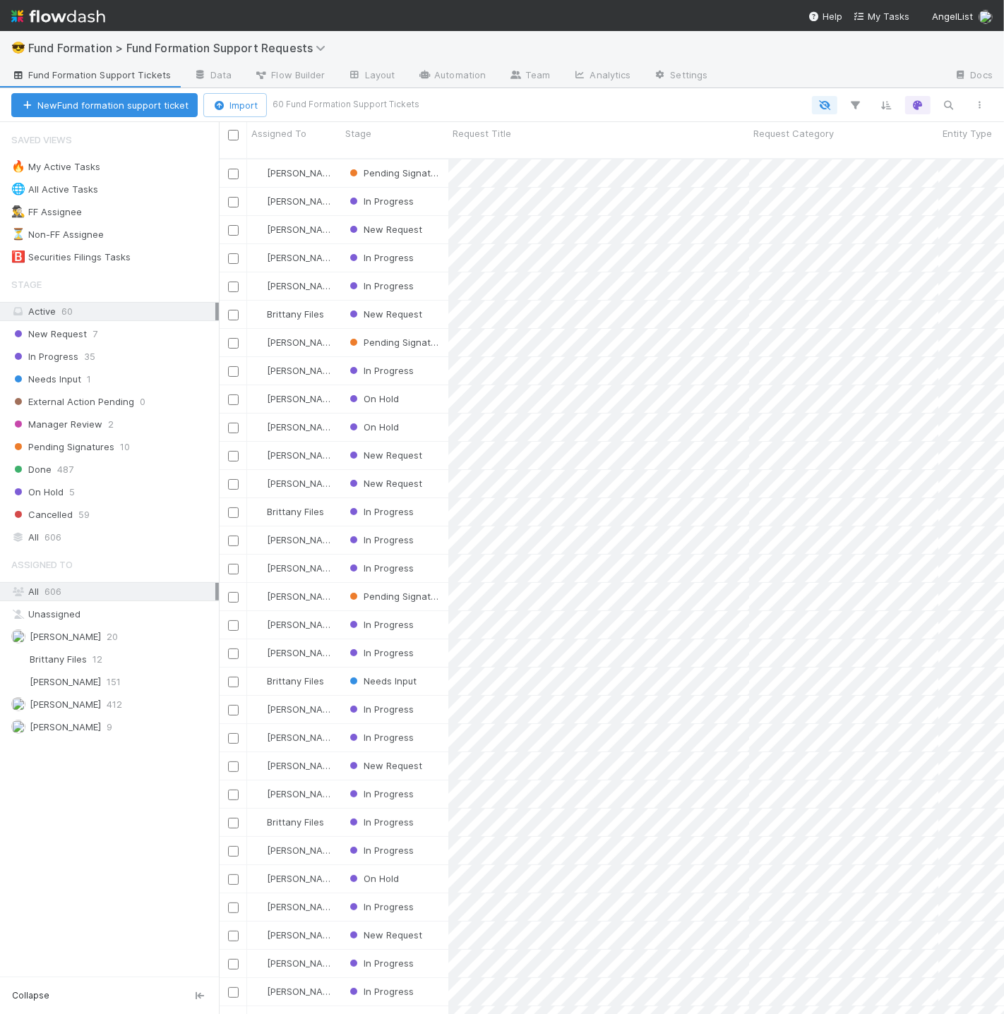
scroll to position [856, 773]
click at [953, 110] on icon "button" at bounding box center [948, 105] width 14 height 13
click at [599, 467] on div at bounding box center [502, 507] width 1004 height 1014
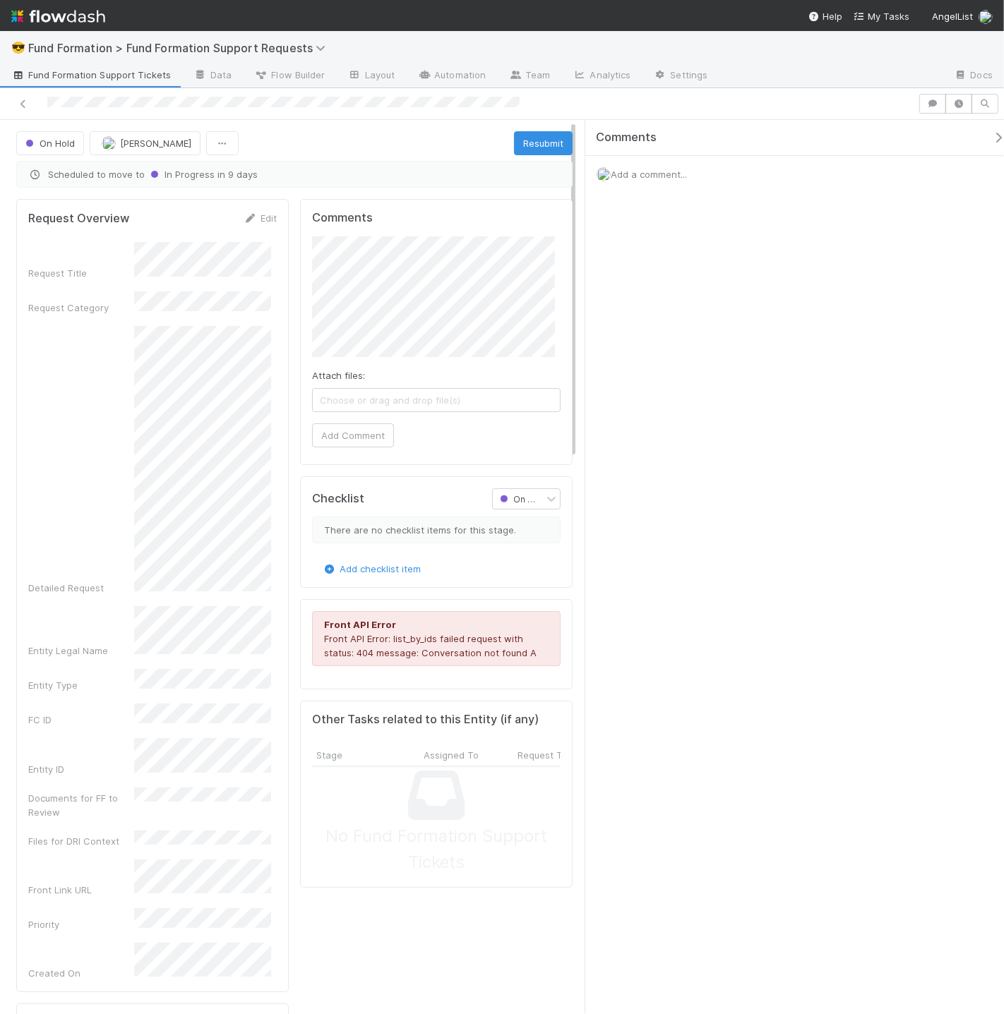
click at [44, 76] on span "Fund Formation Support Tickets" at bounding box center [91, 75] width 160 height 14
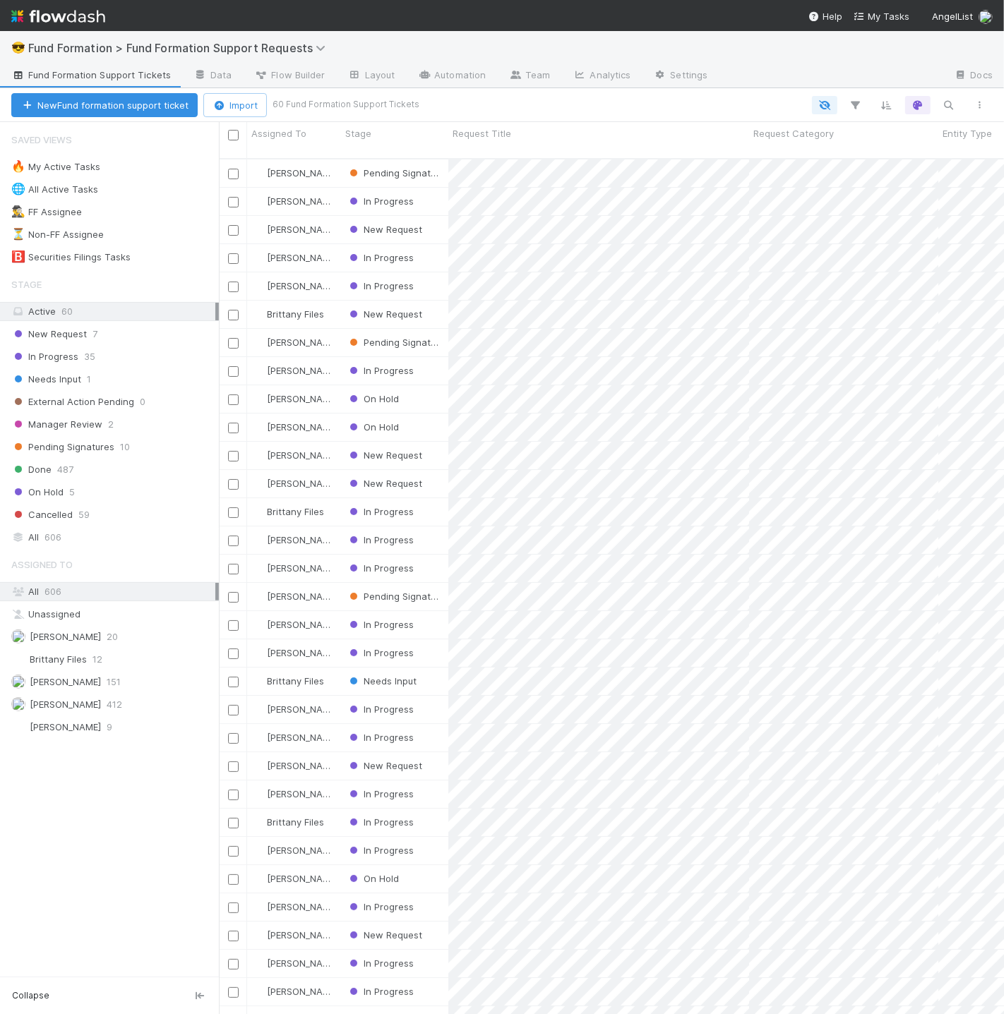
scroll to position [856, 773]
click at [78, 169] on div "🔥 My Active Tasks" at bounding box center [55, 167] width 89 height 18
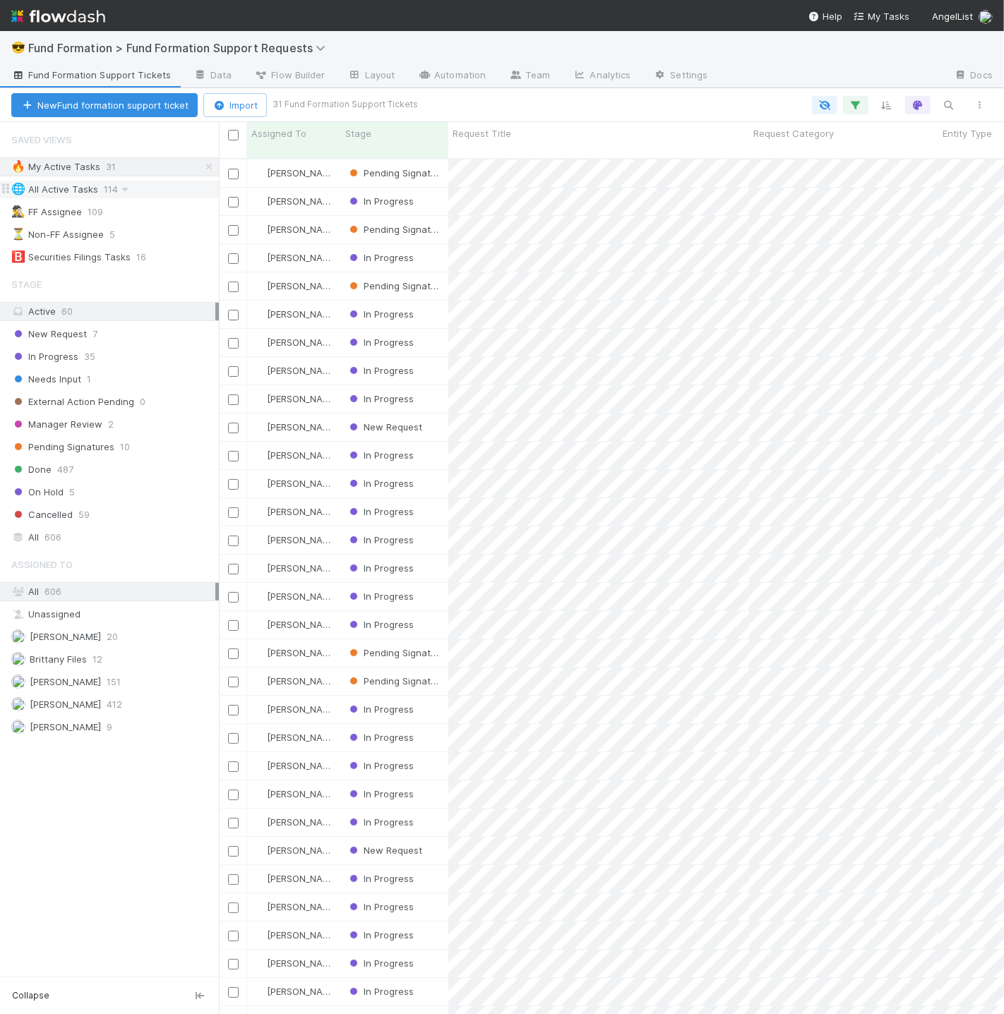
scroll to position [856, 773]
click at [431, 478] on div "In Progress" at bounding box center [394, 484] width 107 height 28
click at [433, 442] on div "In Progress" at bounding box center [394, 456] width 107 height 28
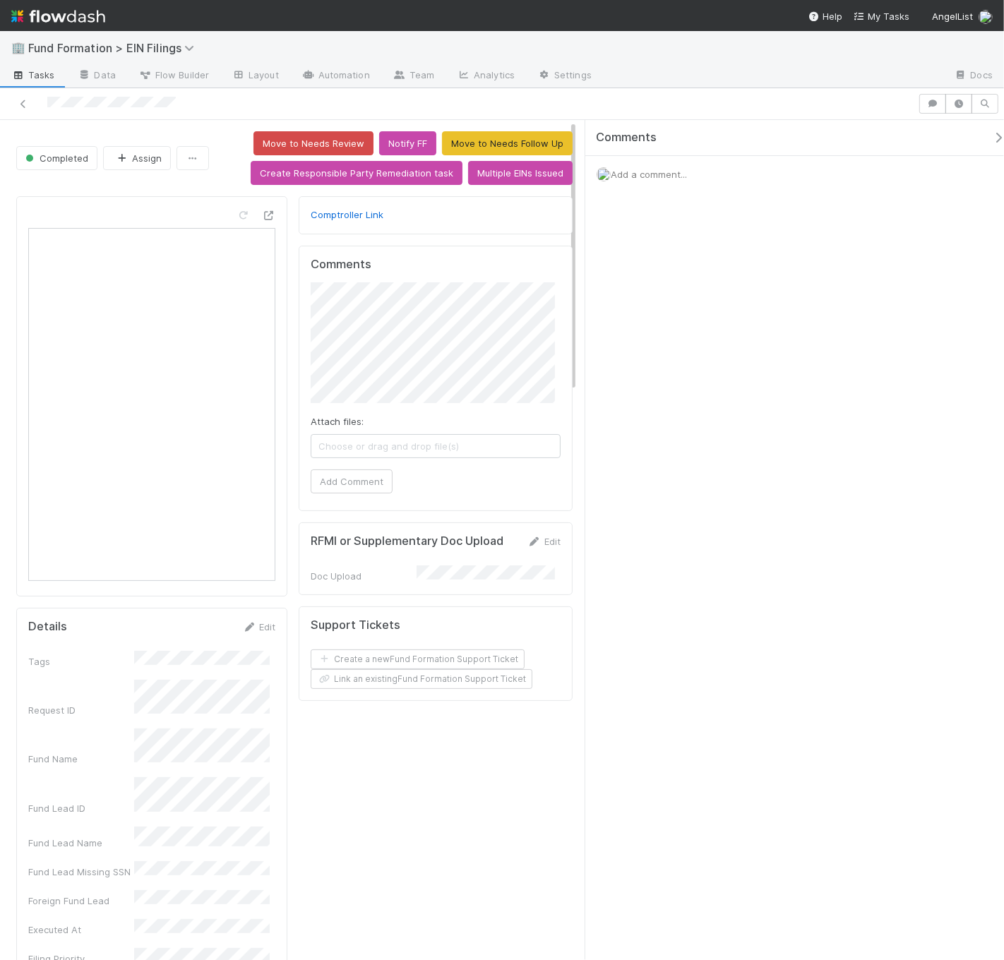
click at [32, 76] on span "Tasks" at bounding box center [33, 75] width 44 height 14
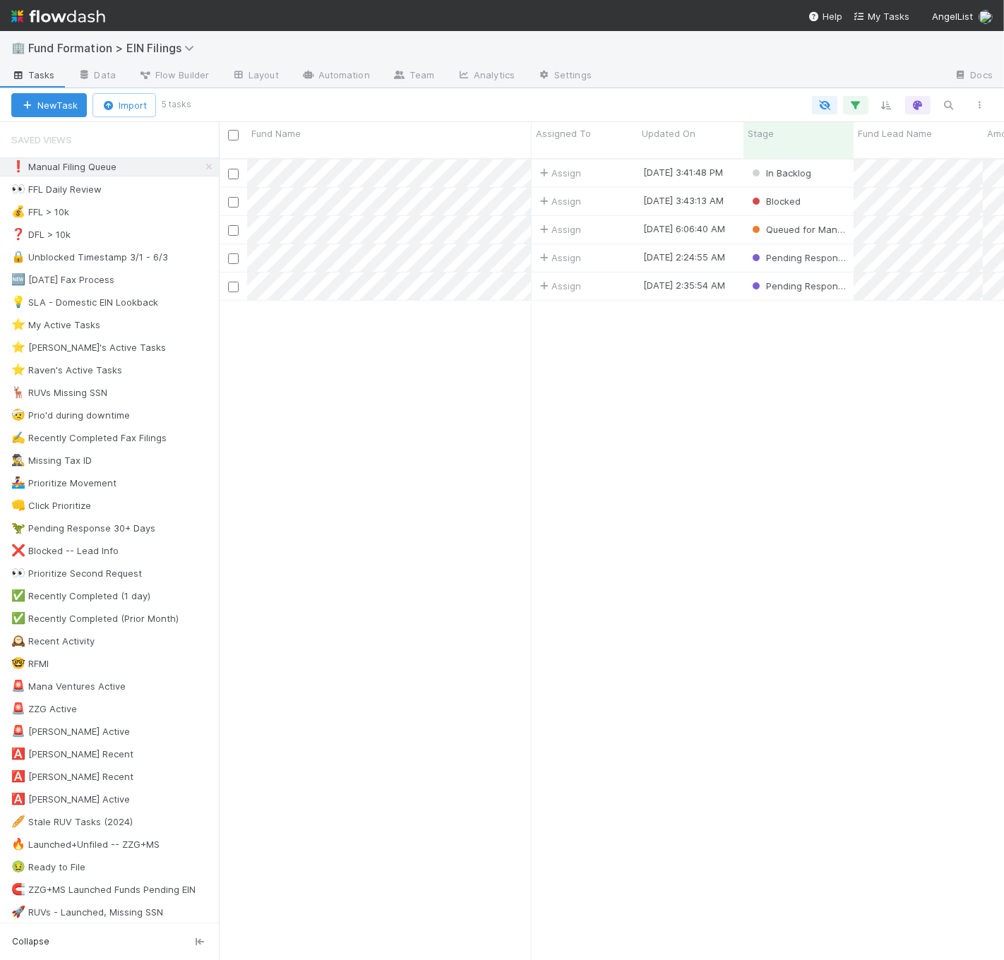
scroll to position [801, 773]
